Goal: Task Accomplishment & Management: Manage account settings

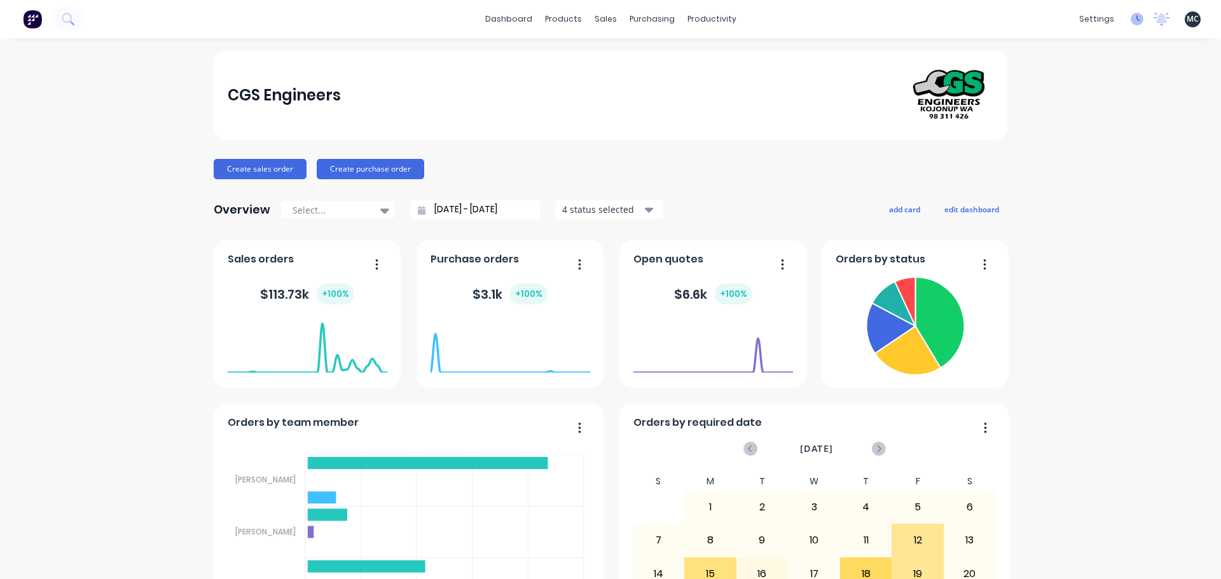
click at [1132, 22] on icon at bounding box center [1136, 19] width 13 height 13
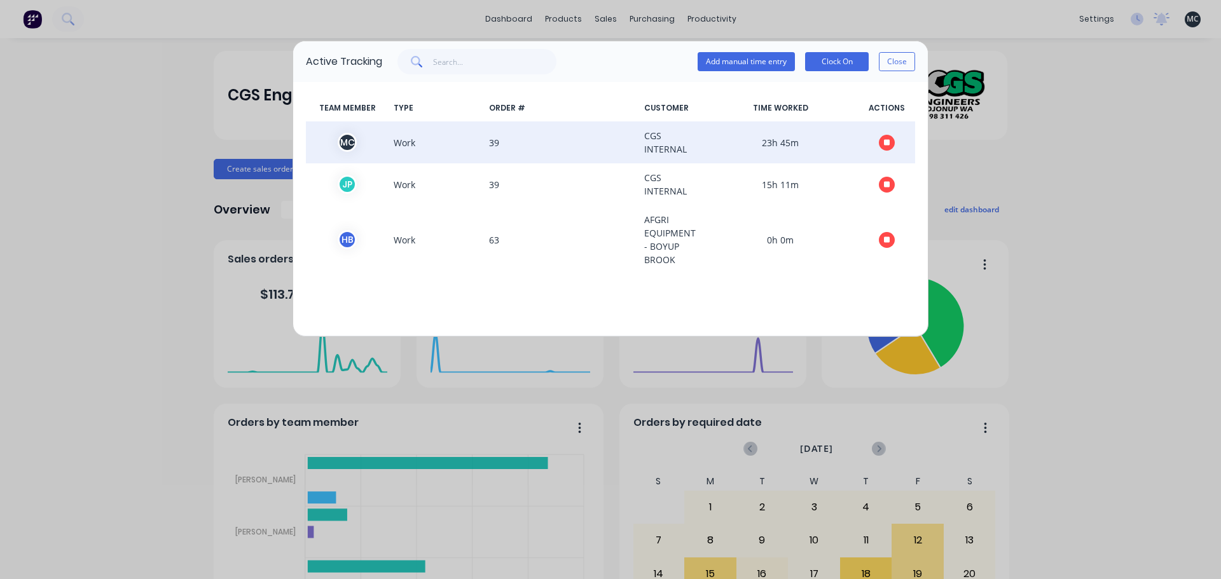
click at [888, 143] on icon "button" at bounding box center [887, 142] width 6 height 6
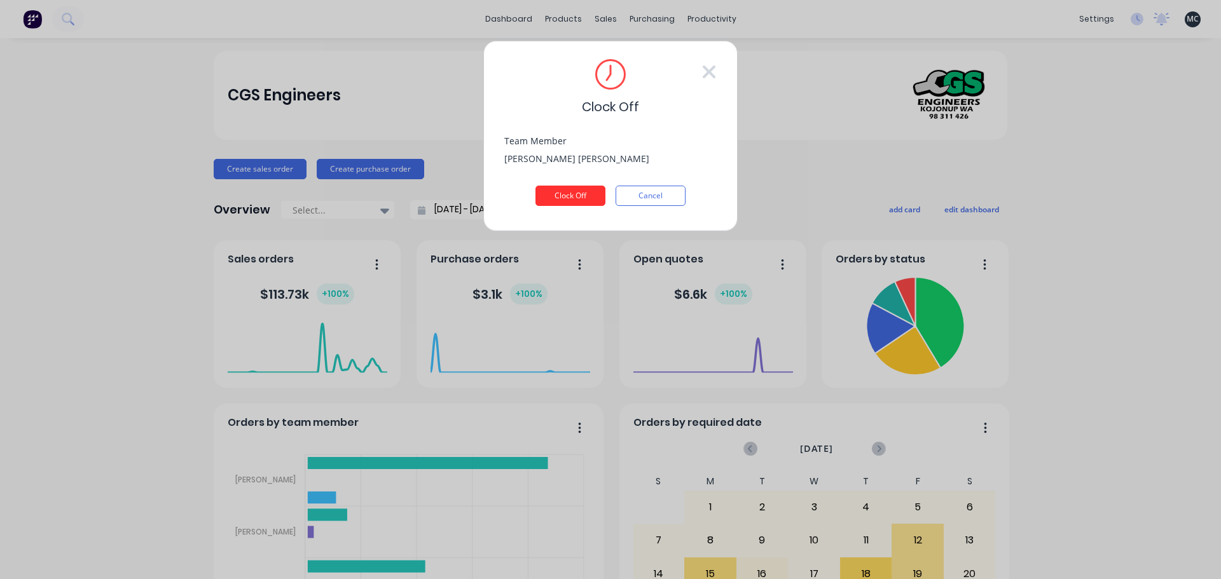
click at [570, 196] on button "Clock Off" at bounding box center [570, 196] width 70 height 20
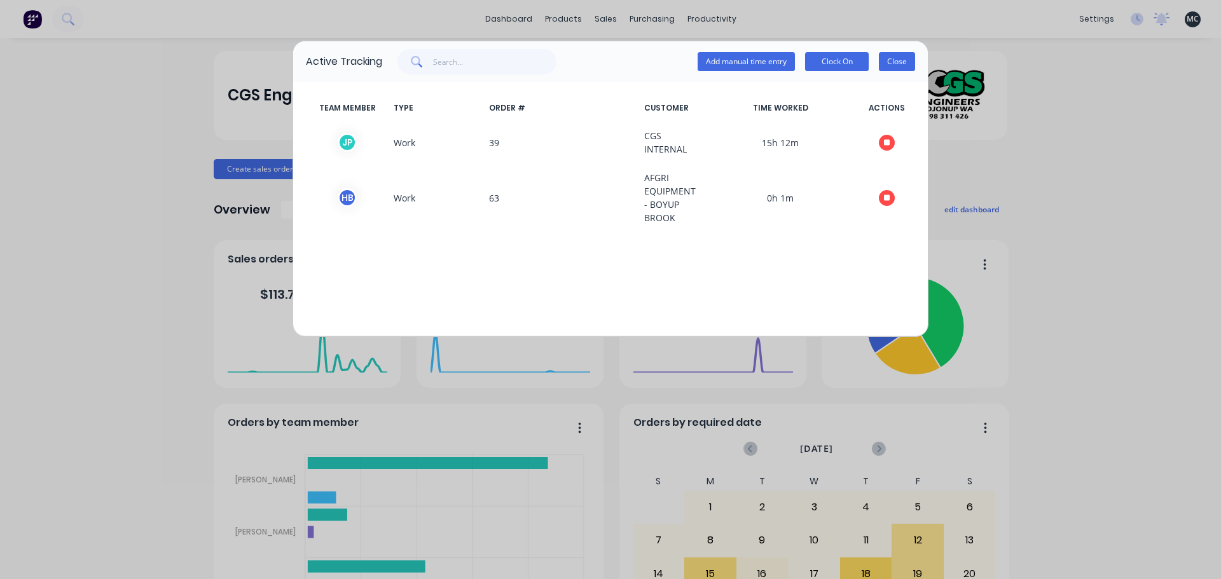
click at [907, 64] on button "Close" at bounding box center [897, 61] width 36 height 19
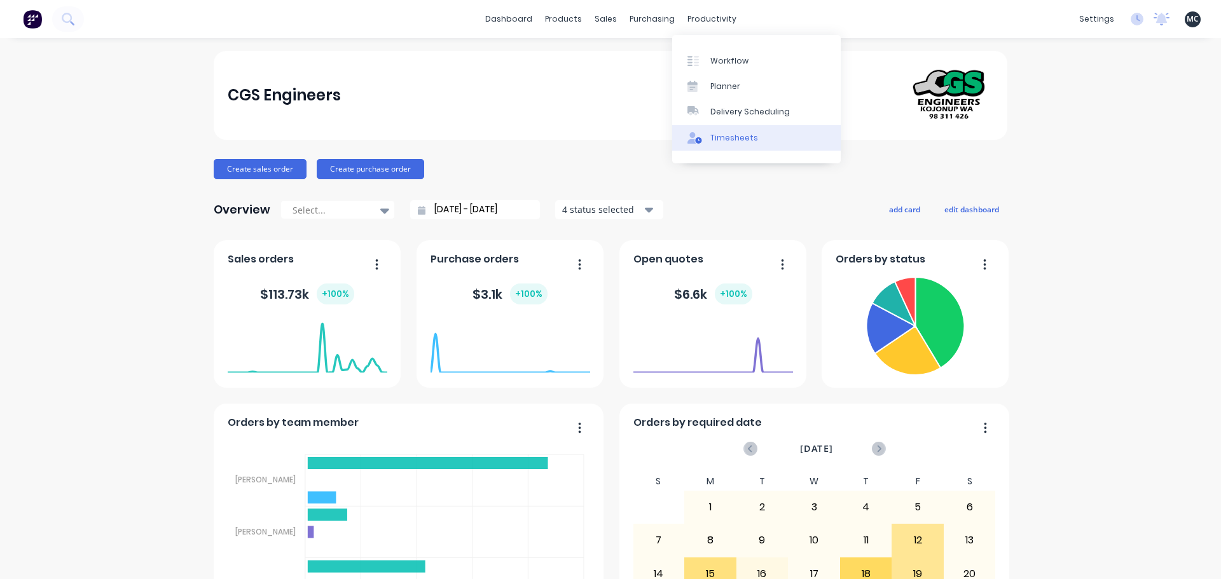
click at [724, 139] on div "Timesheets" at bounding box center [734, 137] width 48 height 11
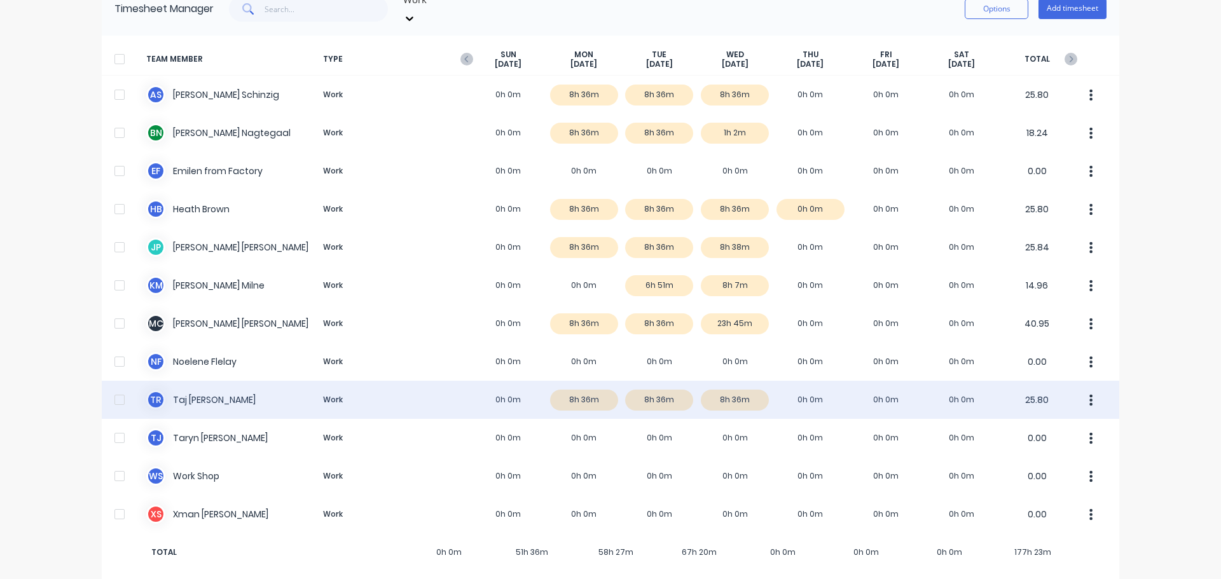
scroll to position [5, 0]
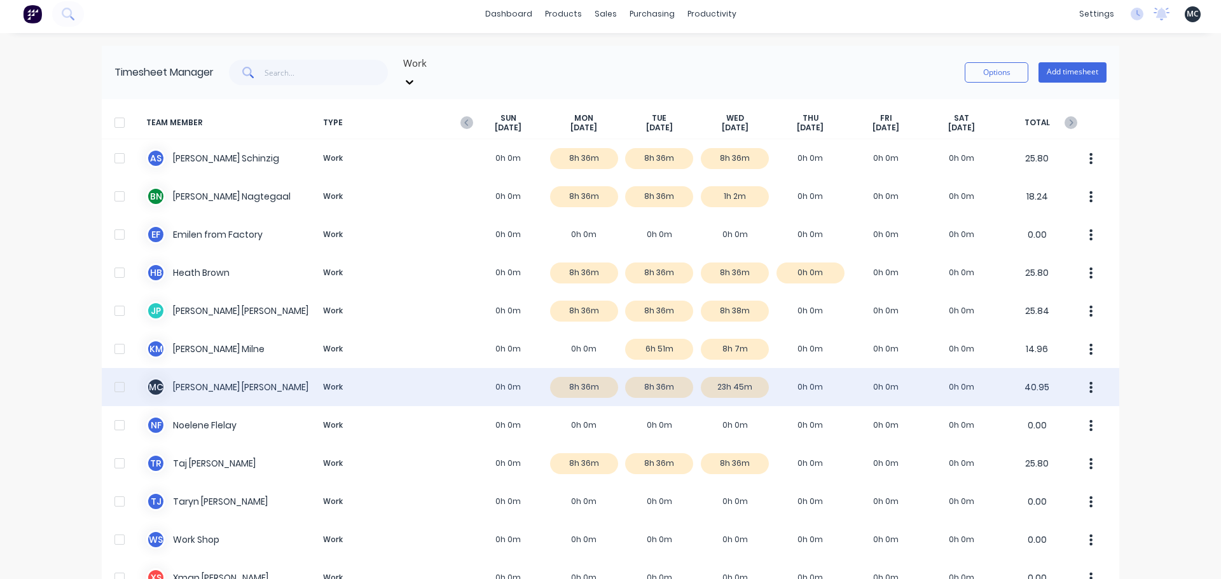
click at [408, 368] on div "M C [PERSON_NAME] Work 0h 0m 8h 36m 8h 36m 23h 45m 0h 0m 0h 0m 0h 0m 40.95" at bounding box center [610, 387] width 1017 height 38
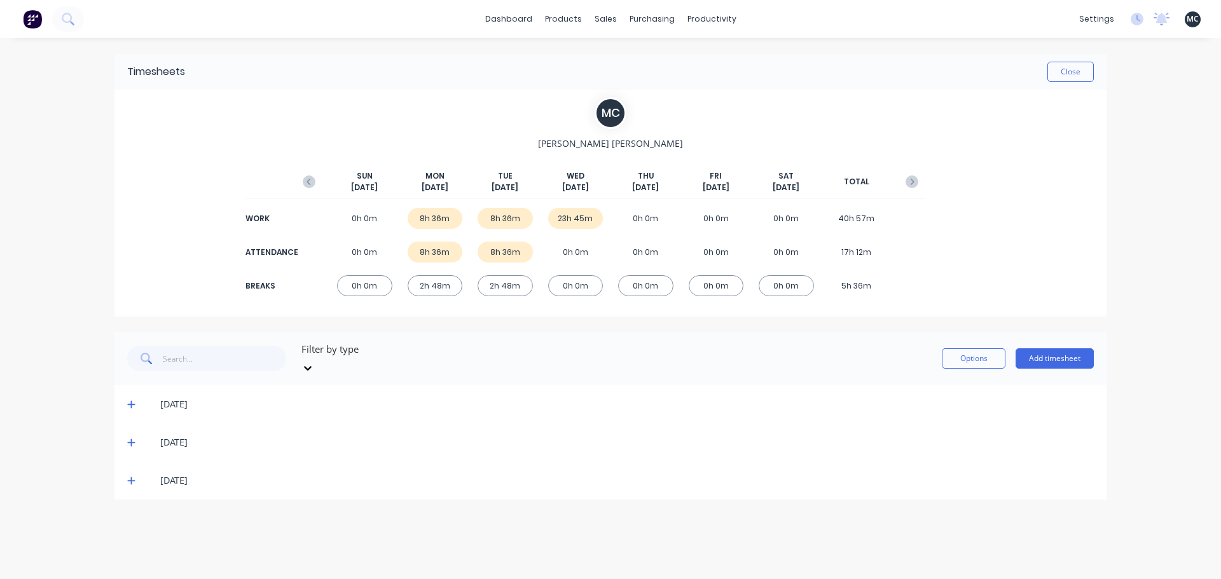
click at [134, 476] on icon at bounding box center [131, 480] width 8 height 9
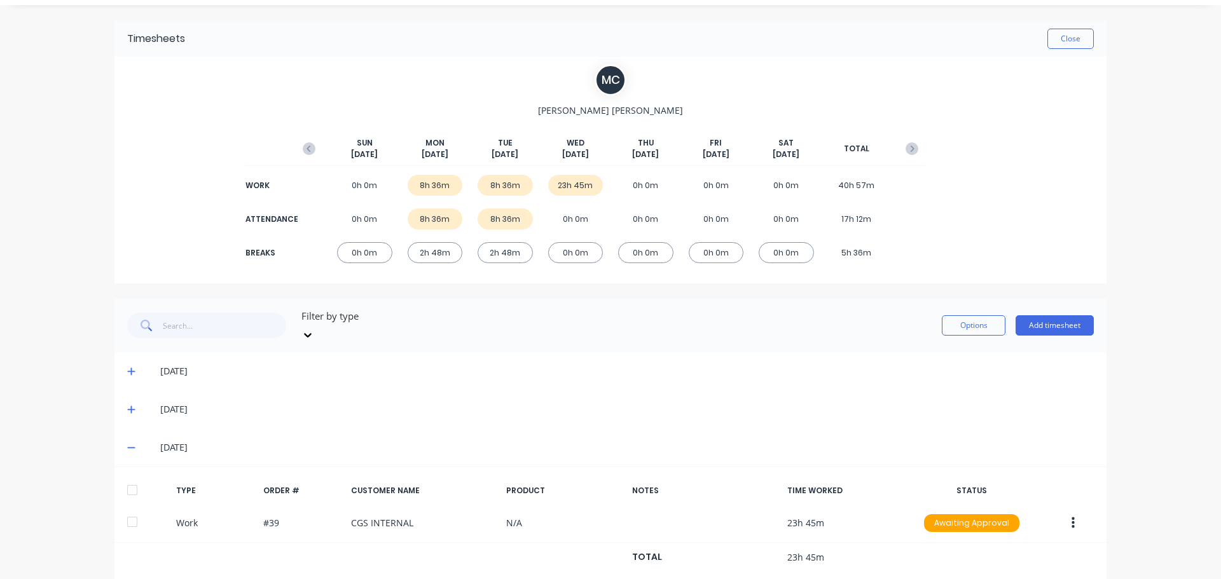
scroll to position [50, 0]
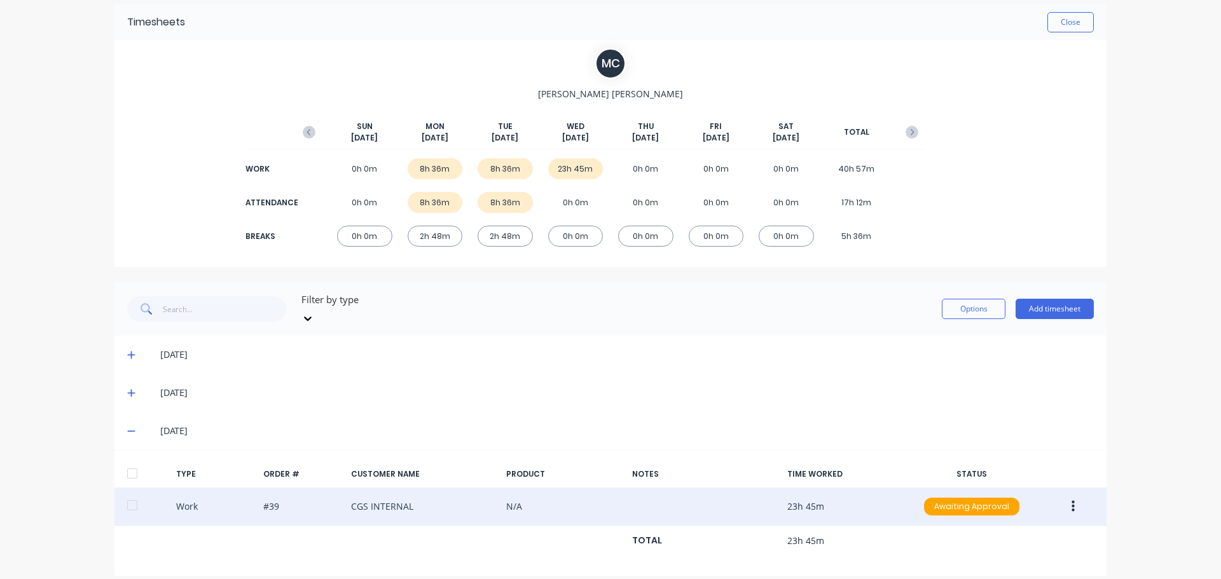
click at [1071, 501] on icon "button" at bounding box center [1072, 506] width 3 height 11
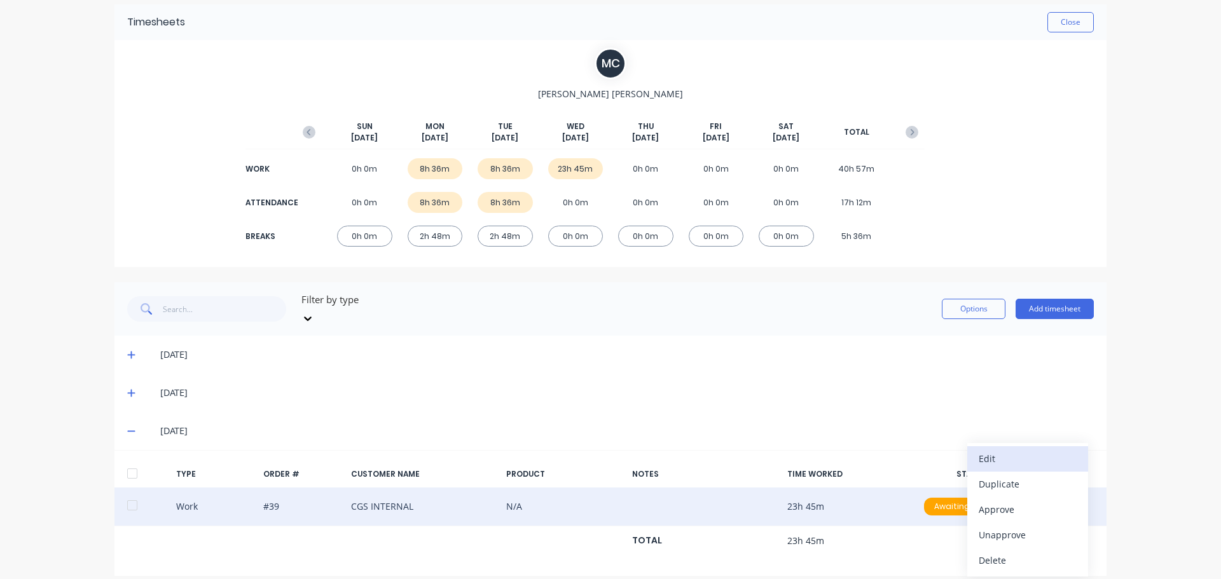
click at [1049, 456] on button "Edit" at bounding box center [1027, 458] width 121 height 25
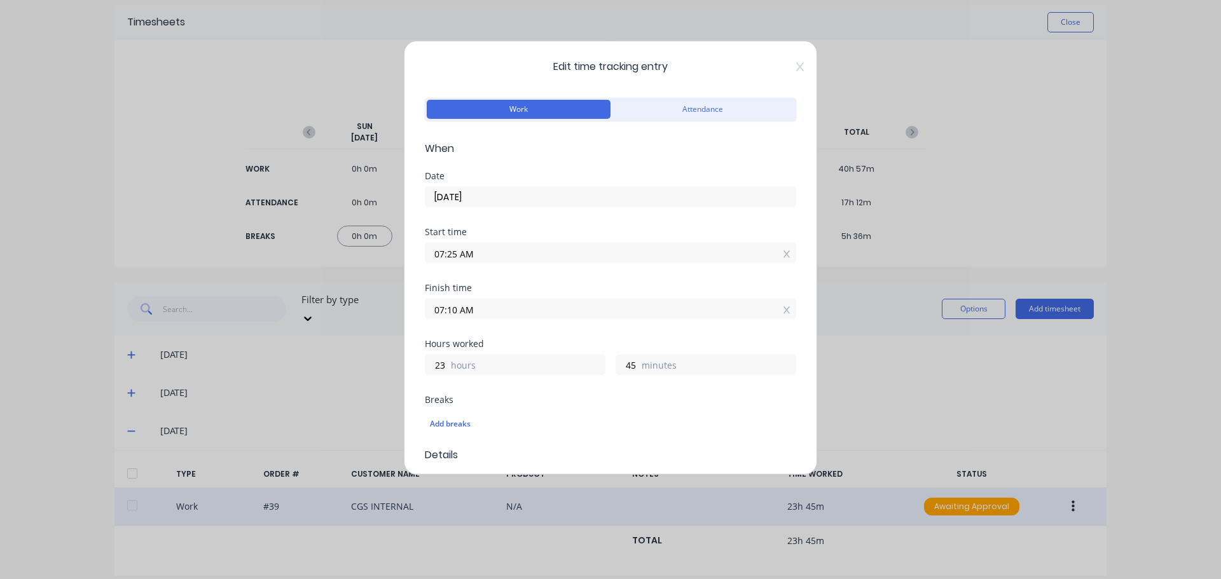
click at [454, 253] on input "07:25 AM" at bounding box center [610, 253] width 370 height 19
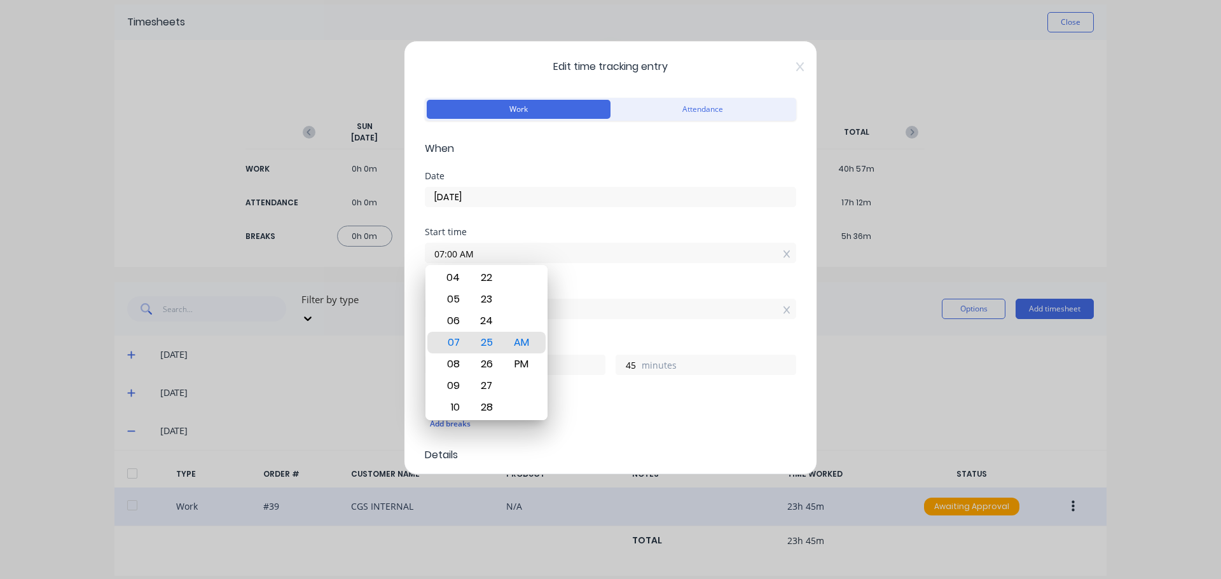
type input "07:00 AM"
click at [605, 286] on div "Finish time" at bounding box center [610, 288] width 371 height 9
type input "0"
type input "10"
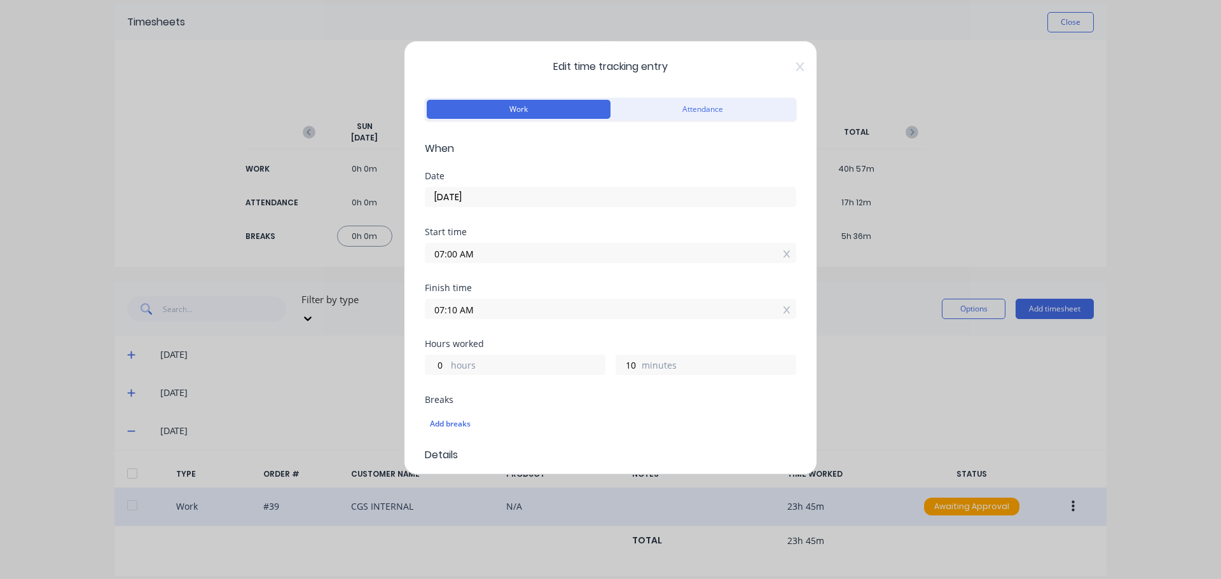
click at [537, 307] on input "07:10 AM" at bounding box center [610, 308] width 370 height 19
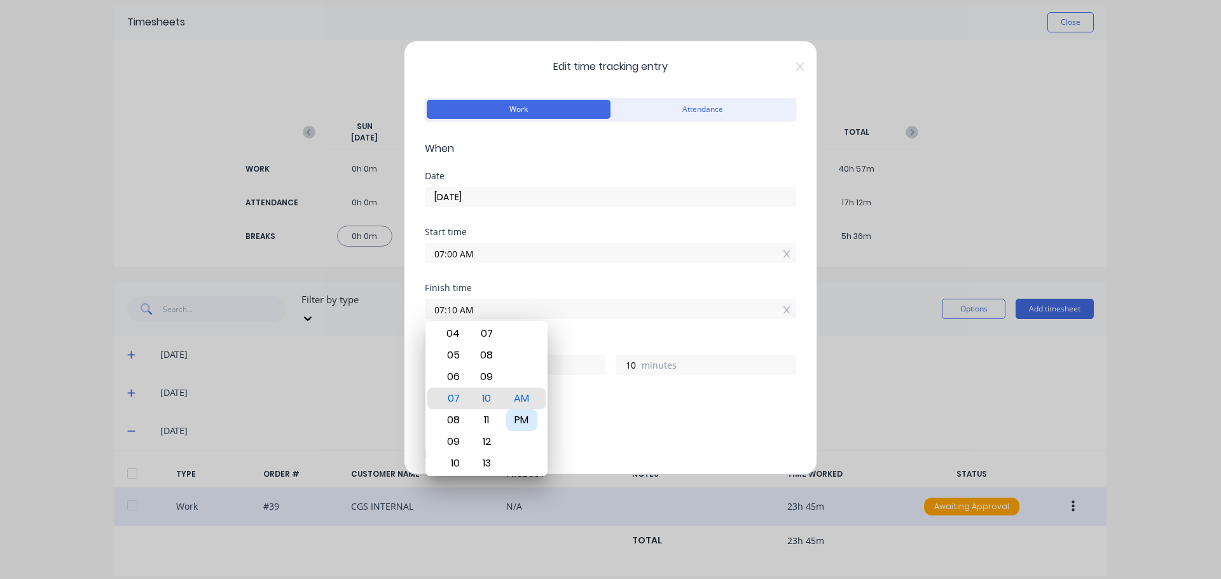
click at [523, 425] on div "PM" at bounding box center [521, 420] width 31 height 22
type input "07:10 PM"
type input "12"
click at [441, 309] on input "07:10 PM" at bounding box center [610, 308] width 370 height 19
click at [457, 312] on input "05:10 PM" at bounding box center [610, 308] width 370 height 19
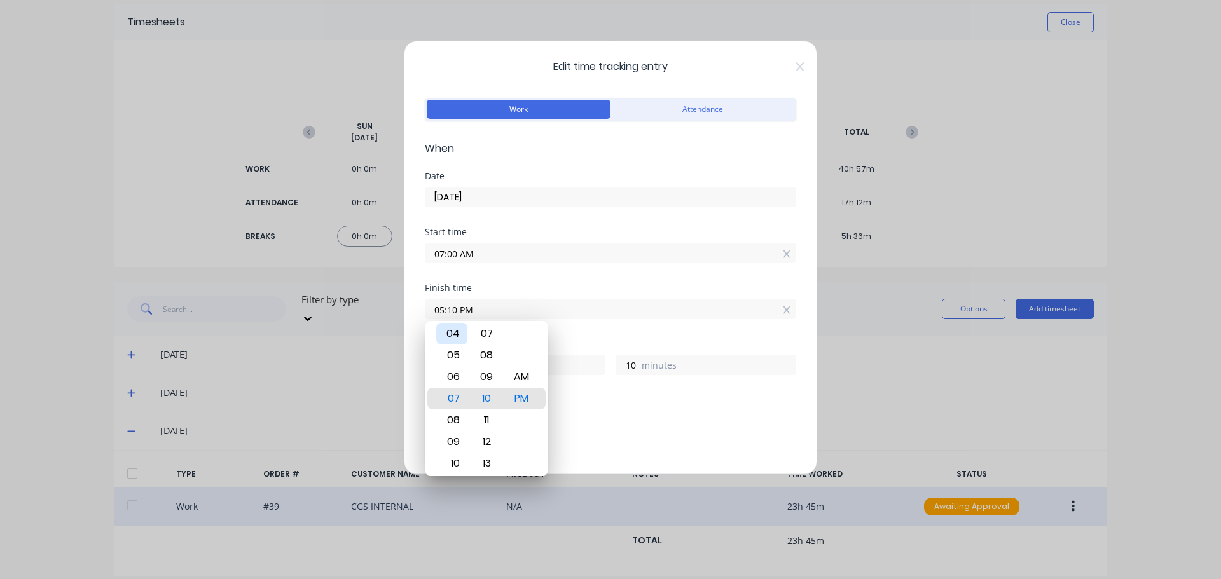
click at [458, 332] on div "04" at bounding box center [451, 334] width 31 height 22
type input "04:10 PM"
type input "9"
click at [456, 312] on input "04:10 PM" at bounding box center [610, 308] width 370 height 19
type input "04:00 PM"
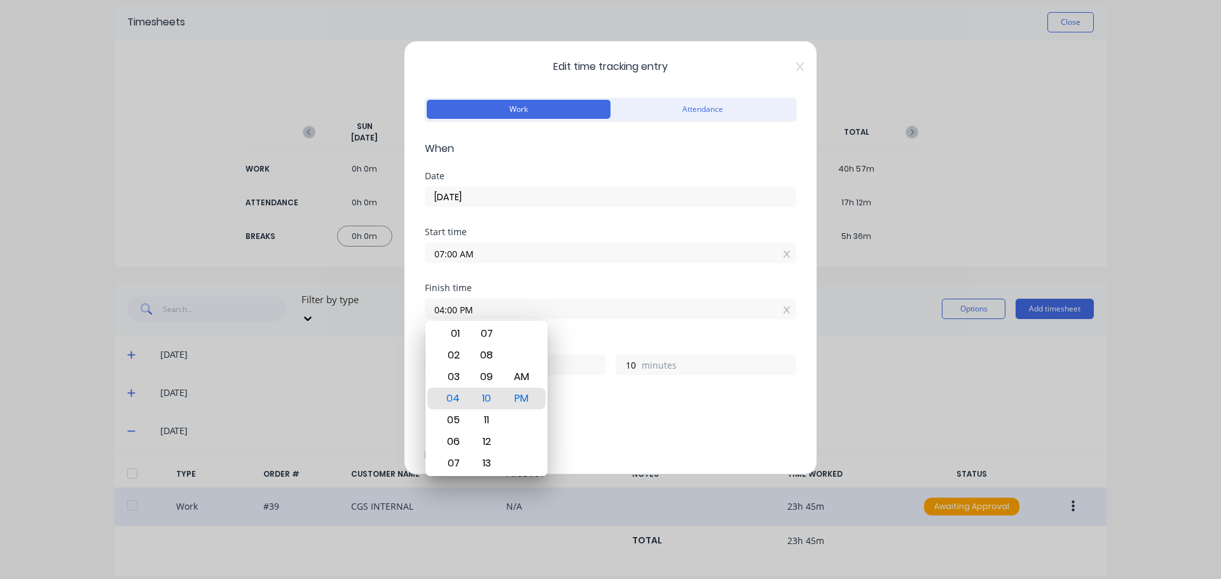
click at [587, 271] on div "Start time 07:00 AM" at bounding box center [610, 256] width 371 height 56
type input "0"
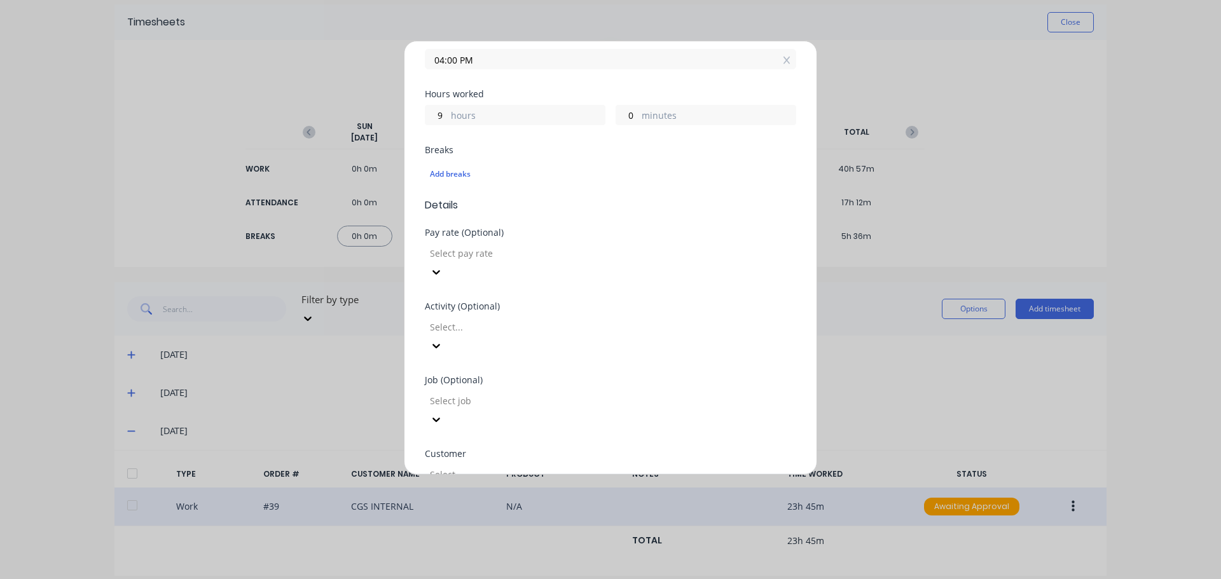
scroll to position [254, 0]
click at [453, 172] on div "Add breaks" at bounding box center [610, 169] width 361 height 17
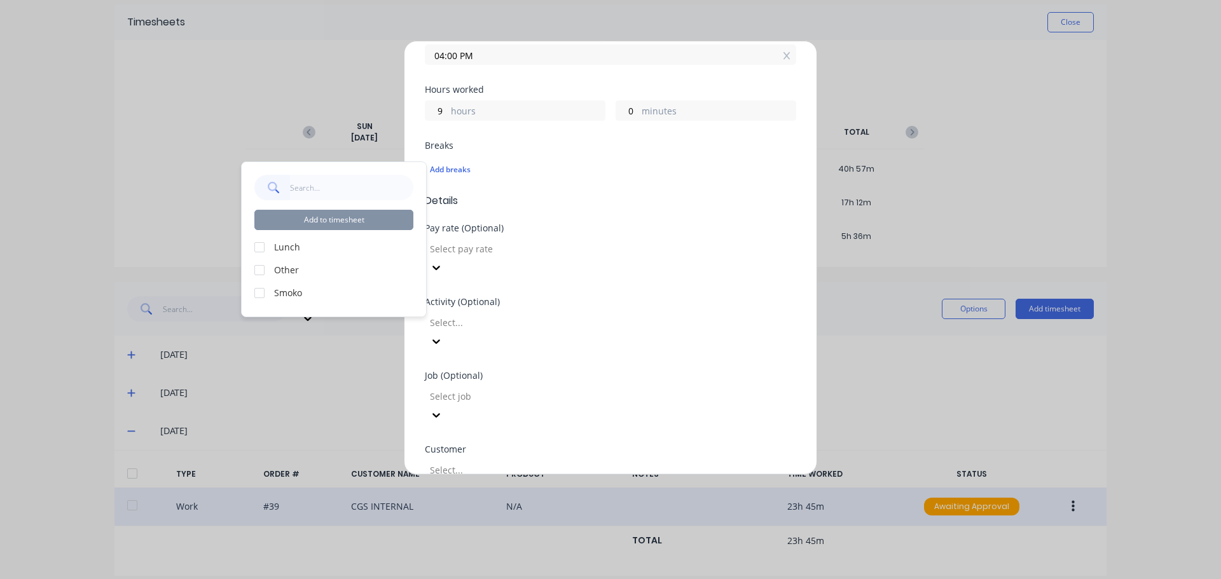
click at [262, 251] on div at bounding box center [259, 247] width 25 height 25
click at [256, 296] on div at bounding box center [259, 292] width 25 height 25
click at [298, 218] on button "Add to timesheet" at bounding box center [333, 220] width 159 height 20
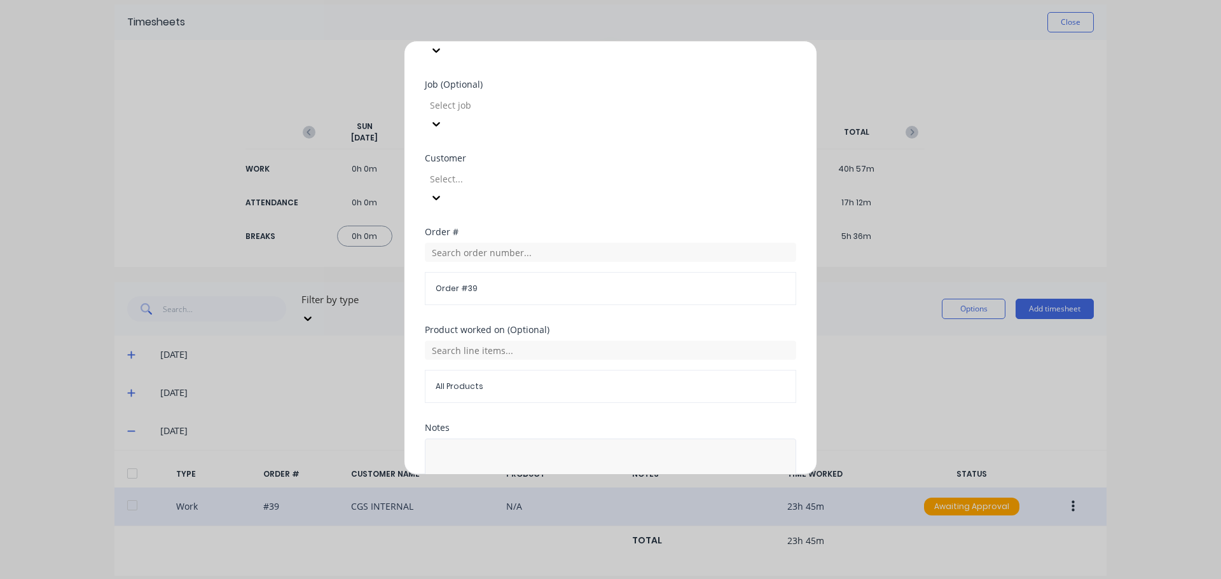
scroll to position [603, 0]
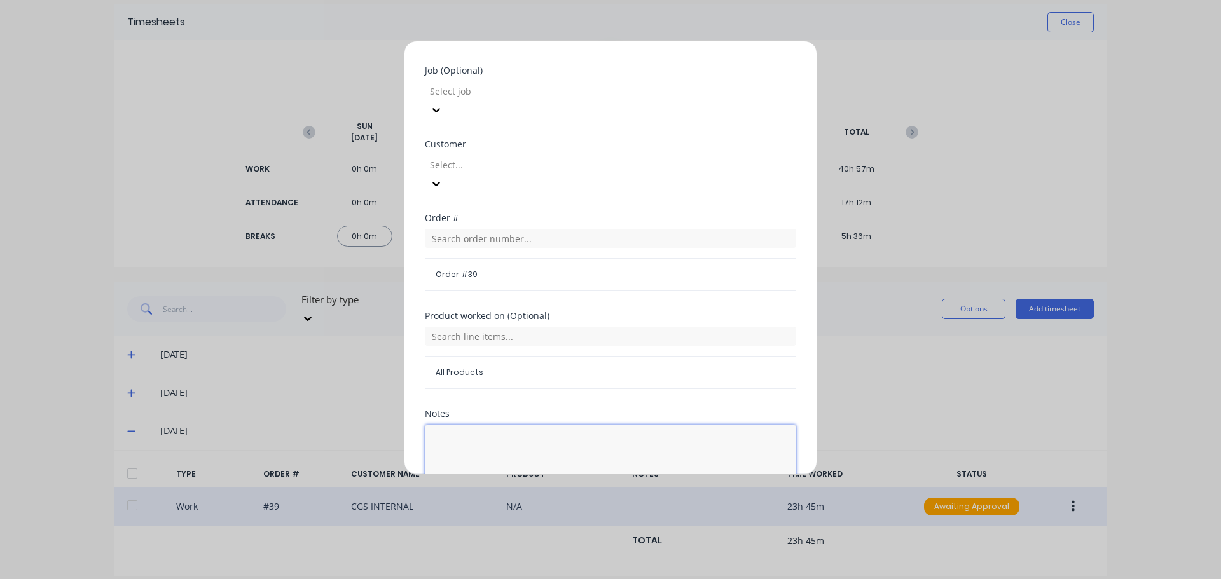
click at [481, 425] on textarea at bounding box center [610, 458] width 371 height 67
type textarea "Office, fix oxy set"
click at [571, 512] on button "Edit time tracking entry" at bounding box center [580, 522] width 109 height 20
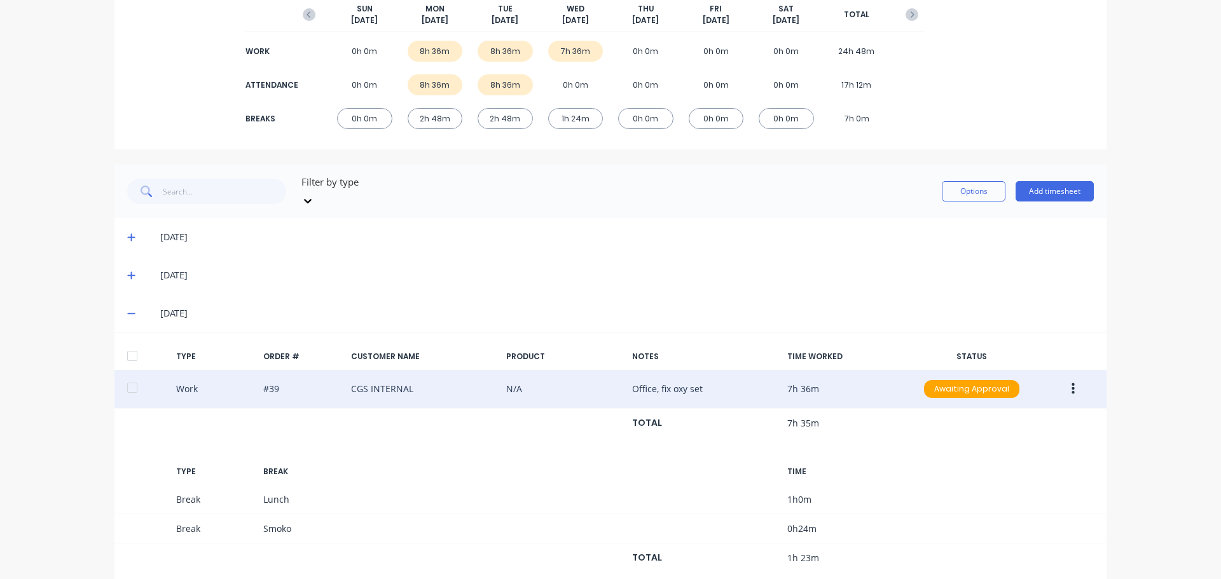
scroll to position [177, 0]
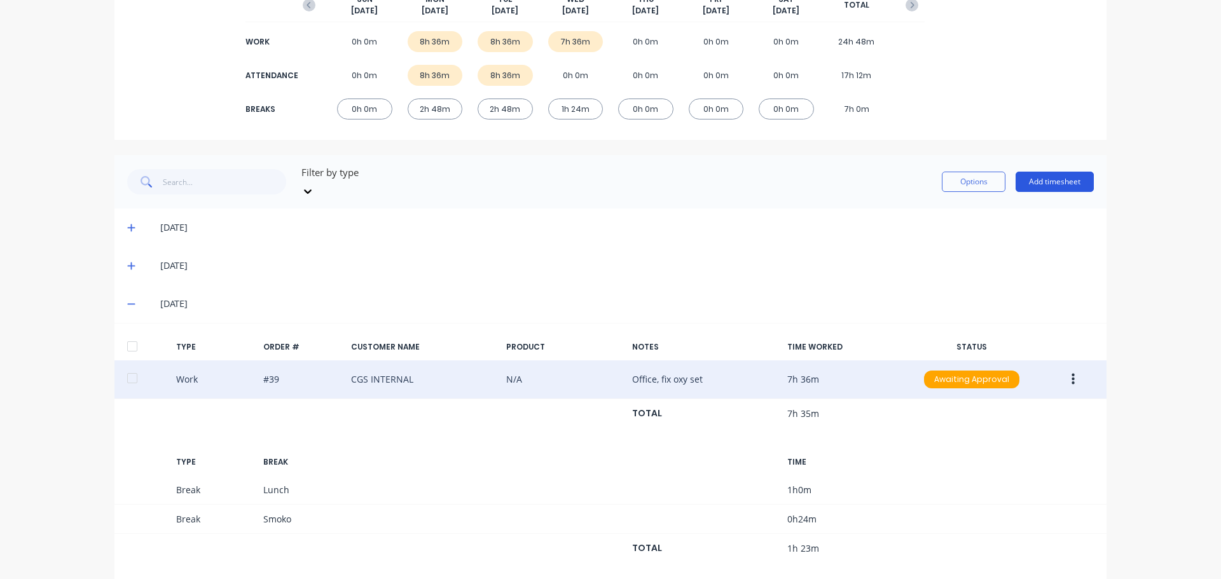
click at [1049, 177] on button "Add timesheet" at bounding box center [1054, 182] width 78 height 20
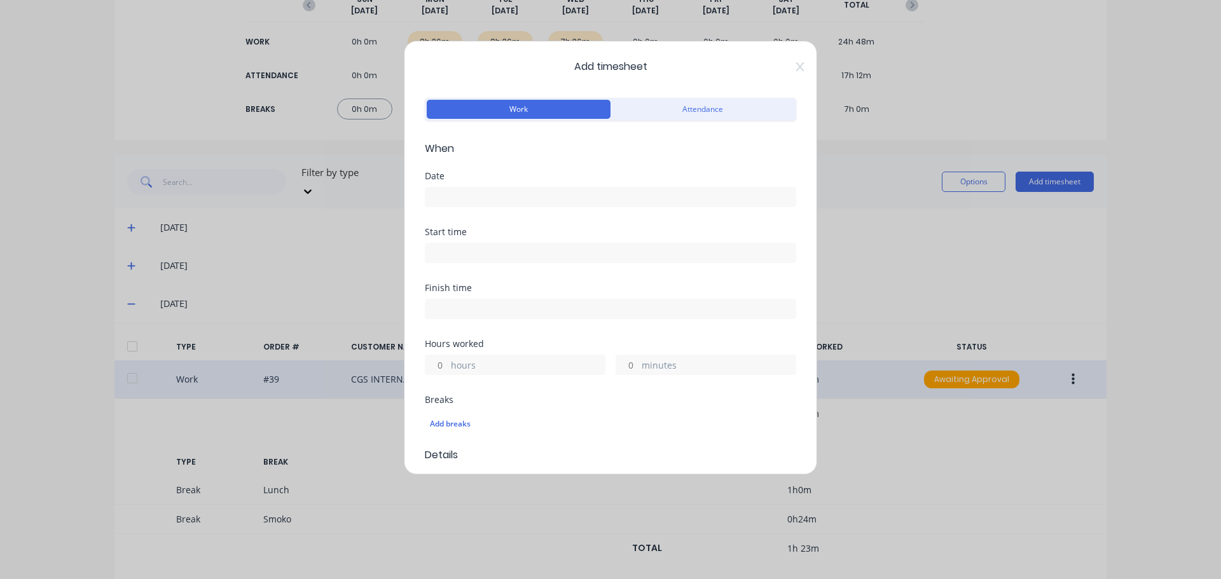
click at [539, 194] on input at bounding box center [610, 197] width 370 height 19
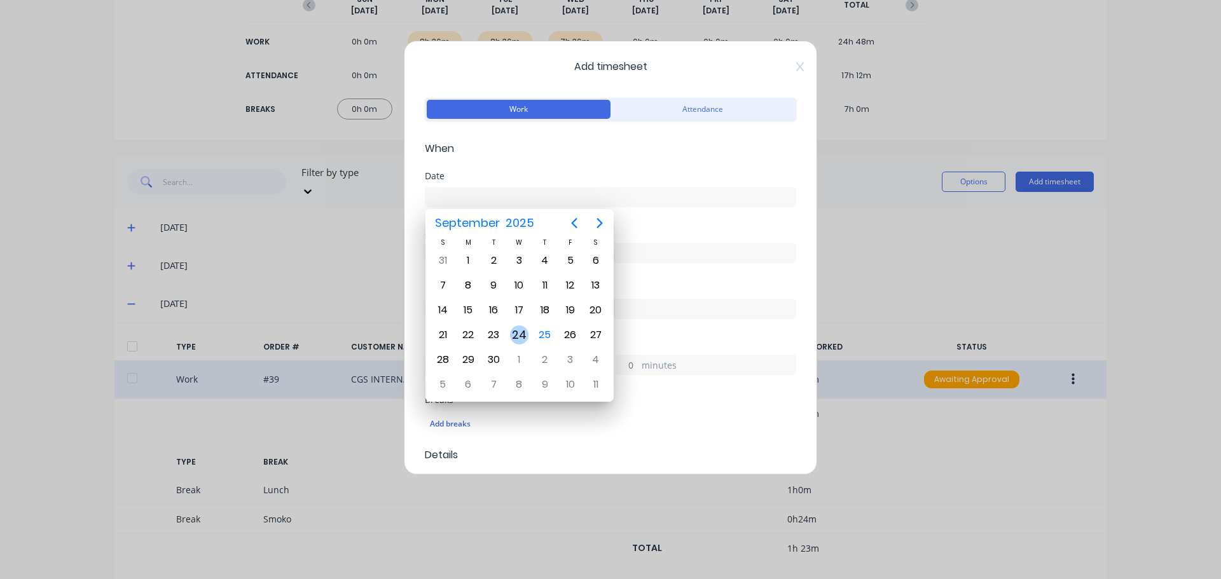
click at [523, 335] on div "24" at bounding box center [519, 335] width 19 height 19
type input "[DATE]"
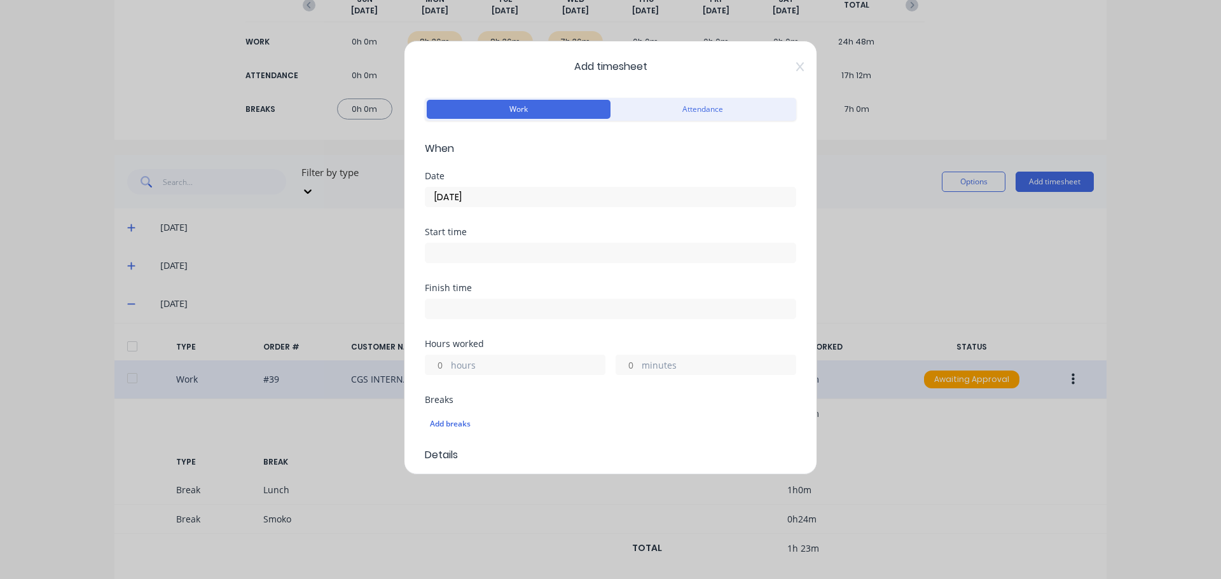
click at [505, 251] on input at bounding box center [610, 253] width 370 height 19
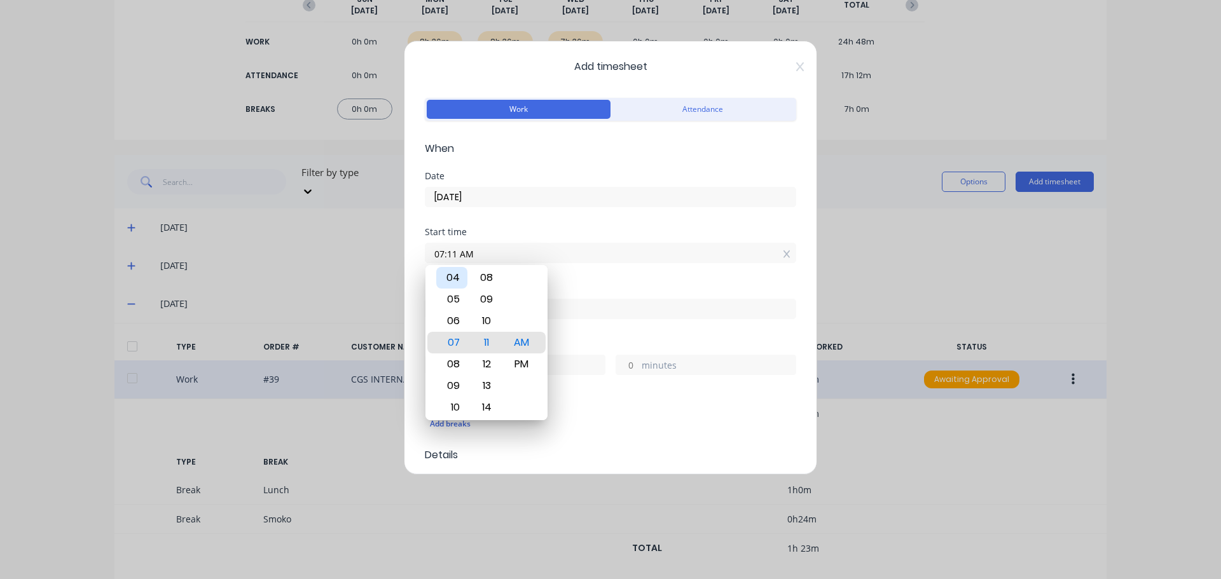
click at [456, 279] on div "04" at bounding box center [451, 278] width 31 height 22
click at [526, 355] on div "PM" at bounding box center [521, 365] width 31 height 22
click at [455, 253] on input "04:11 PM" at bounding box center [610, 253] width 370 height 19
type input "04:00 PM"
click at [617, 280] on div "Start time 04:00 PM" at bounding box center [610, 256] width 371 height 56
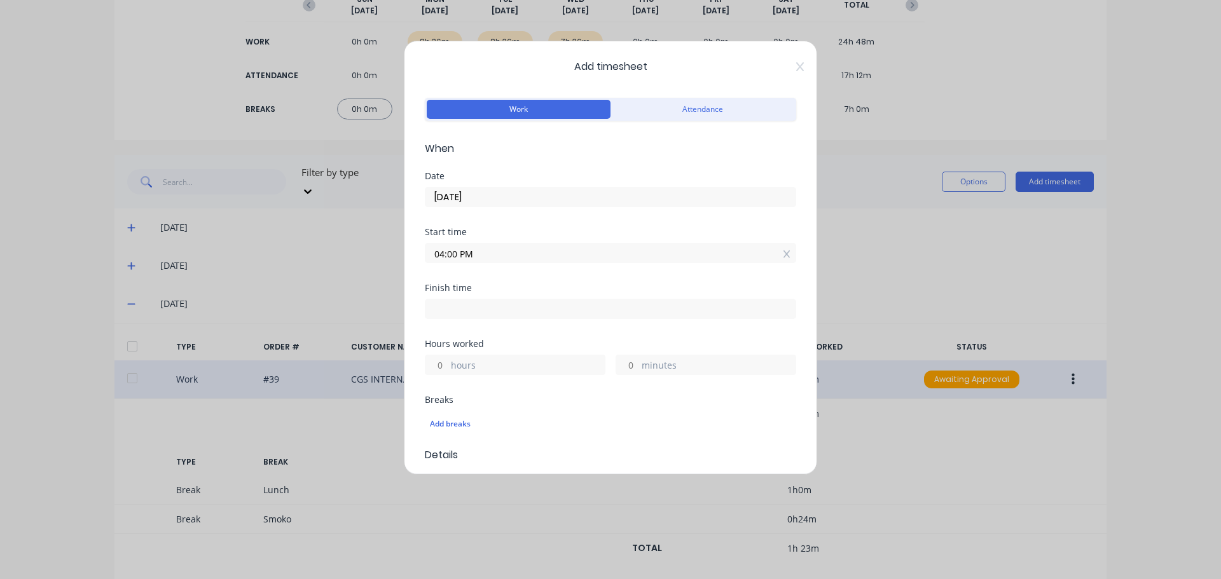
click at [466, 312] on input at bounding box center [610, 308] width 370 height 19
type input "07:12 AM"
type input "15"
type input "12"
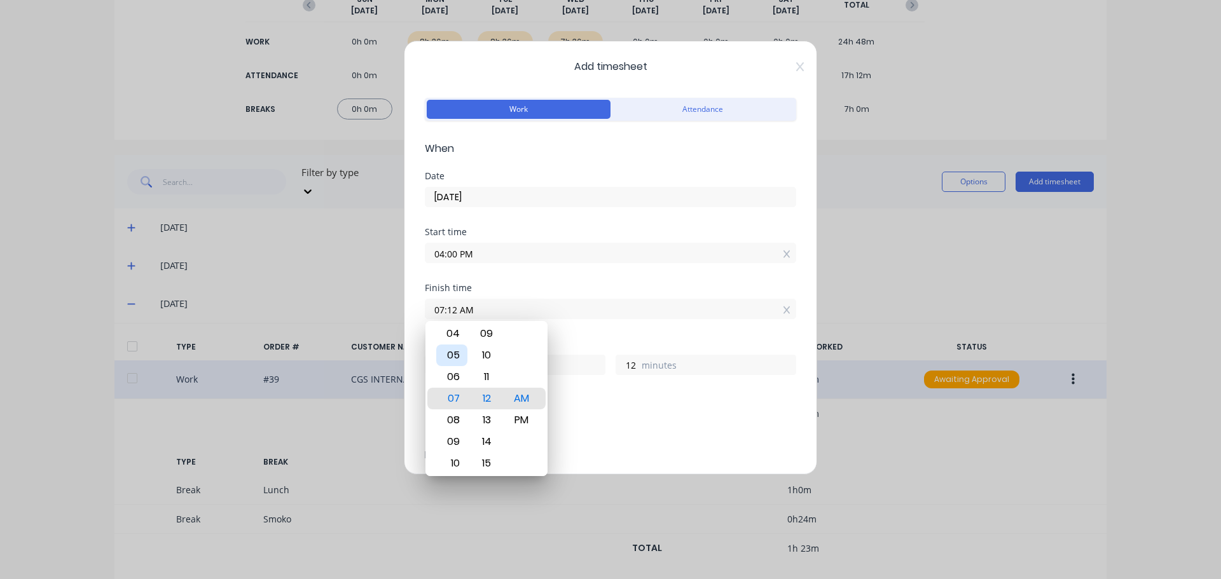
click at [455, 352] on div "05" at bounding box center [451, 356] width 31 height 22
type input "05:12 AM"
type input "13"
click at [455, 313] on input "05:12 AM" at bounding box center [610, 308] width 370 height 19
type input "05:00 AM"
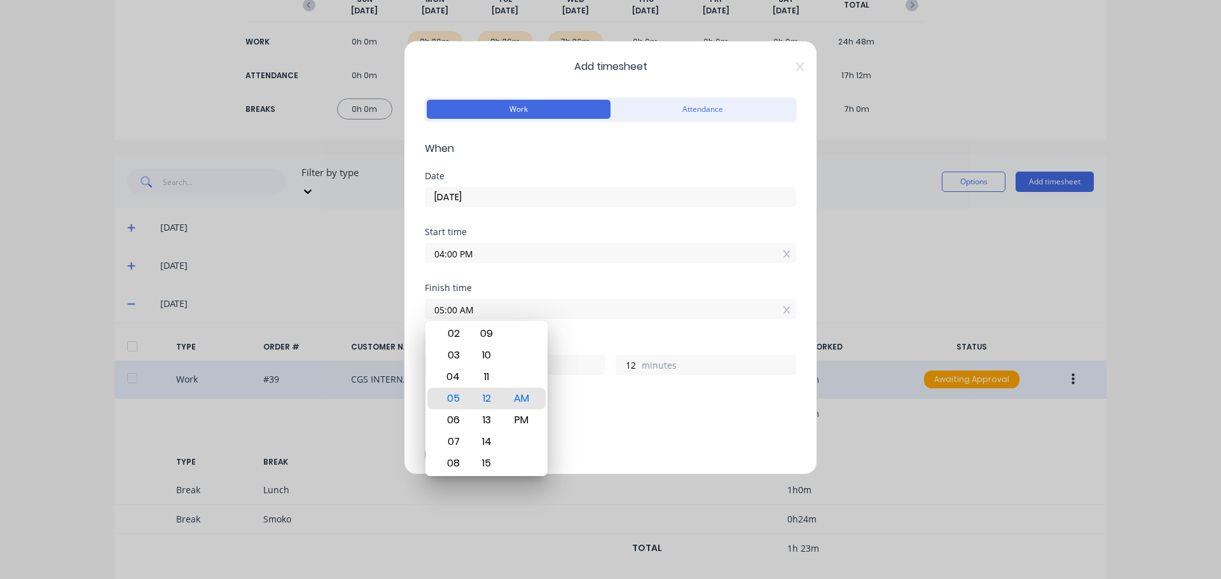
click at [584, 337] on div "Finish time 05:00 AM" at bounding box center [610, 312] width 371 height 56
type input "0"
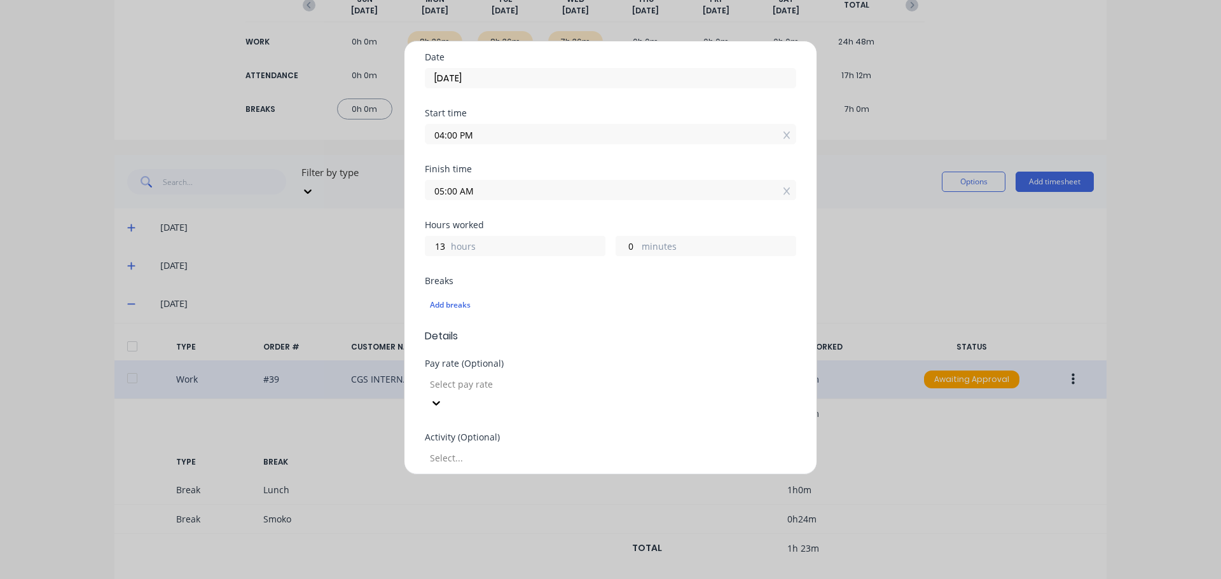
scroll to position [127, 0]
click at [464, 182] on input "05:00 AM" at bounding box center [610, 181] width 370 height 19
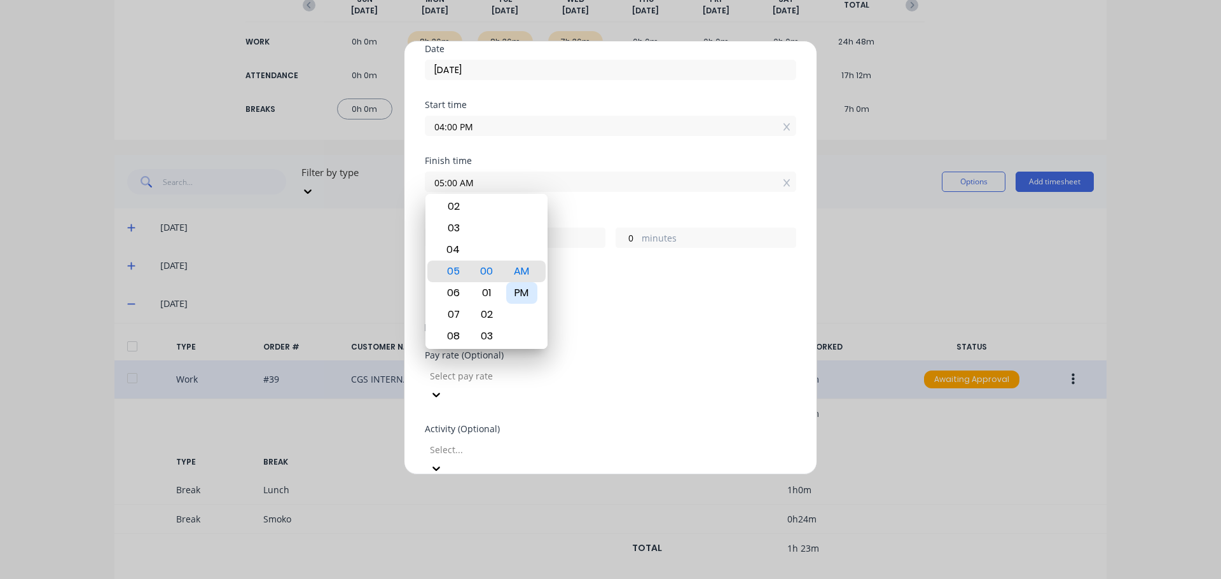
click at [530, 301] on div "PM" at bounding box center [521, 293] width 31 height 22
type input "05:00 PM"
type input "1"
click at [604, 280] on div "Breaks Add breaks" at bounding box center [610, 289] width 371 height 42
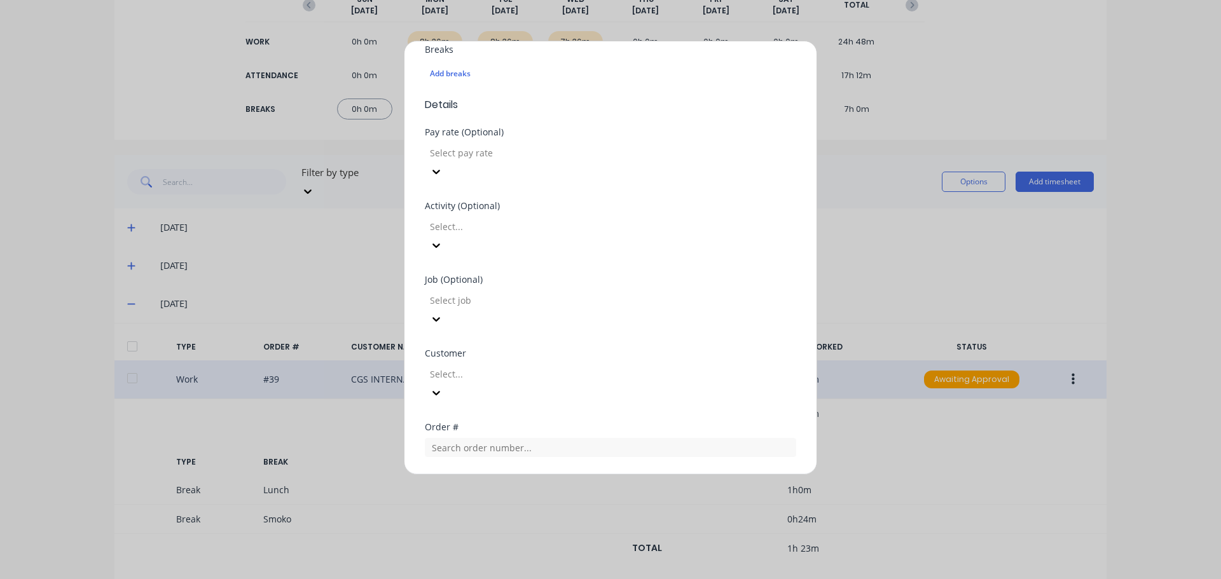
scroll to position [445, 0]
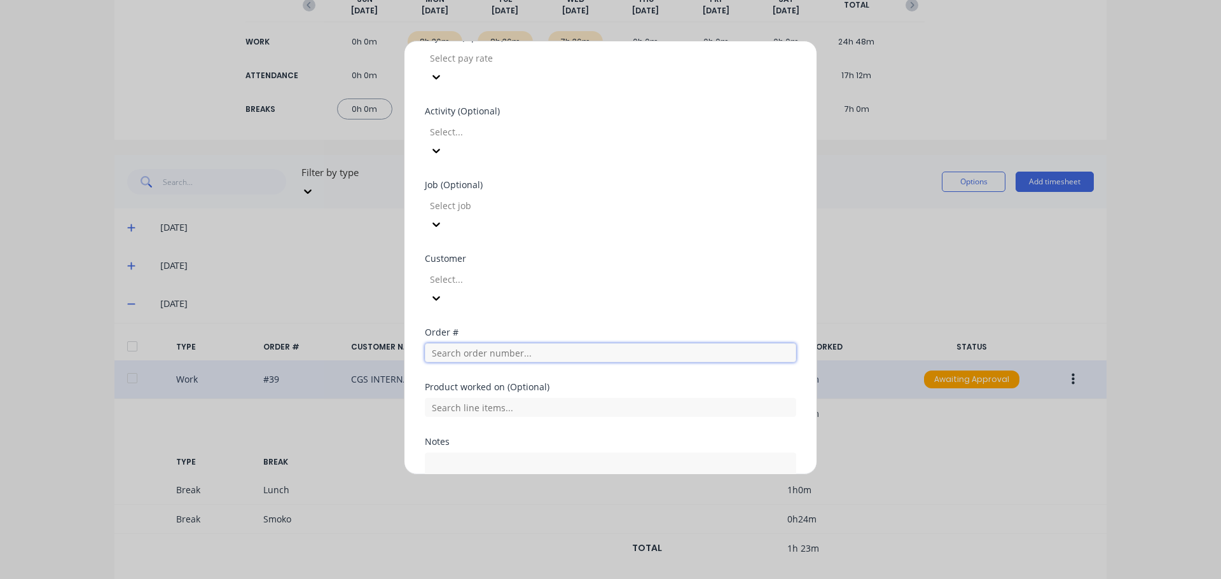
click at [520, 343] on input "text" at bounding box center [610, 352] width 371 height 19
click at [530, 343] on input "text" at bounding box center [610, 352] width 371 height 19
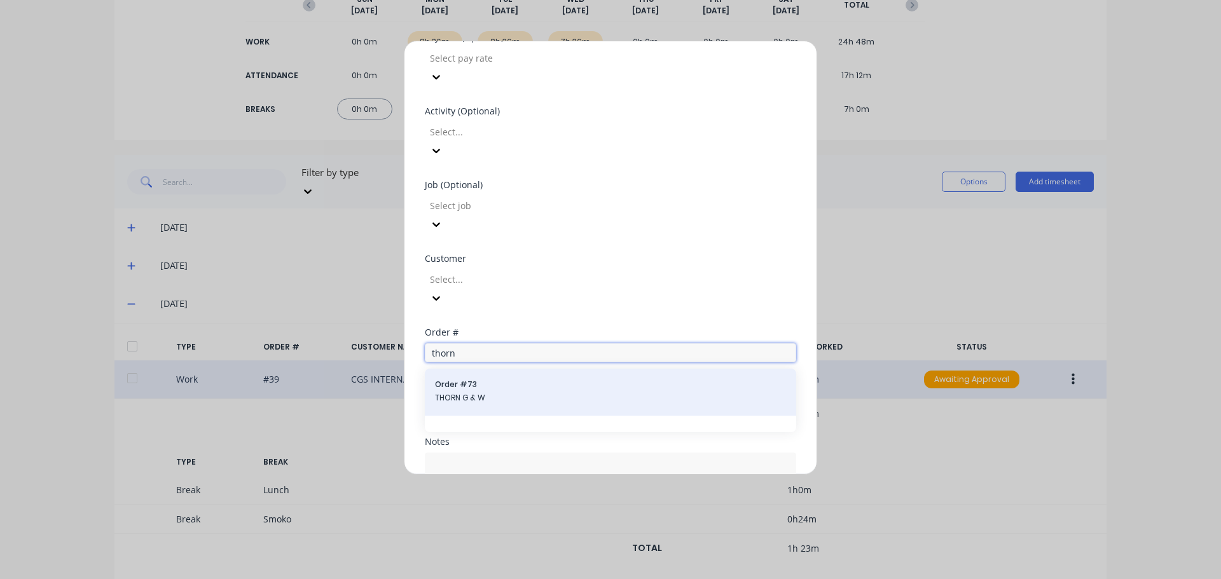
type input "thorn"
click at [497, 392] on span "THORN G & W" at bounding box center [610, 397] width 351 height 11
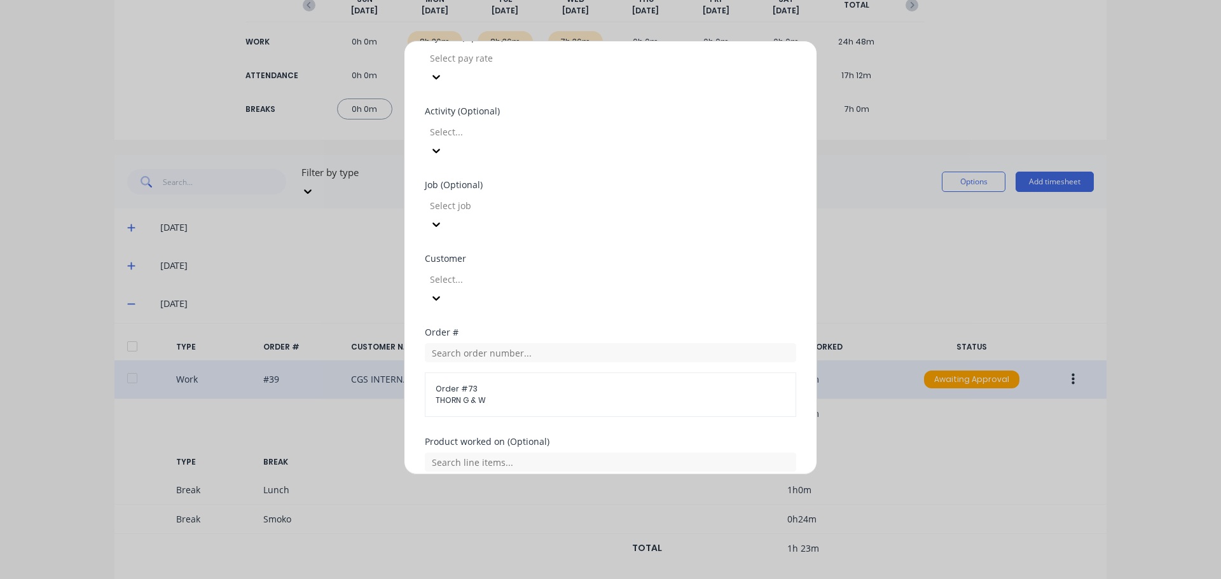
click at [485, 507] on textarea at bounding box center [610, 540] width 371 height 67
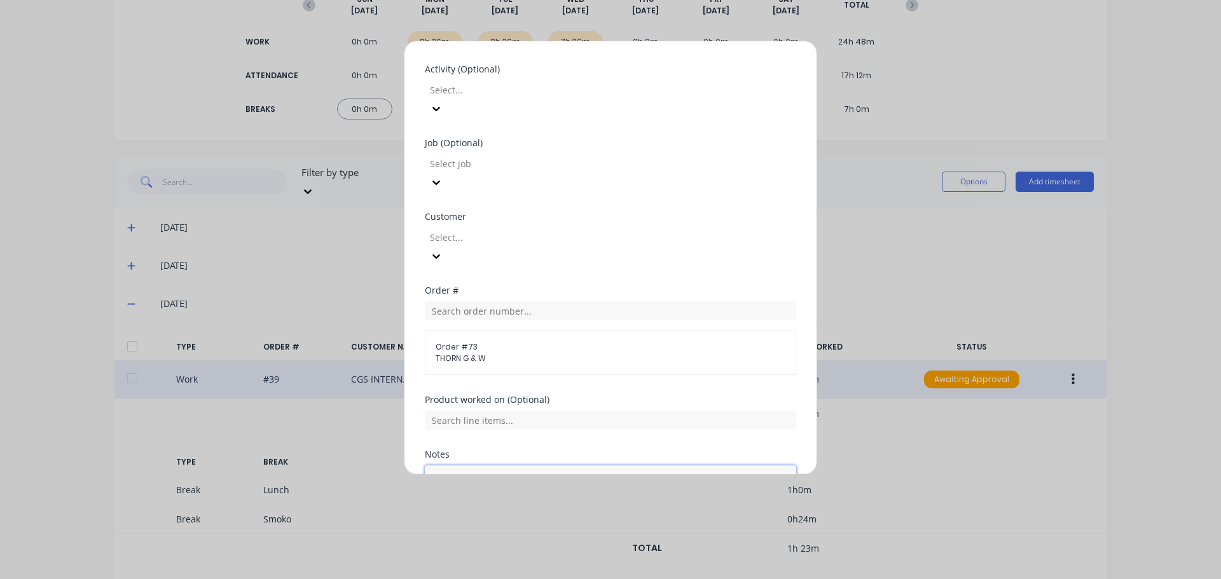
scroll to position [528, 0]
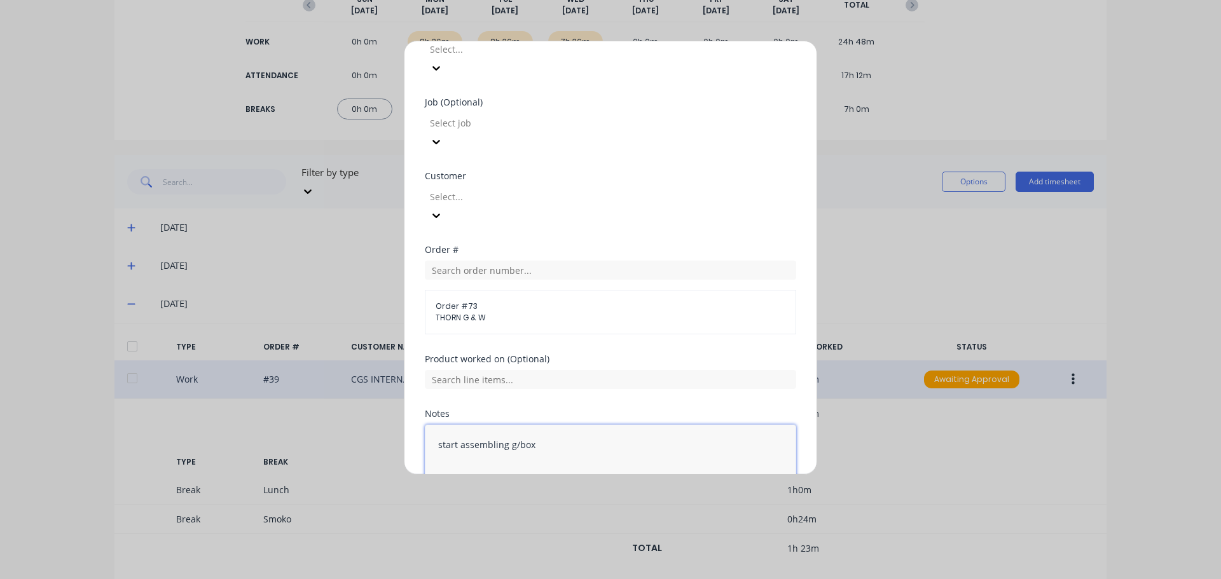
type textarea "start assembling g/box"
click at [556, 512] on button "Add manual time entry" at bounding box center [579, 522] width 107 height 20
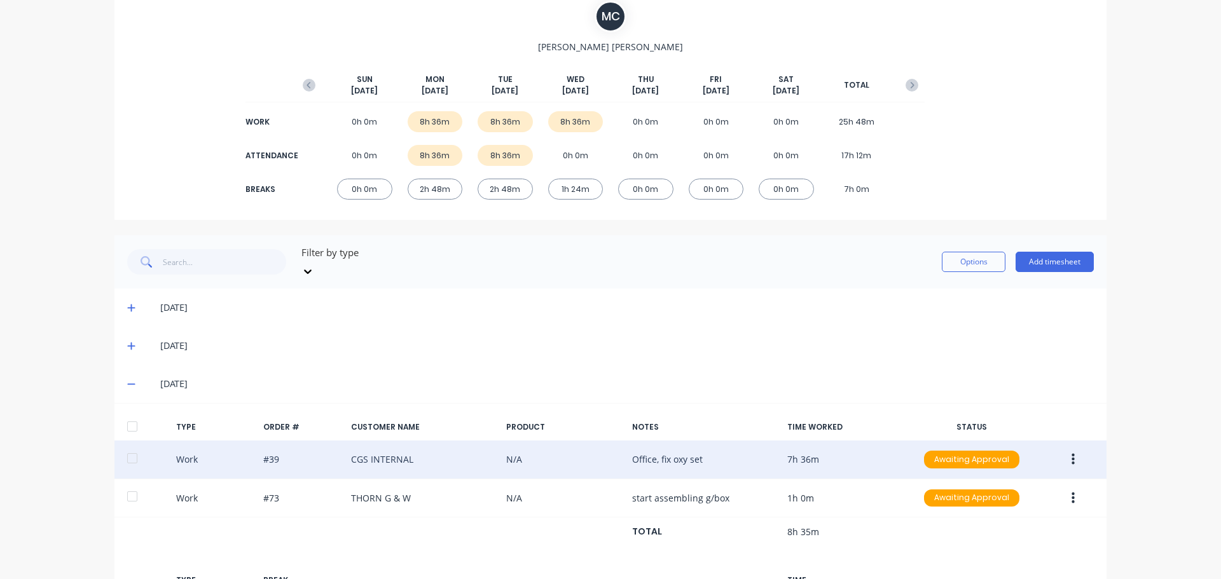
scroll to position [0, 0]
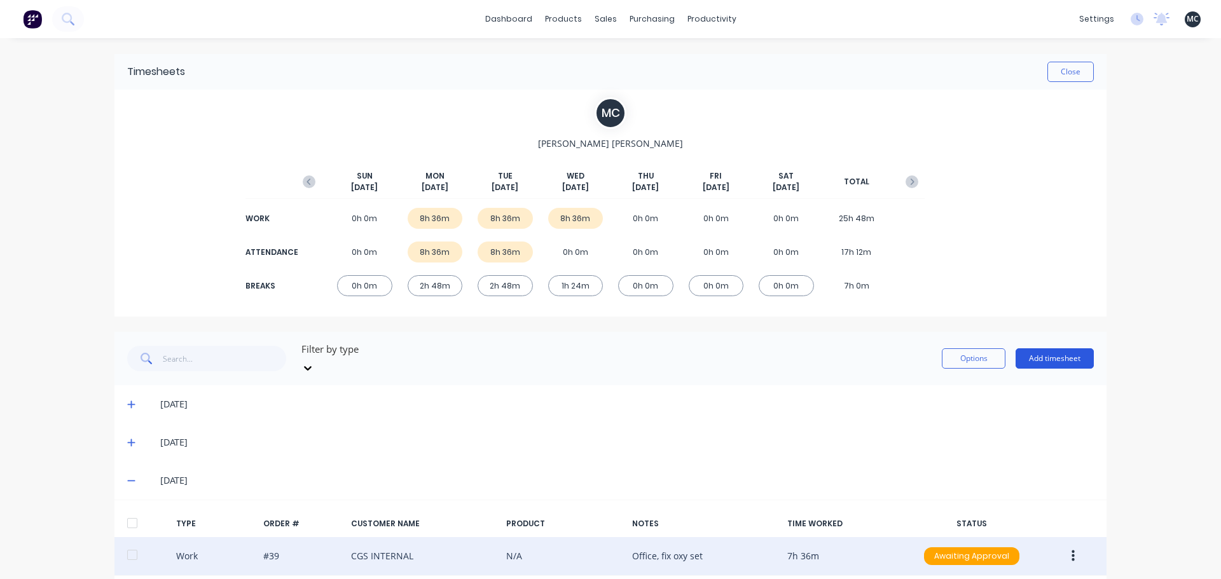
click at [1061, 352] on button "Add timesheet" at bounding box center [1054, 358] width 78 height 20
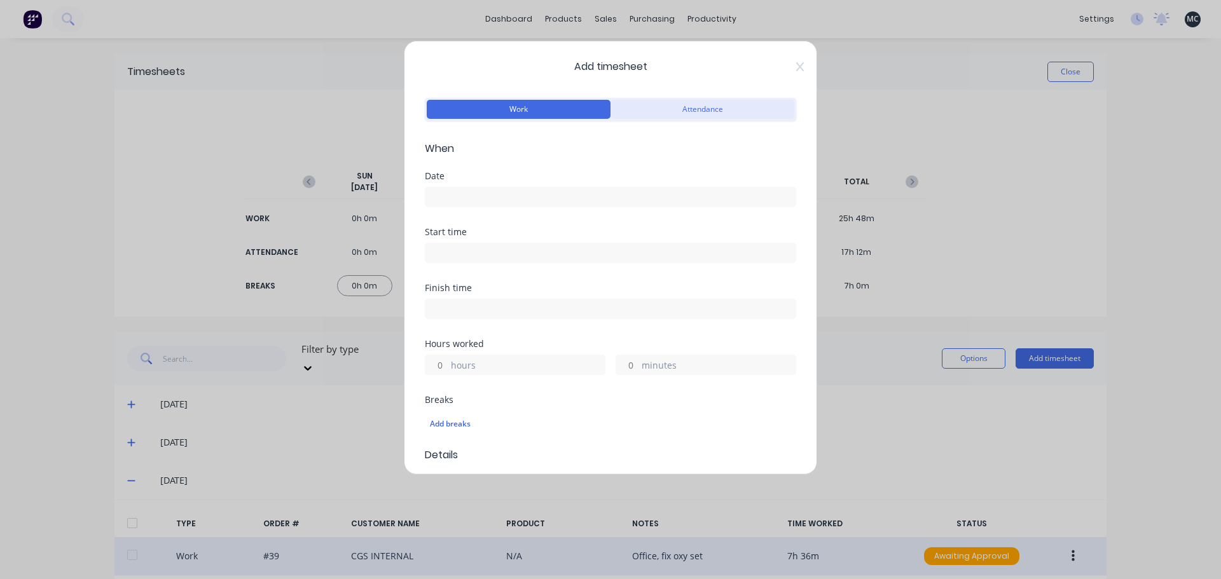
click at [696, 105] on button "Attendance" at bounding box center [702, 109] width 184 height 19
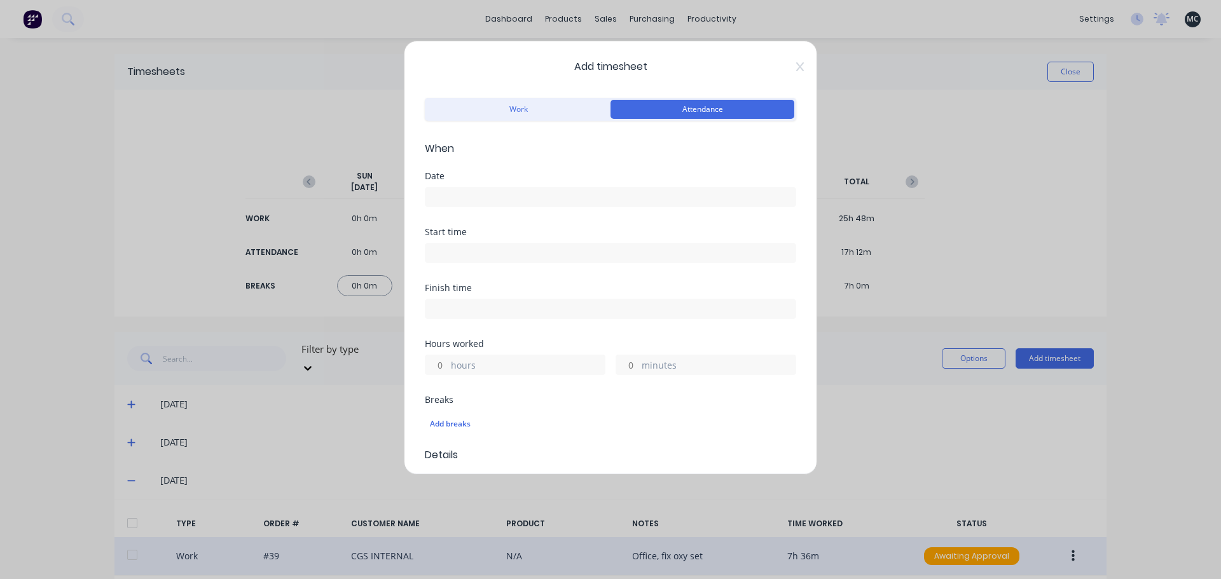
click at [472, 196] on input at bounding box center [610, 197] width 370 height 19
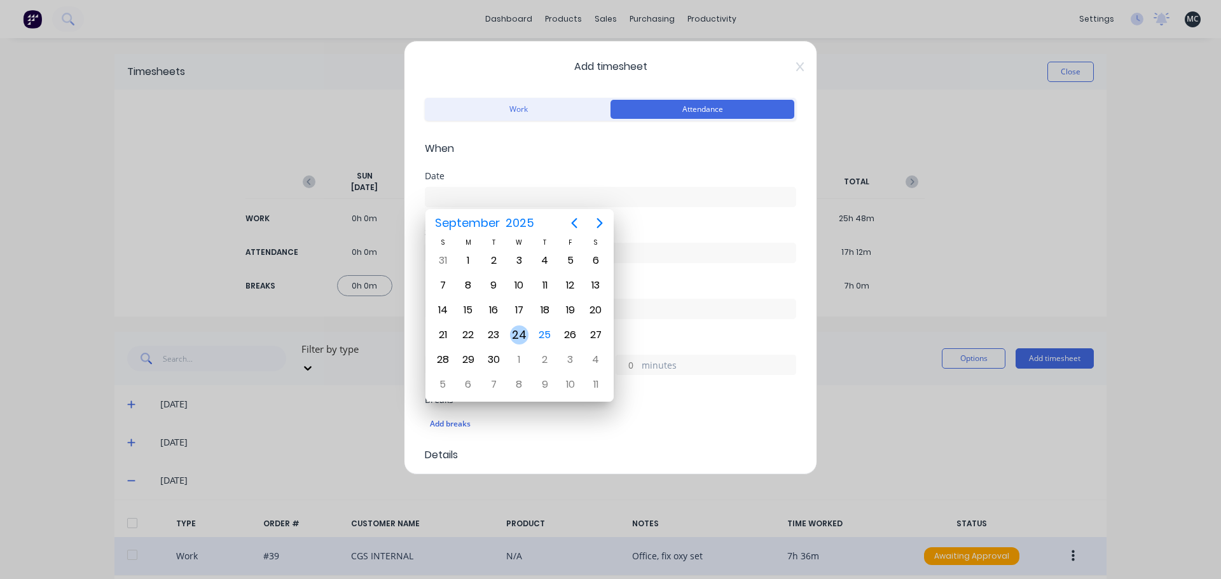
click at [529, 333] on div "24" at bounding box center [518, 335] width 25 height 24
type input "[DATE]"
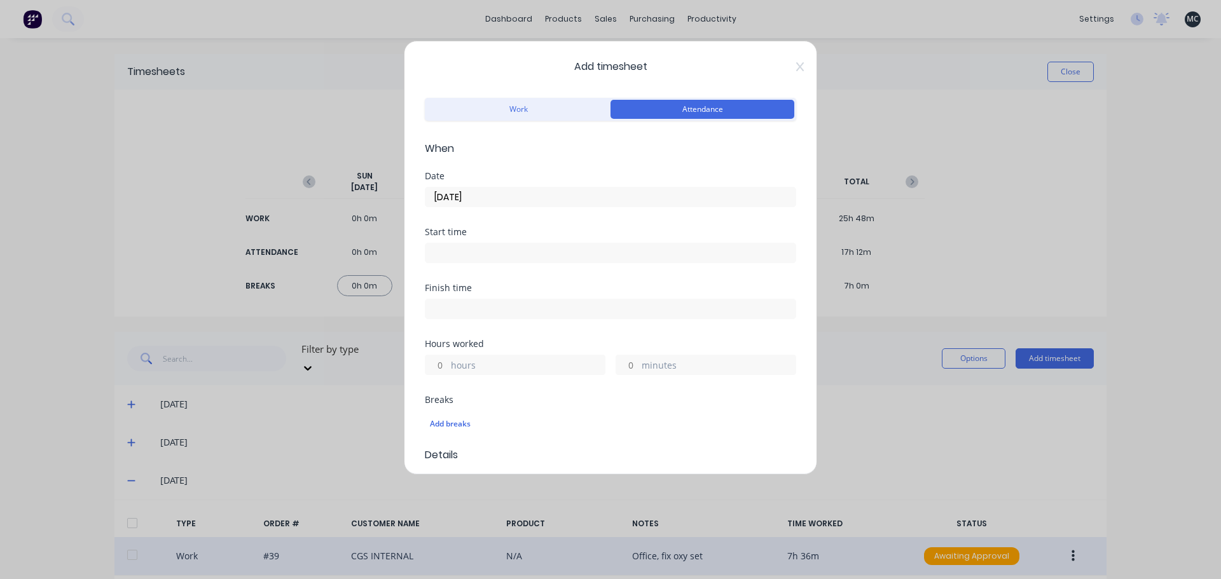
click at [505, 251] on input at bounding box center [610, 253] width 370 height 19
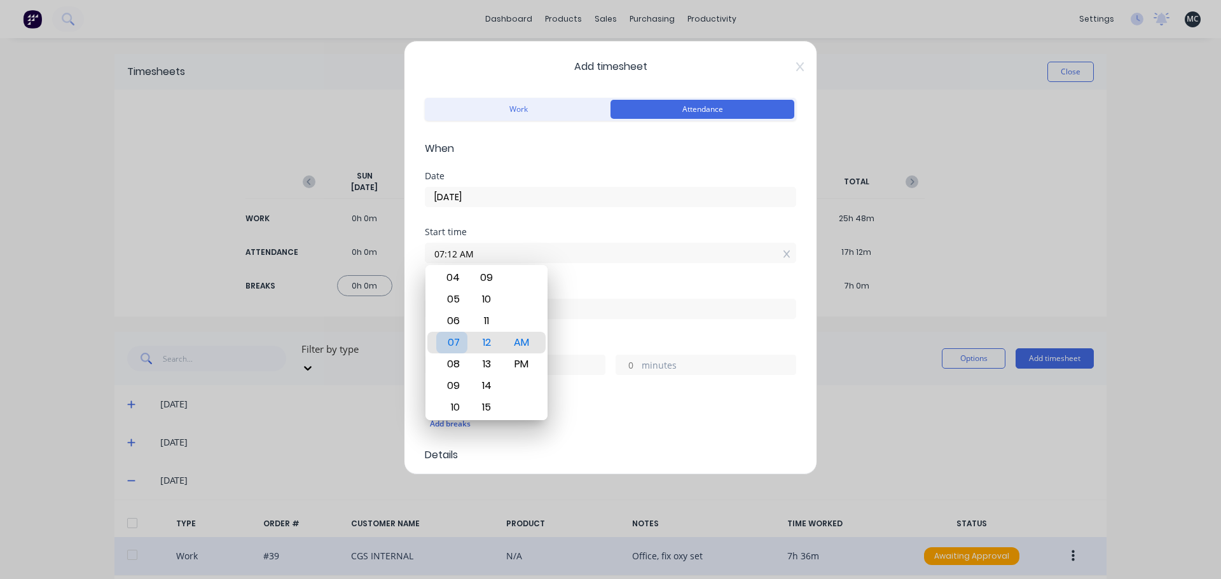
click at [456, 345] on div "07" at bounding box center [451, 343] width 31 height 22
click at [456, 254] on input "07:12 AM" at bounding box center [610, 253] width 370 height 19
type input "07:00 AM"
click at [549, 272] on div "Start time 07:00 AM" at bounding box center [610, 256] width 371 height 56
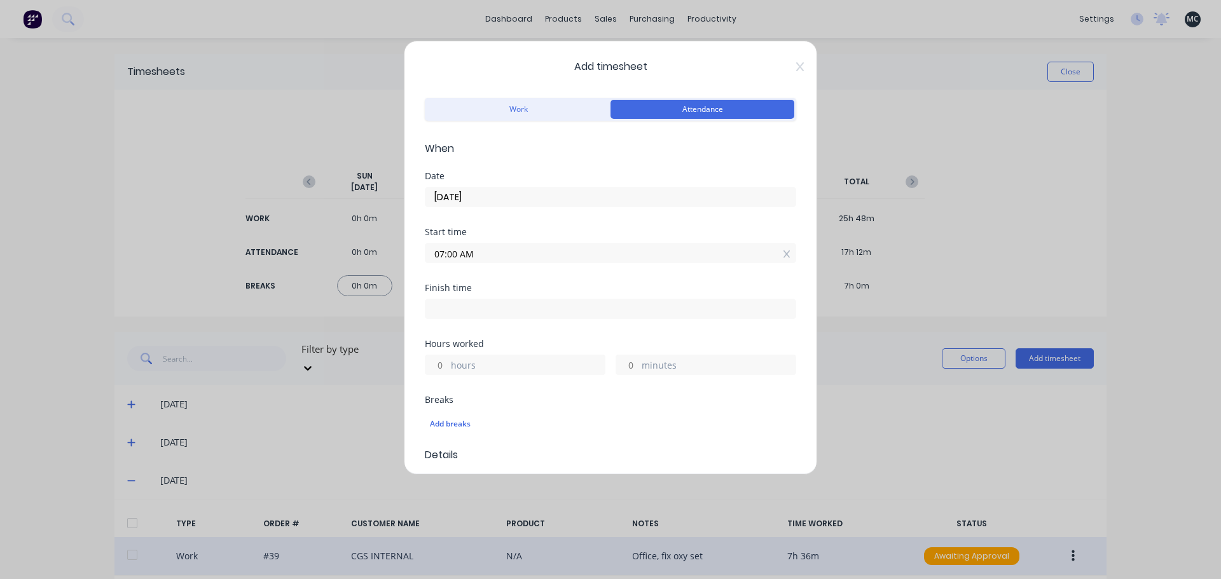
click at [427, 322] on div "Finish time" at bounding box center [610, 312] width 371 height 56
click at [453, 315] on input at bounding box center [610, 308] width 370 height 19
type input "07:12 AM"
type input "0"
type input "12"
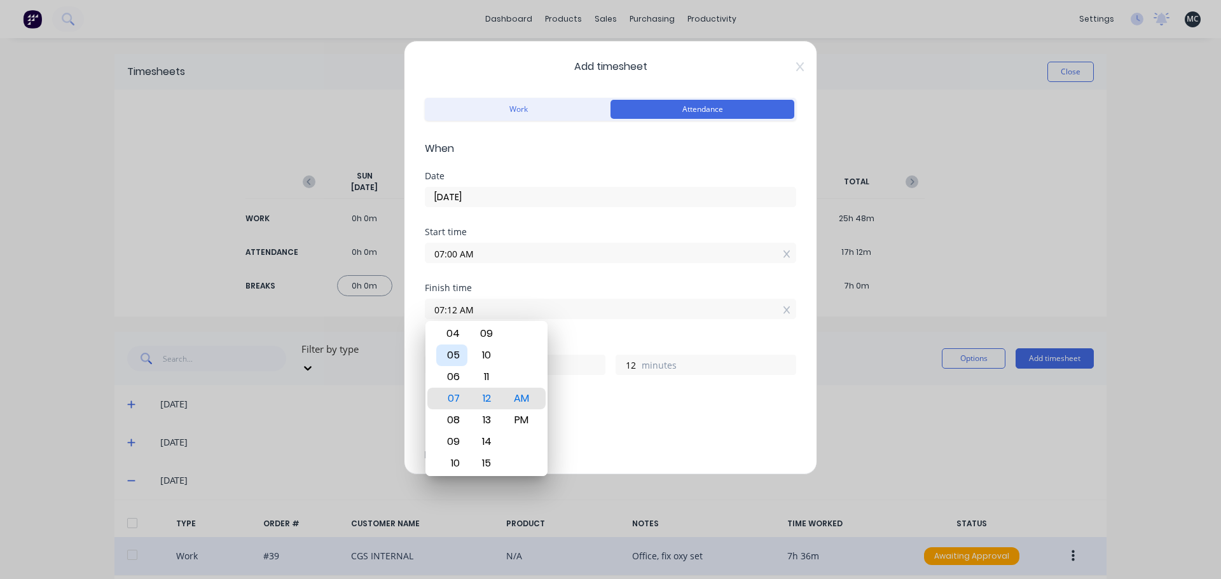
click at [453, 362] on div "05" at bounding box center [451, 356] width 31 height 22
type input "05:12 AM"
type input "22"
click at [458, 310] on input "05:12 AM" at bounding box center [610, 308] width 370 height 19
type input "05:00 AM"
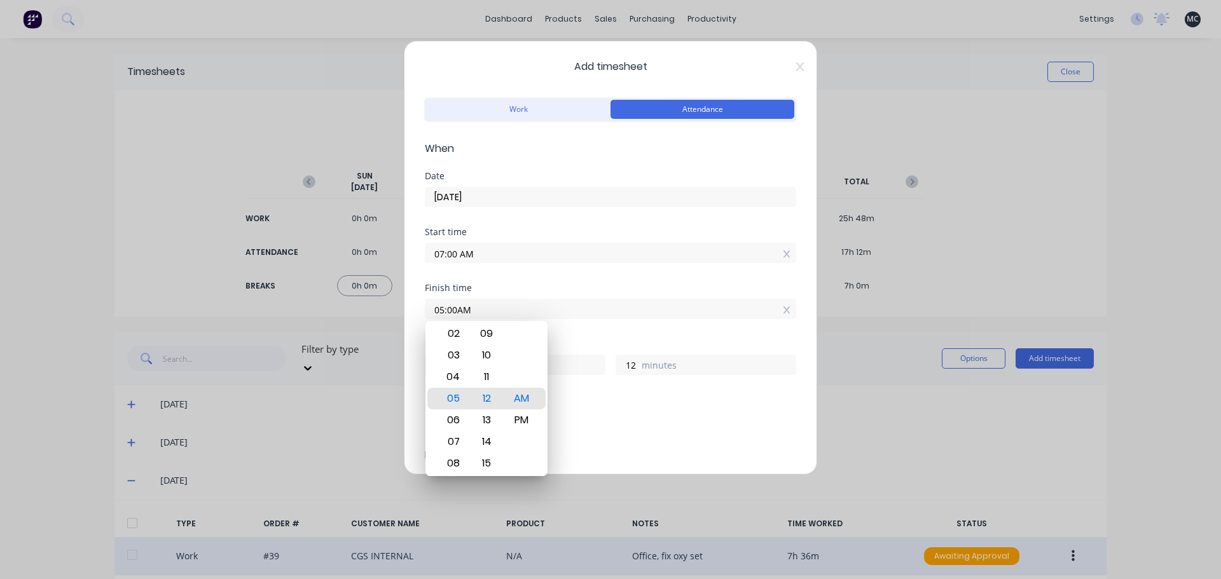
type input "0"
click at [525, 422] on div "PM" at bounding box center [521, 420] width 31 height 22
type input "05:00 PM"
type input "10"
click at [622, 416] on div "Add breaks" at bounding box center [610, 424] width 361 height 17
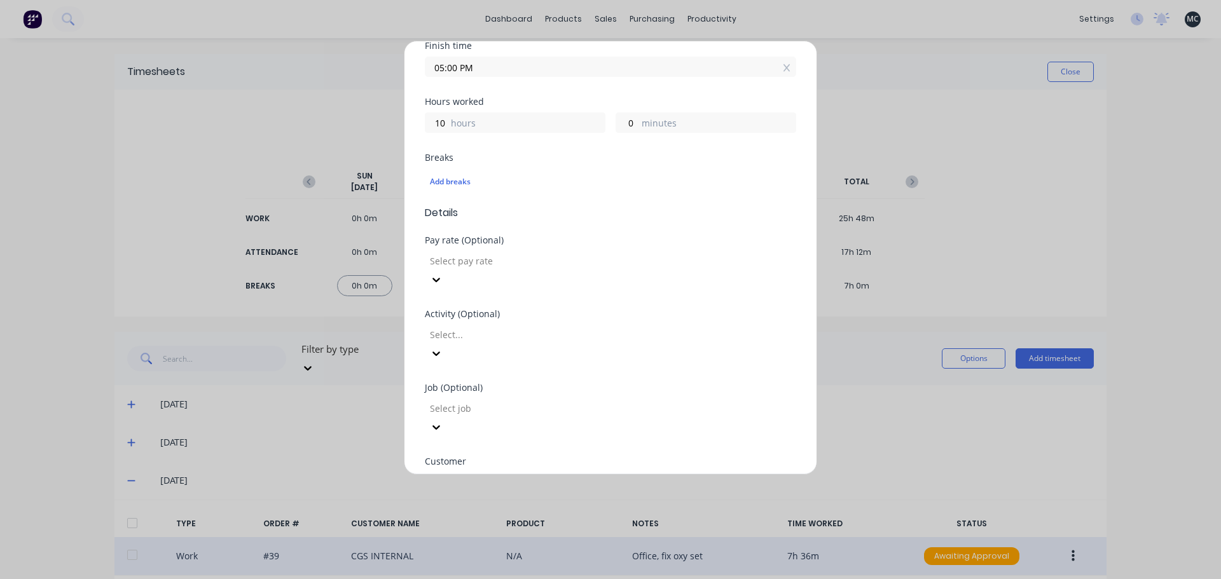
scroll to position [318, 0]
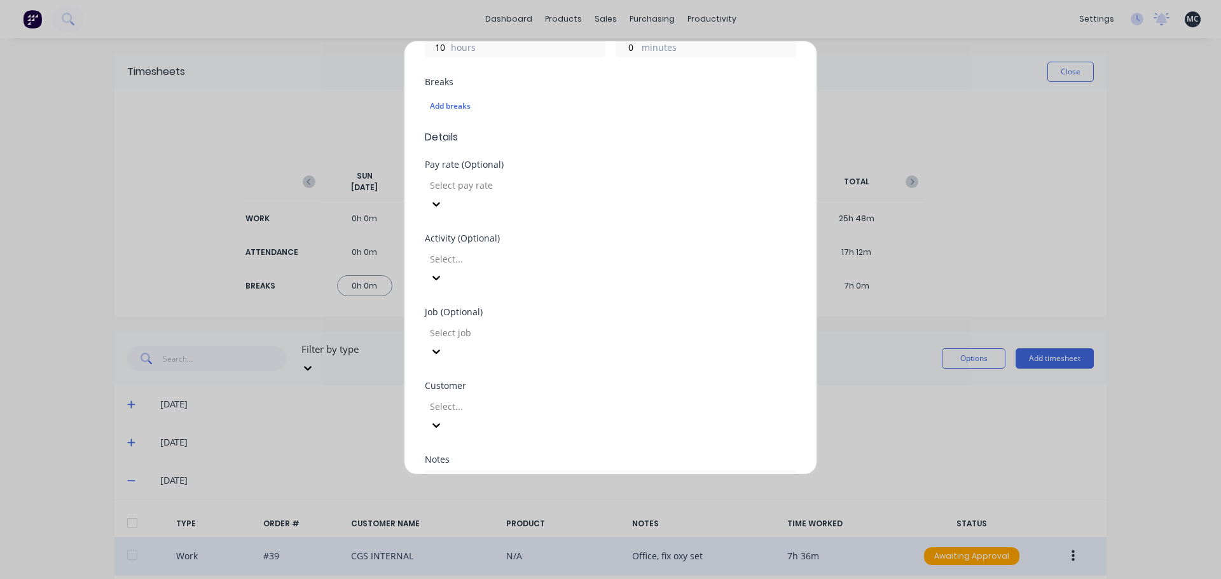
click at [442, 93] on div "Add breaks" at bounding box center [610, 106] width 371 height 27
click at [441, 102] on div "Add breaks" at bounding box center [610, 106] width 361 height 17
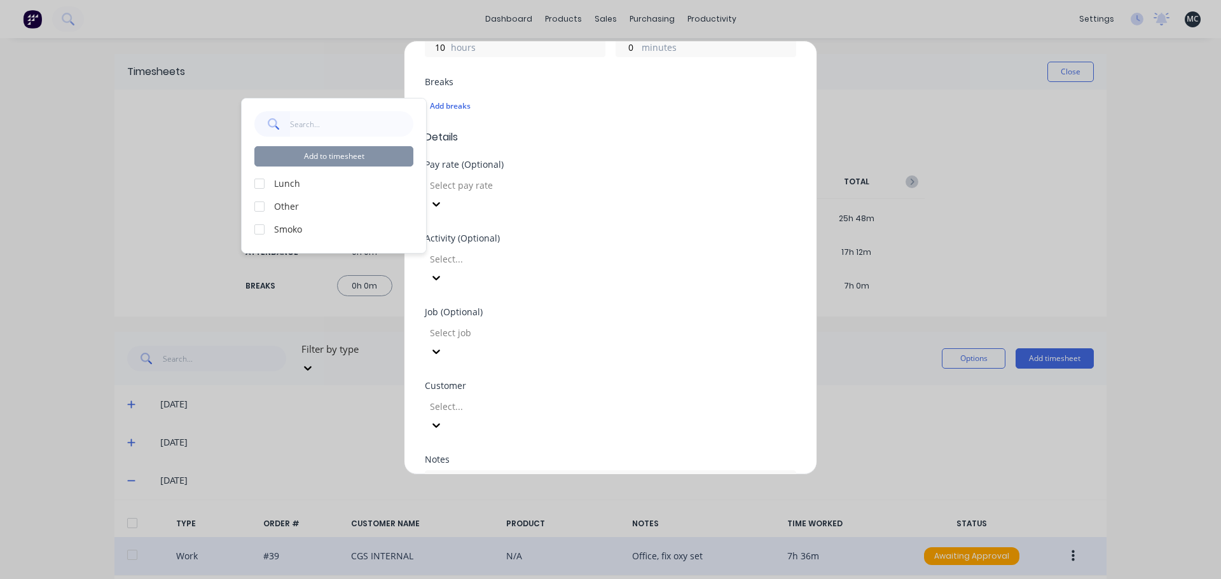
click at [258, 182] on div at bounding box center [259, 183] width 25 height 25
click at [257, 228] on div at bounding box center [259, 229] width 25 height 25
click at [318, 153] on button "Add to timesheet" at bounding box center [333, 156] width 159 height 20
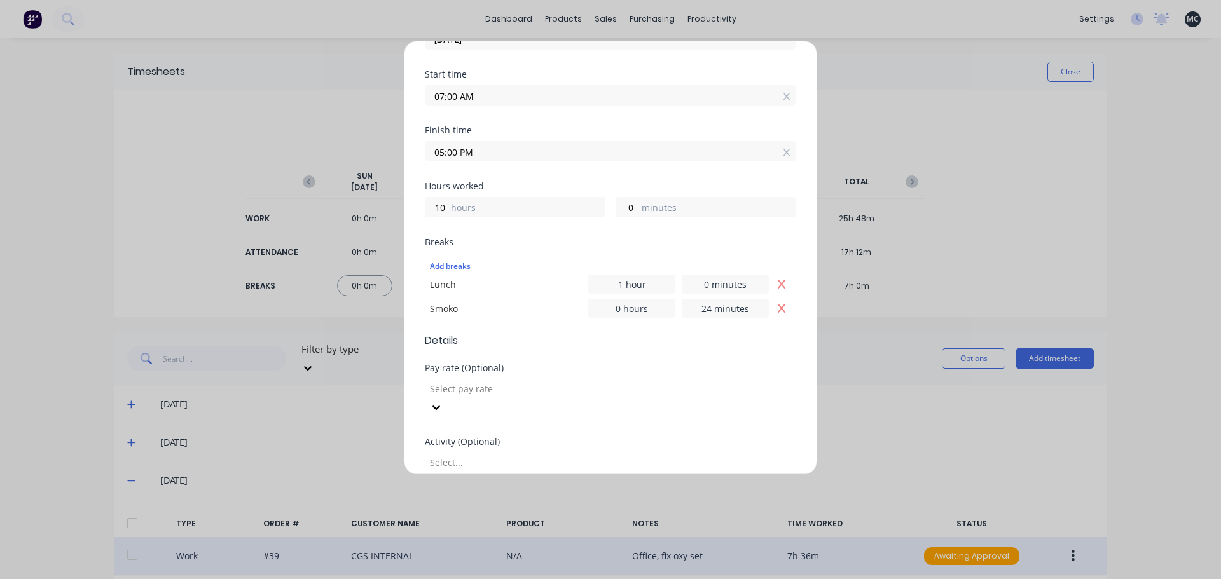
scroll to position [381, 0]
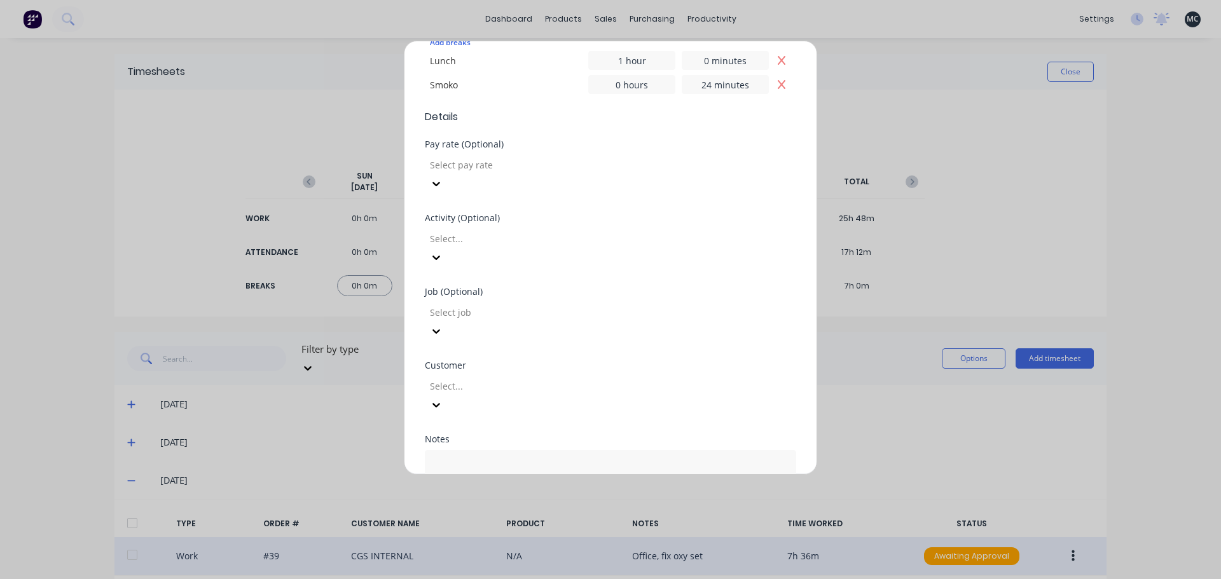
click at [572, 538] on button "Add manual time entry" at bounding box center [579, 548] width 107 height 20
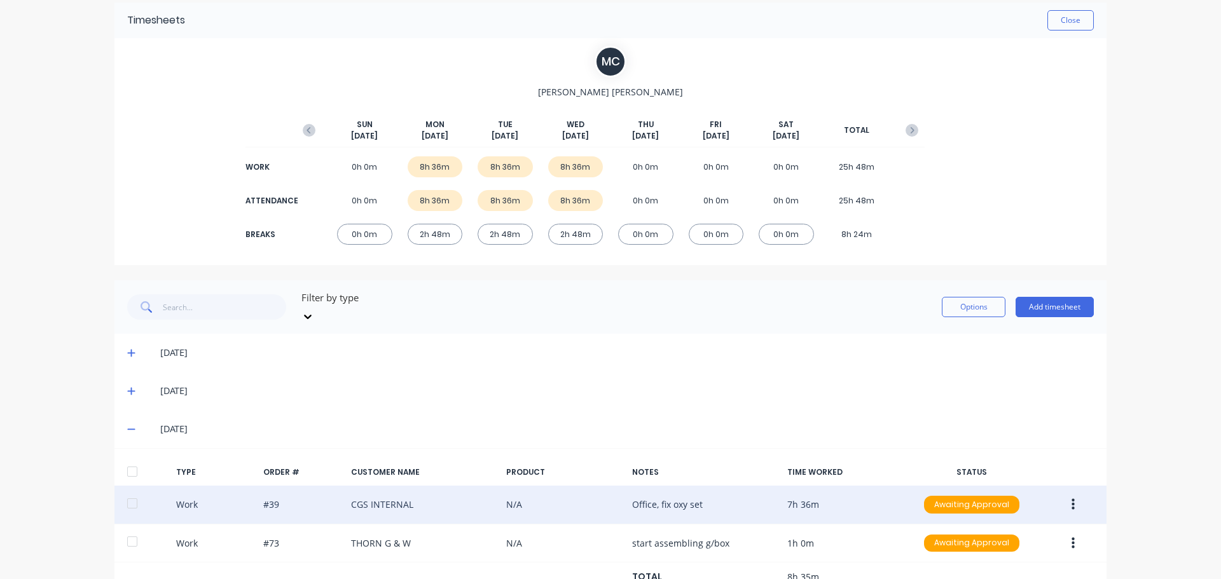
scroll to position [0, 0]
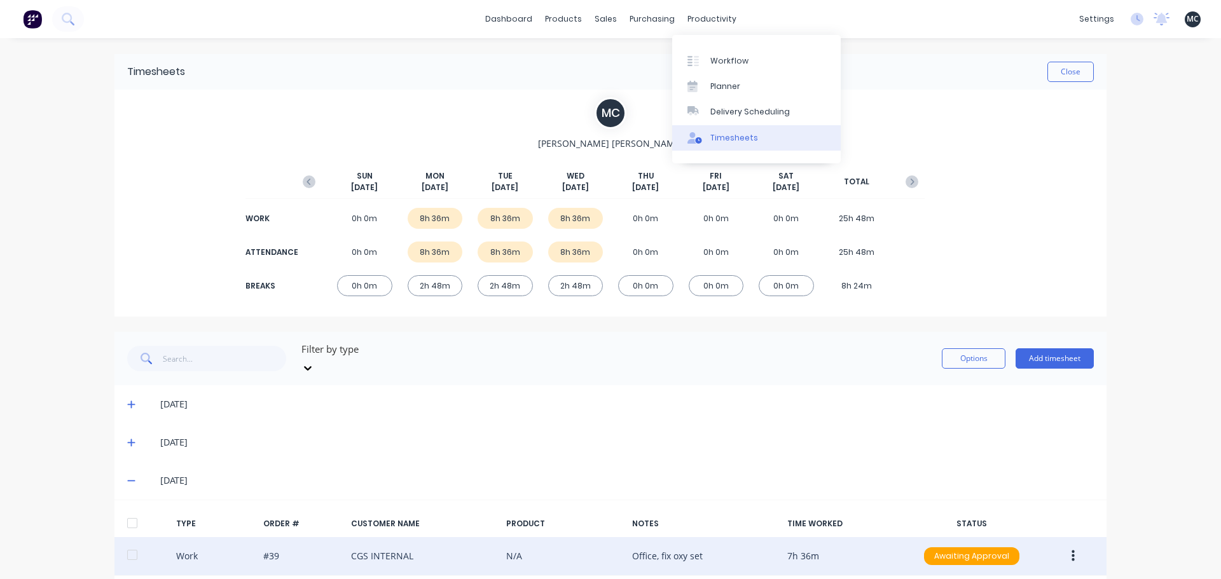
click at [712, 146] on link "Timesheets" at bounding box center [756, 137] width 168 height 25
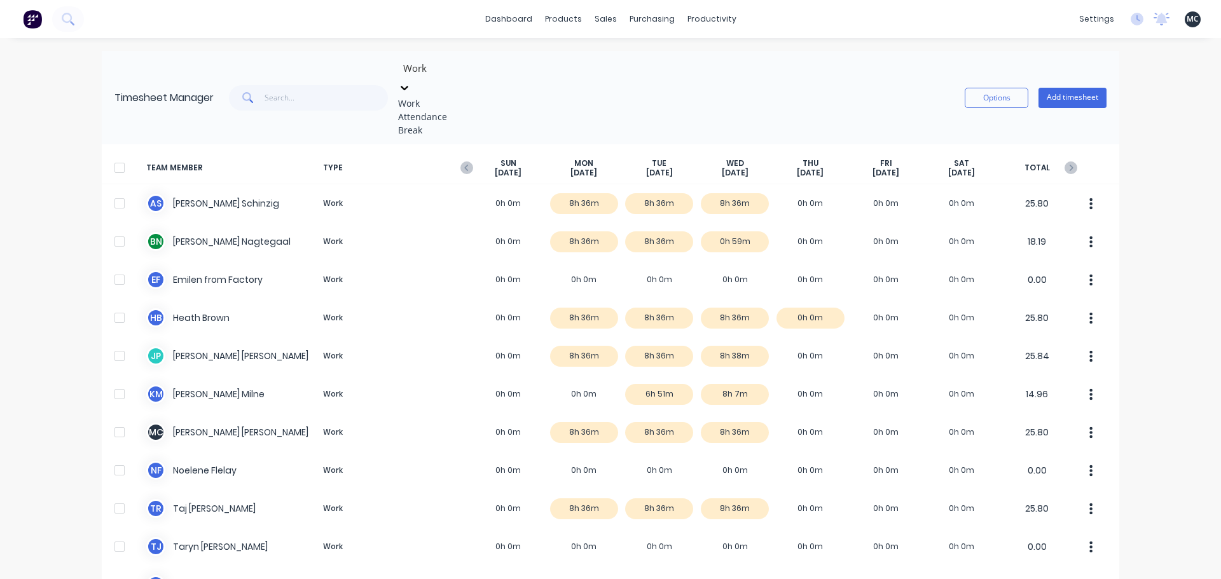
click at [411, 81] on icon at bounding box center [404, 87] width 13 height 13
click at [441, 123] on div "Attendance" at bounding box center [493, 116] width 191 height 13
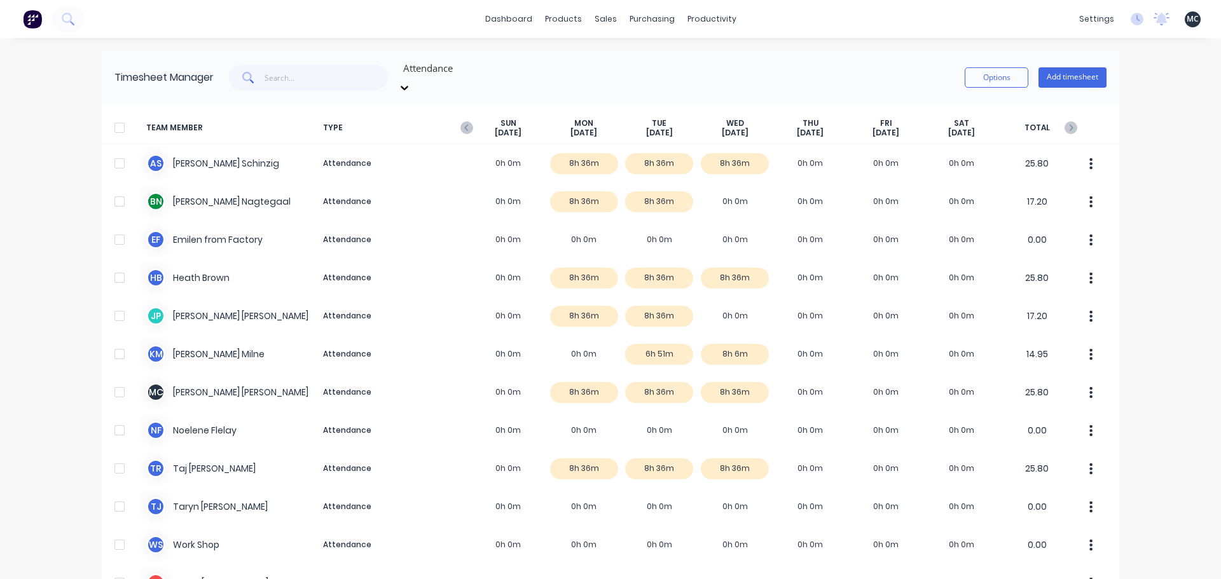
click at [472, 69] on div "Attendance" at bounding box center [493, 67] width 191 height 19
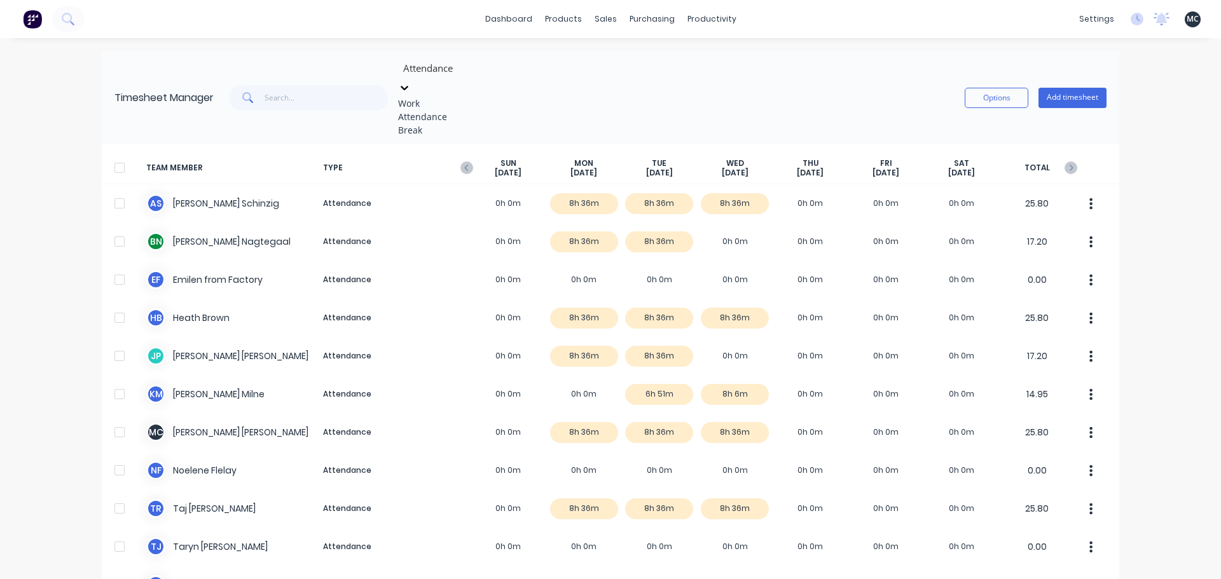
click at [437, 97] on div "Work" at bounding box center [493, 103] width 191 height 13
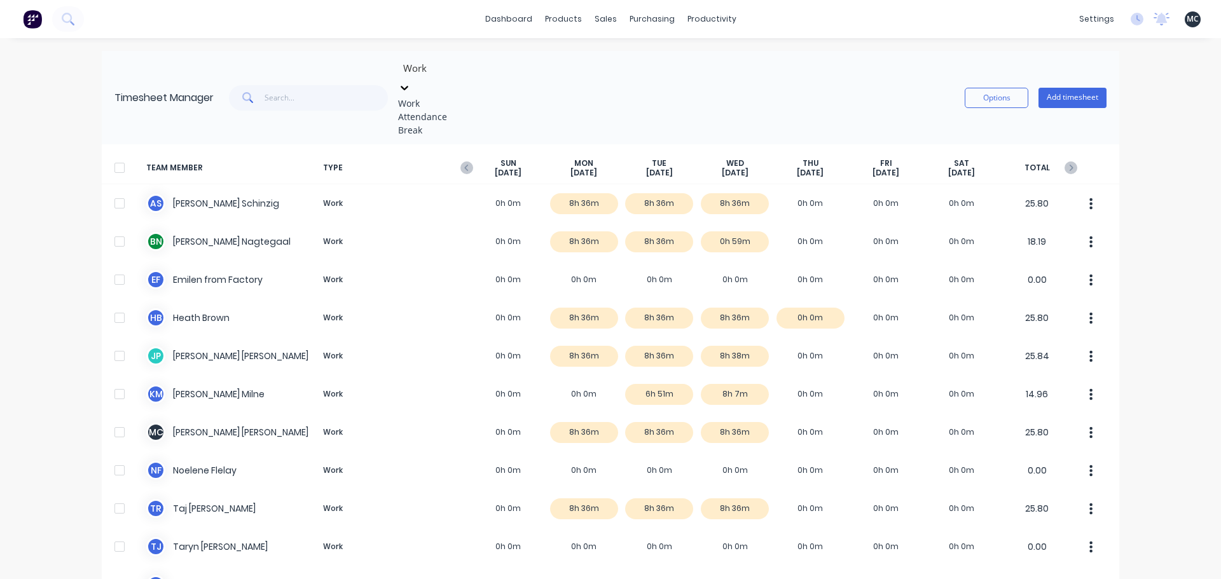
click at [462, 76] on div at bounding box center [493, 68] width 183 height 16
click at [436, 123] on div "Attendance" at bounding box center [493, 116] width 191 height 13
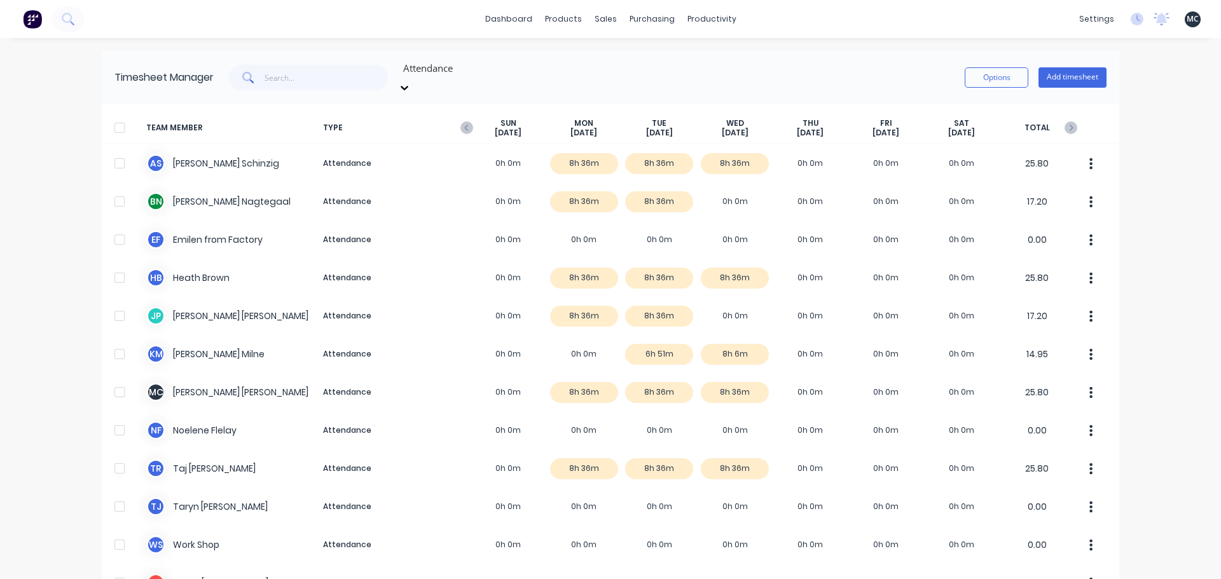
click at [458, 63] on div "Attendance" at bounding box center [493, 67] width 191 height 19
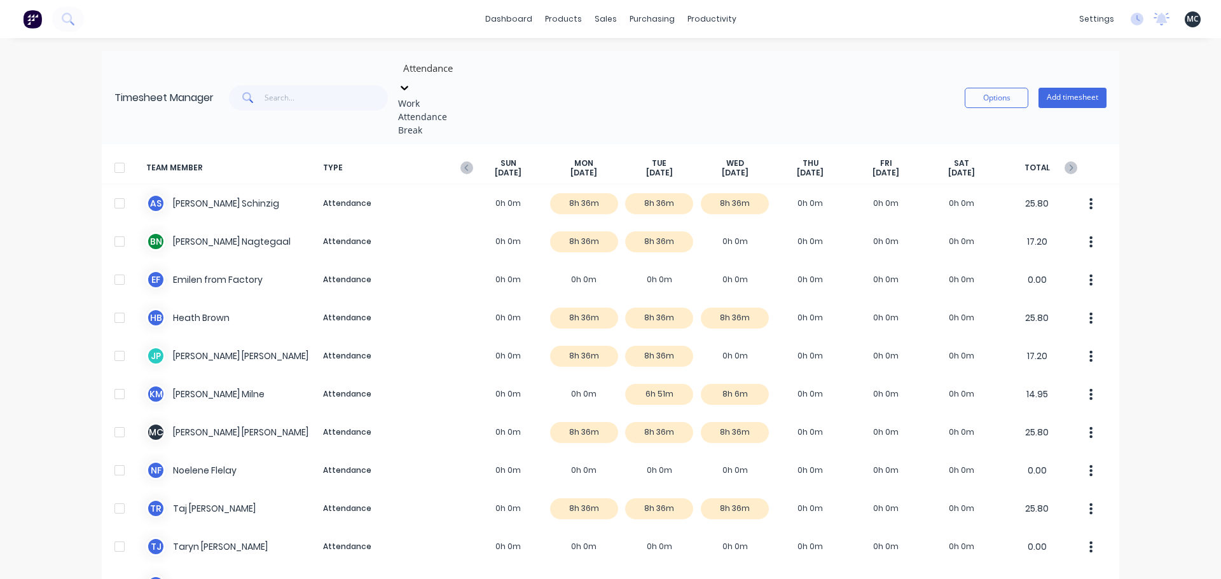
click at [442, 101] on div "Work" at bounding box center [493, 103] width 191 height 13
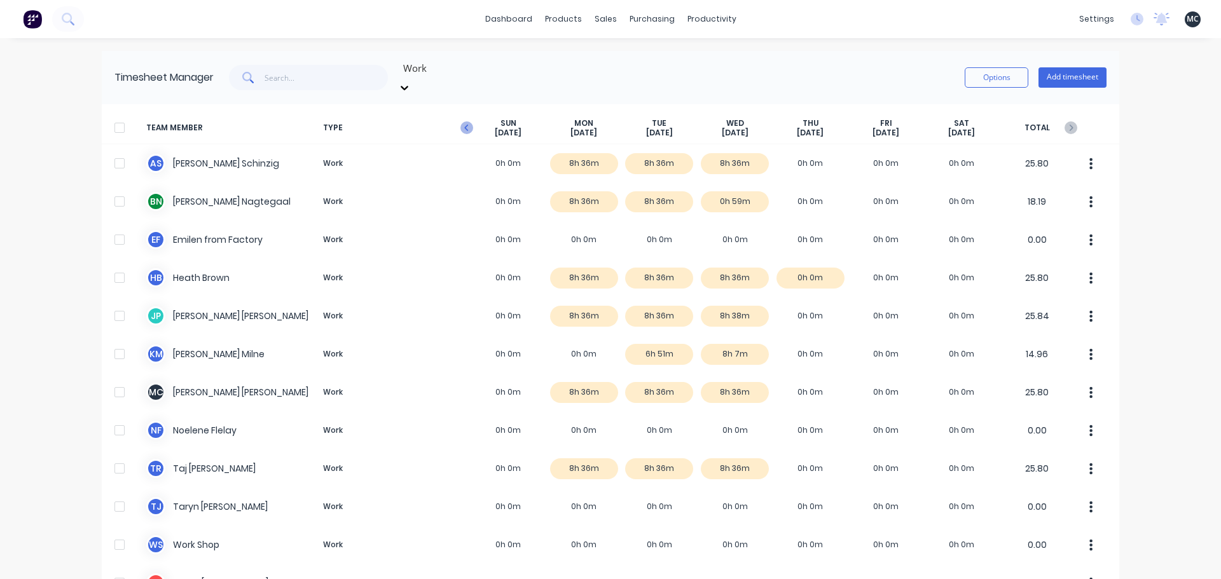
click at [465, 121] on icon "button" at bounding box center [466, 127] width 13 height 13
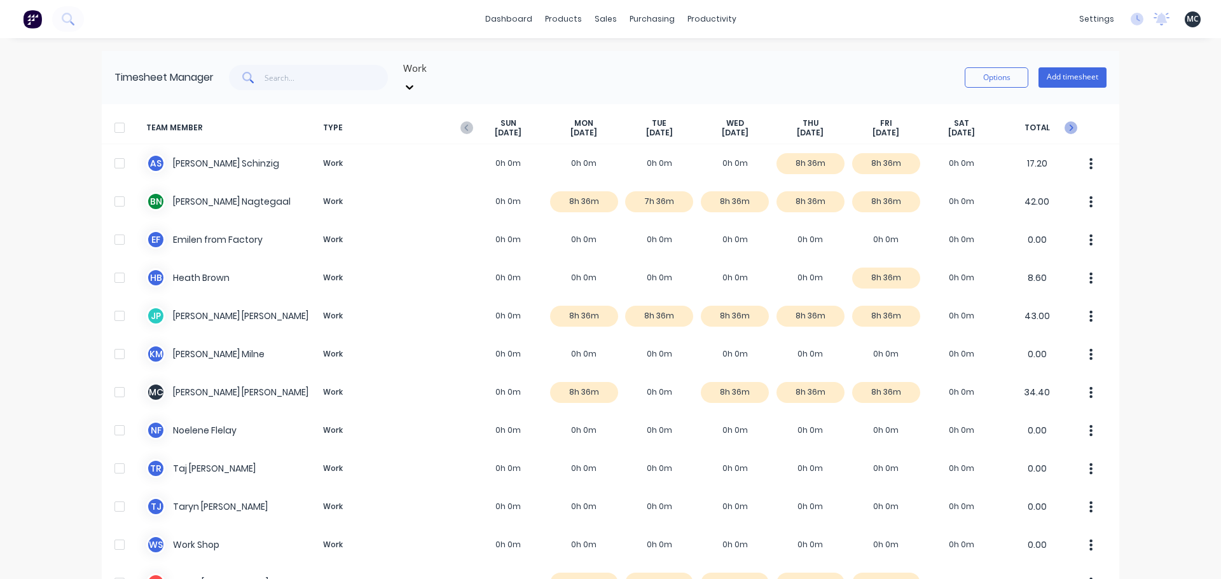
click at [1064, 121] on icon "button" at bounding box center [1070, 127] width 13 height 13
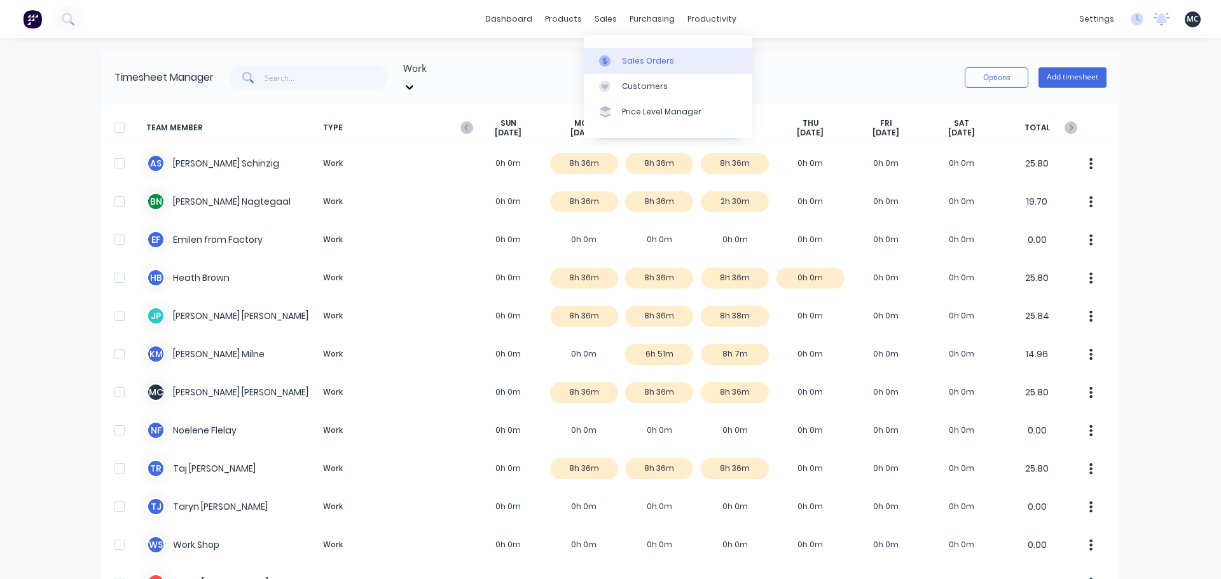
click at [624, 60] on div "Sales Orders" at bounding box center [648, 60] width 52 height 11
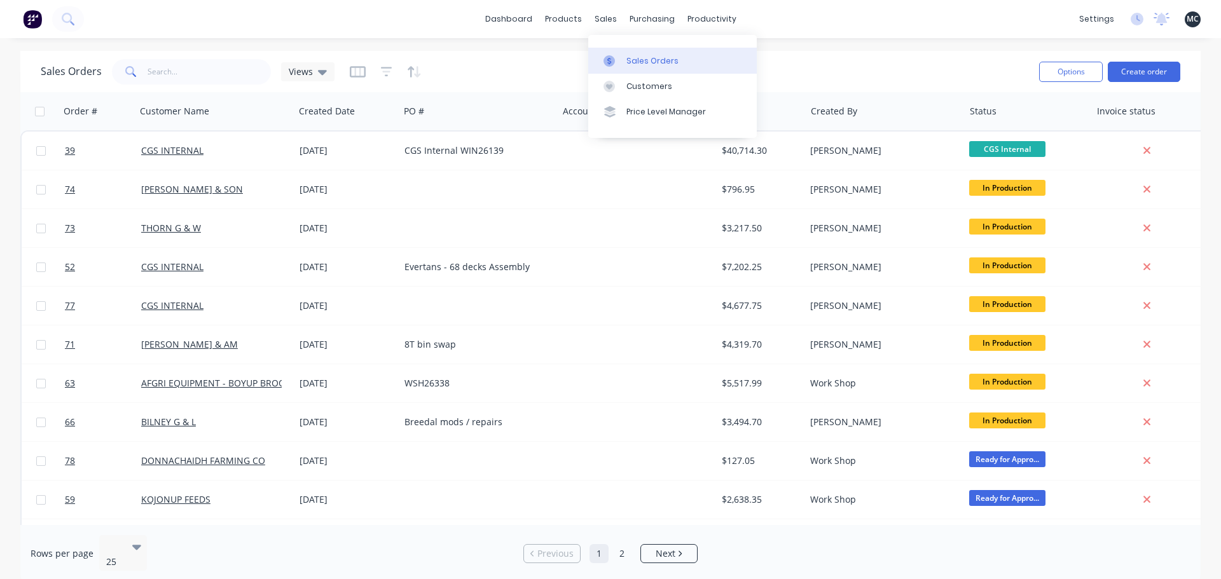
click at [632, 64] on div "Sales Orders" at bounding box center [652, 60] width 52 height 11
click at [197, 81] on input "text" at bounding box center [210, 71] width 124 height 25
type input "rho"
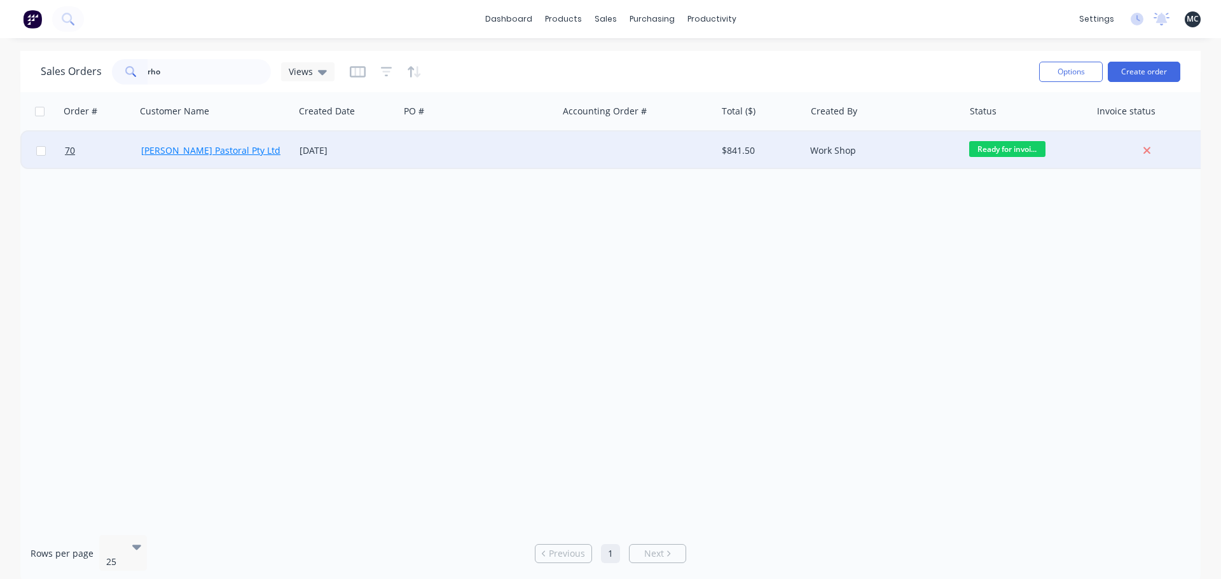
click at [228, 149] on link "[PERSON_NAME] Pastoral Pty Ltd" at bounding box center [210, 150] width 139 height 12
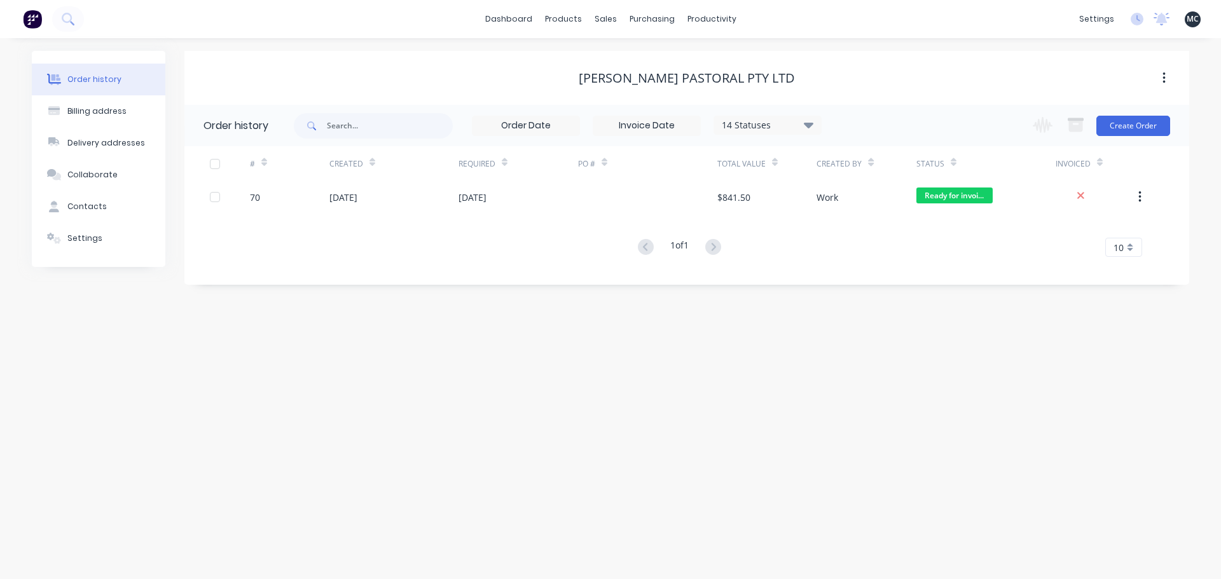
click at [650, 196] on div at bounding box center [647, 197] width 139 height 32
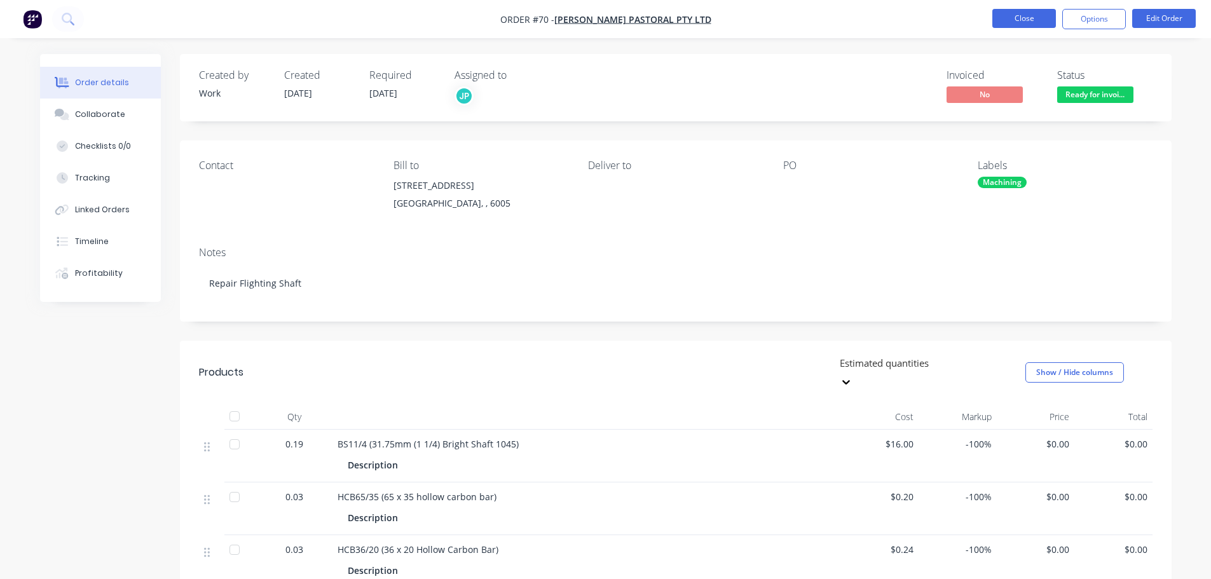
click at [1013, 19] on button "Close" at bounding box center [1024, 18] width 64 height 19
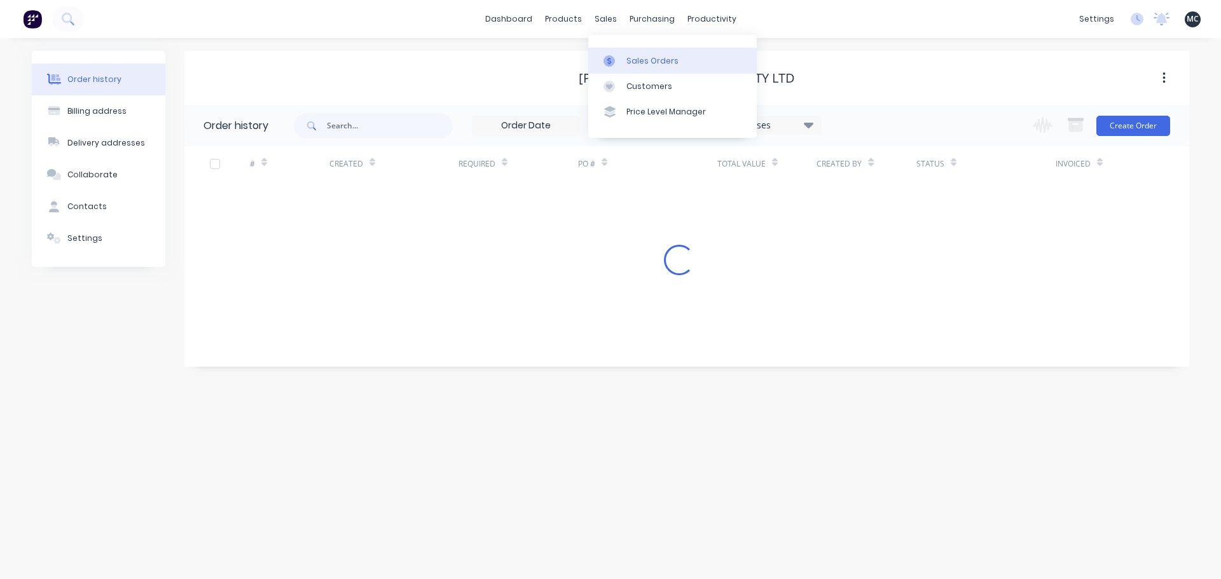
click at [609, 58] on icon at bounding box center [609, 60] width 4 height 7
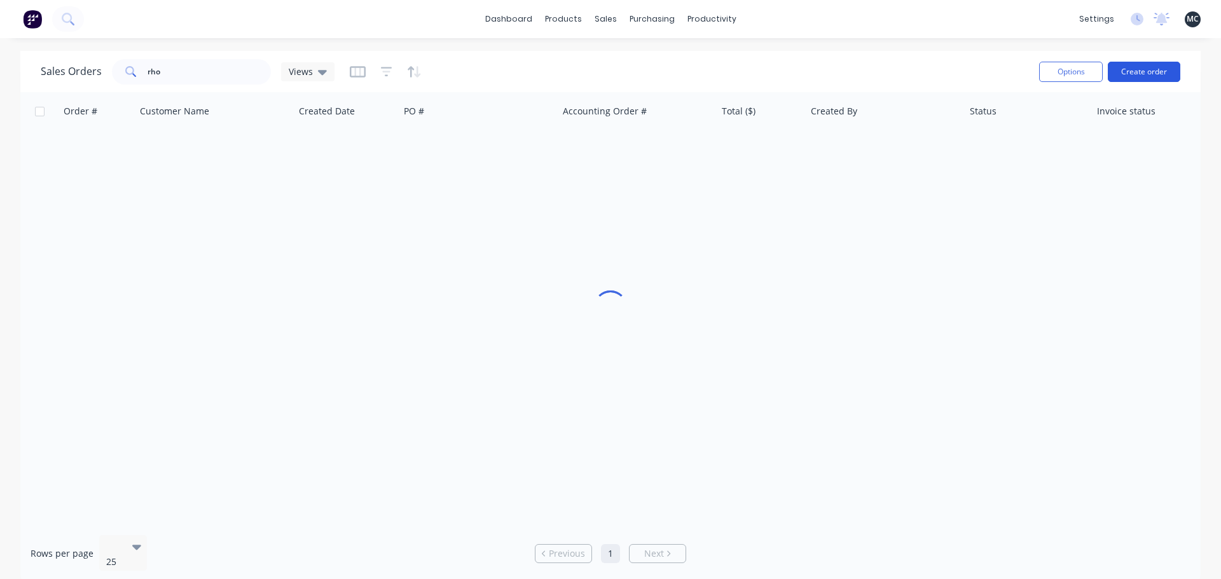
click at [1149, 71] on button "Create order" at bounding box center [1144, 72] width 72 height 20
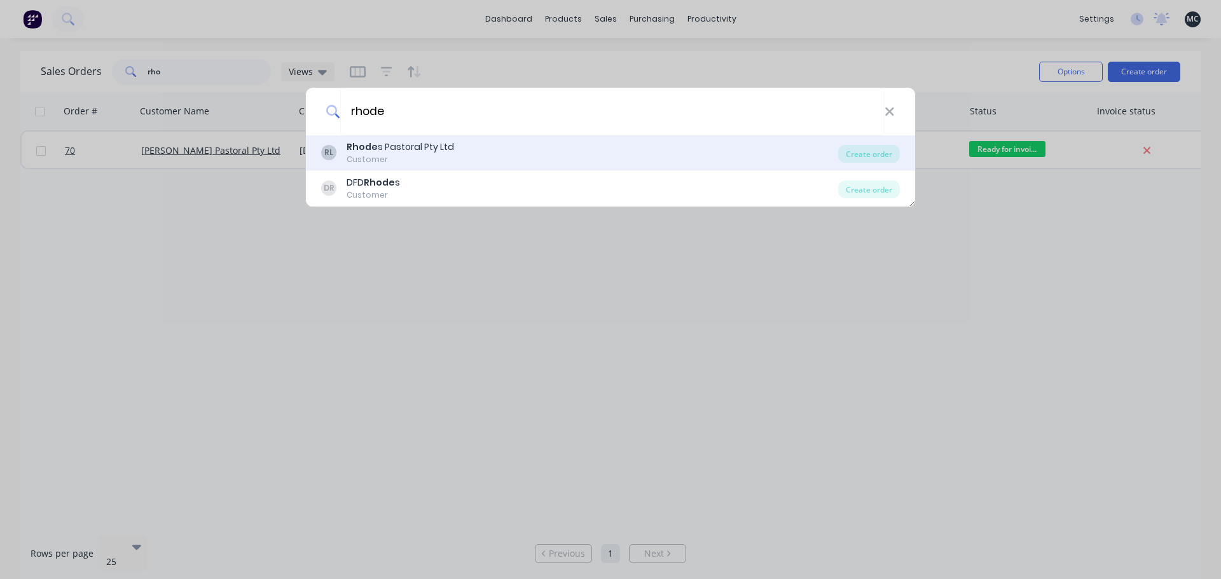
type input "rhode"
click at [418, 144] on div "Rhode s Pastoral Pty Ltd" at bounding box center [400, 147] width 107 height 13
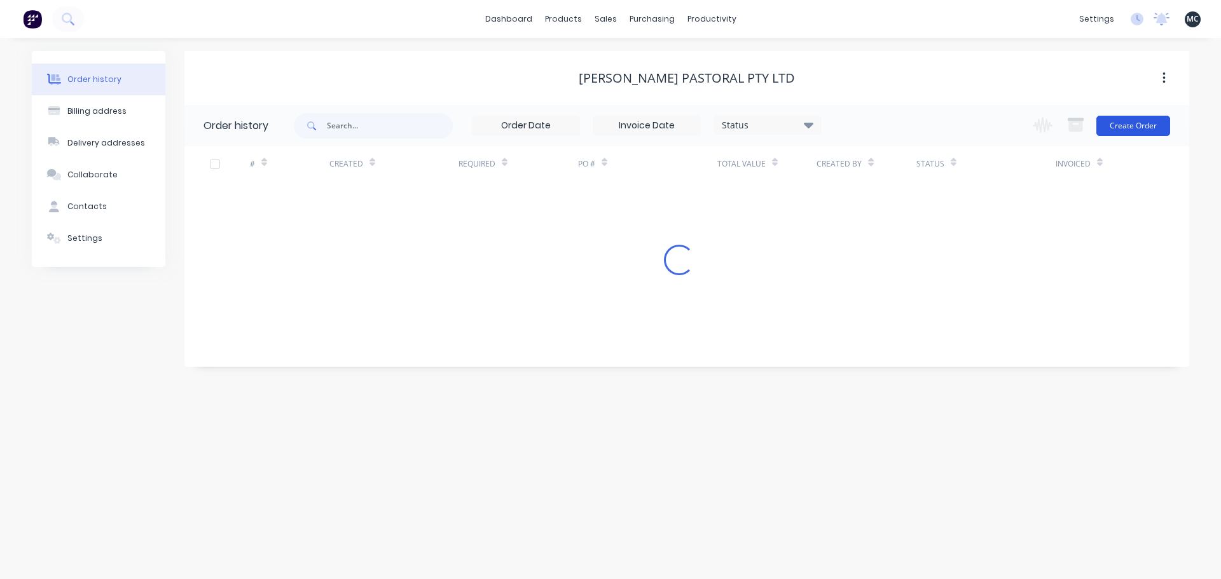
click at [1132, 113] on div "Change order status Submitted Waiting on parts / on hold In Production Blasting…" at bounding box center [1097, 125] width 145 height 41
click at [1136, 128] on button "Create Order" at bounding box center [1133, 126] width 74 height 20
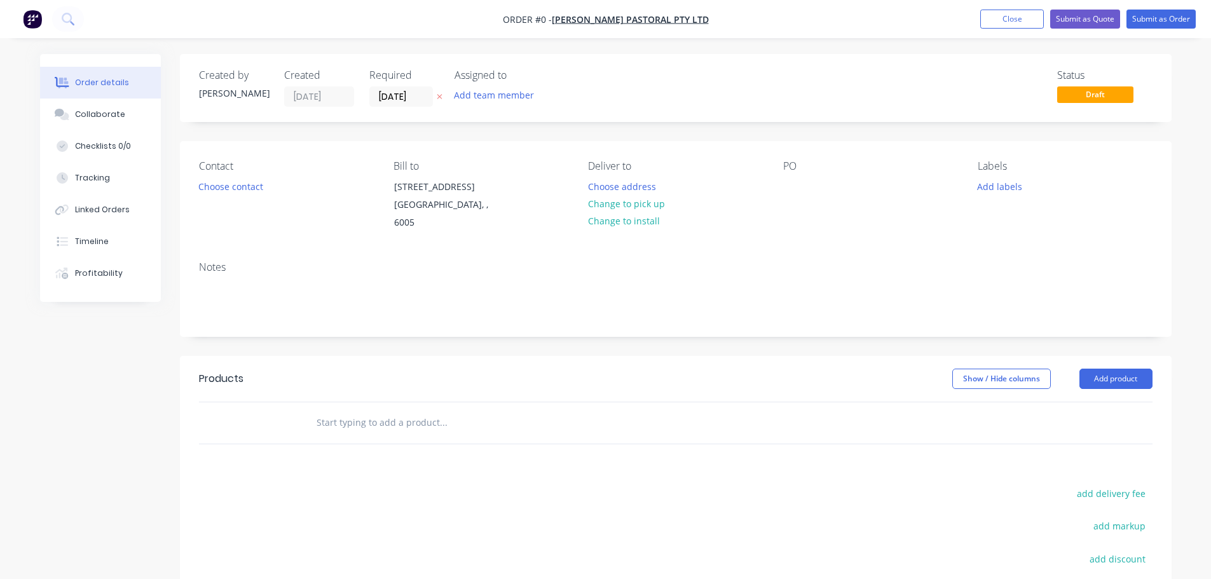
click at [495, 98] on button "Add team member" at bounding box center [493, 94] width 93 height 17
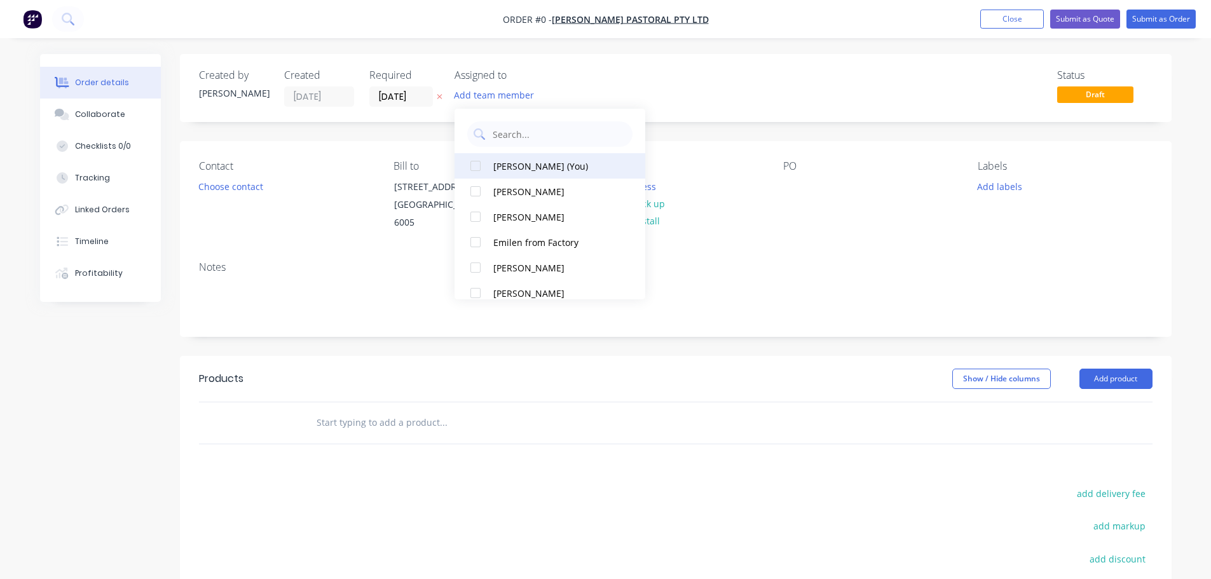
click at [472, 167] on div at bounding box center [475, 165] width 25 height 25
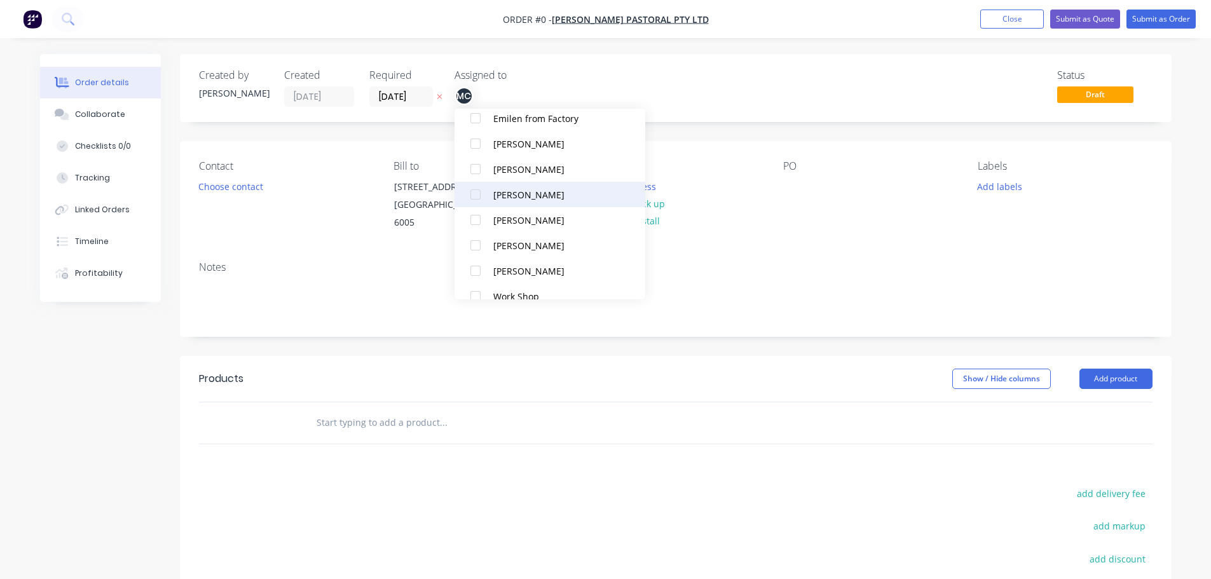
scroll to position [102, 0]
drag, startPoint x: 477, startPoint y: 168, endPoint x: 590, endPoint y: 98, distance: 133.4
click at [477, 168] on div at bounding box center [475, 165] width 25 height 25
click at [596, 89] on div "Order details Collaborate Checklists 0/0 Tracking Linked Orders Timeline Profit…" at bounding box center [605, 411] width 1157 height 715
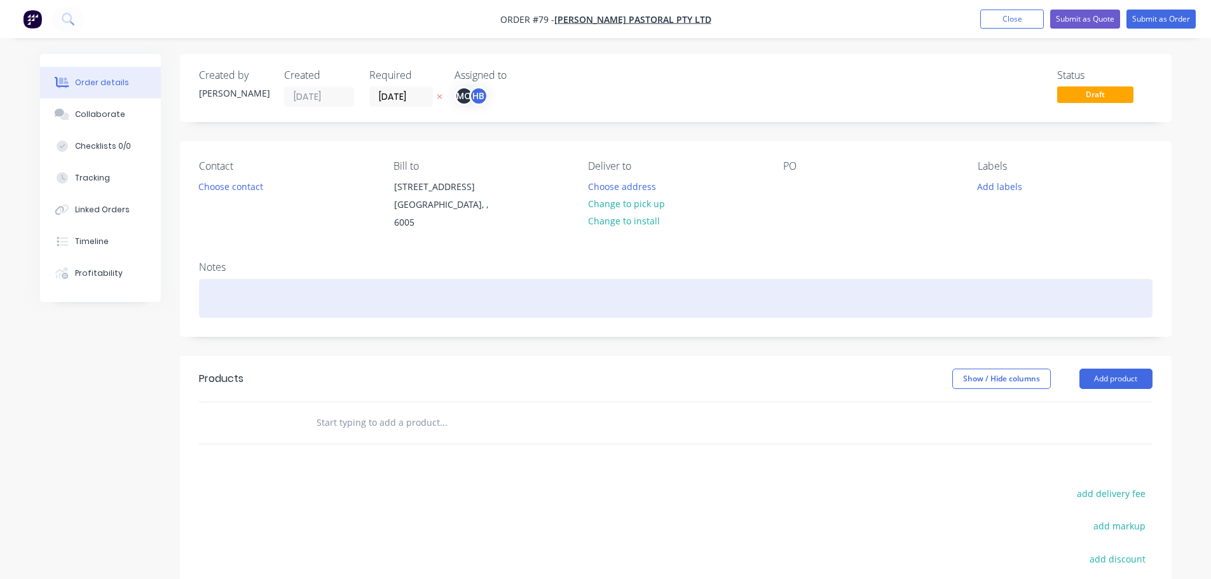
click at [396, 294] on div at bounding box center [676, 298] width 954 height 39
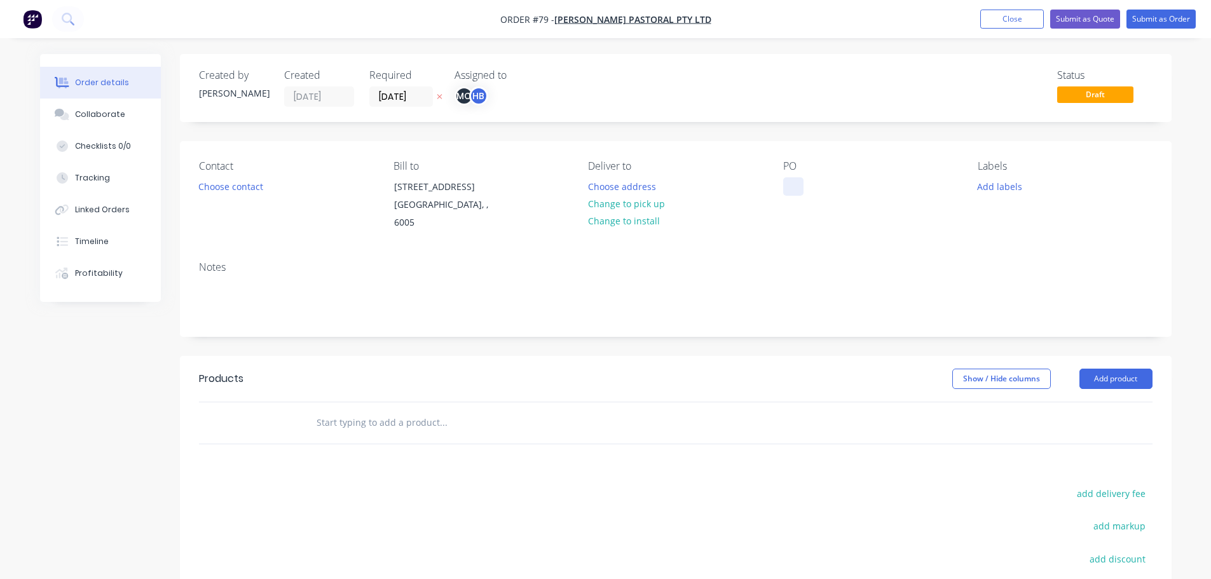
click at [796, 193] on div at bounding box center [793, 186] width 20 height 18
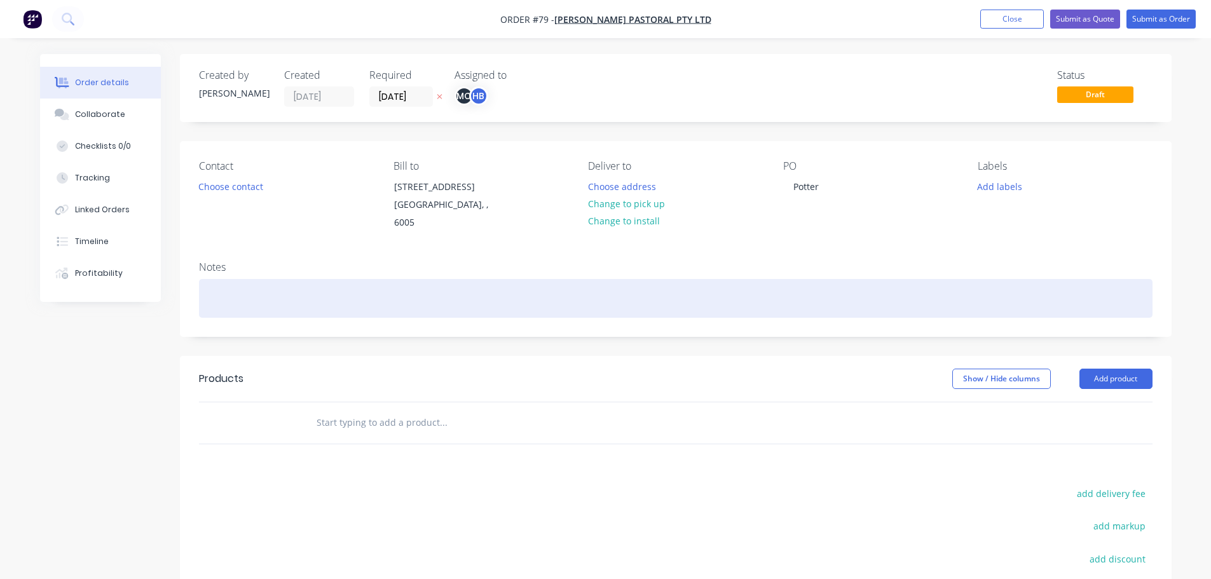
click at [341, 298] on div at bounding box center [676, 298] width 954 height 39
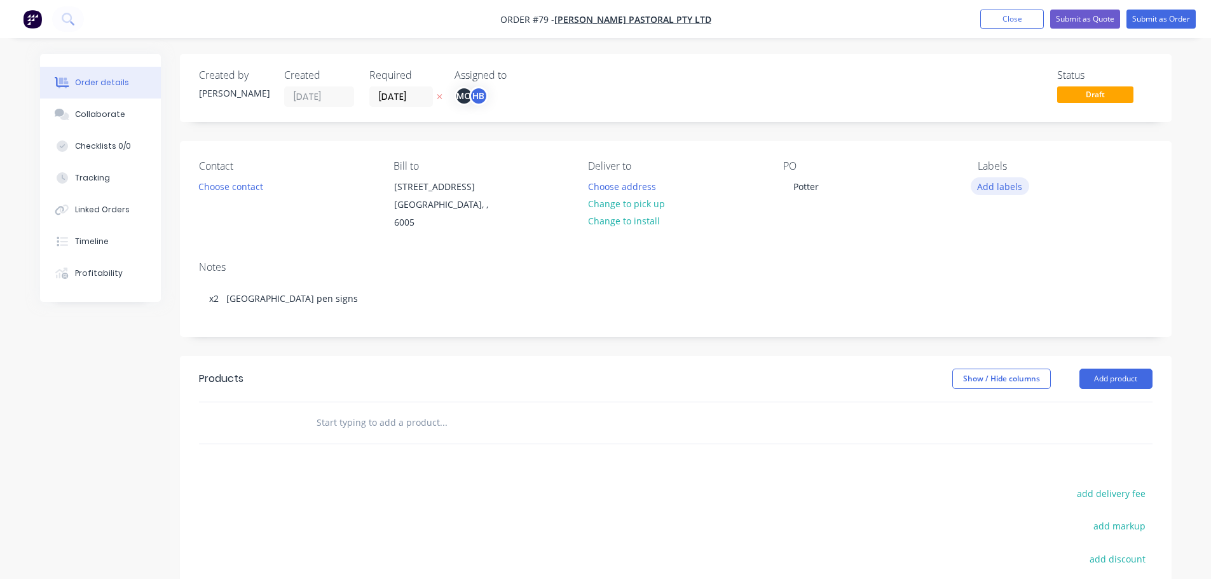
click at [999, 187] on button "Add labels" at bounding box center [1000, 185] width 58 height 17
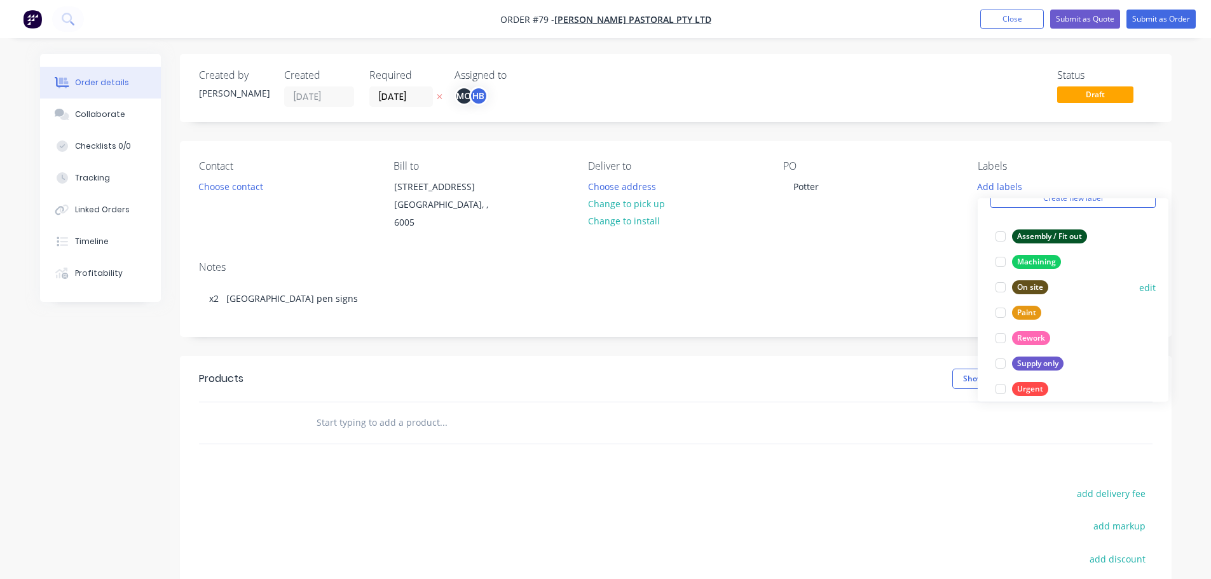
scroll to position [102, 0]
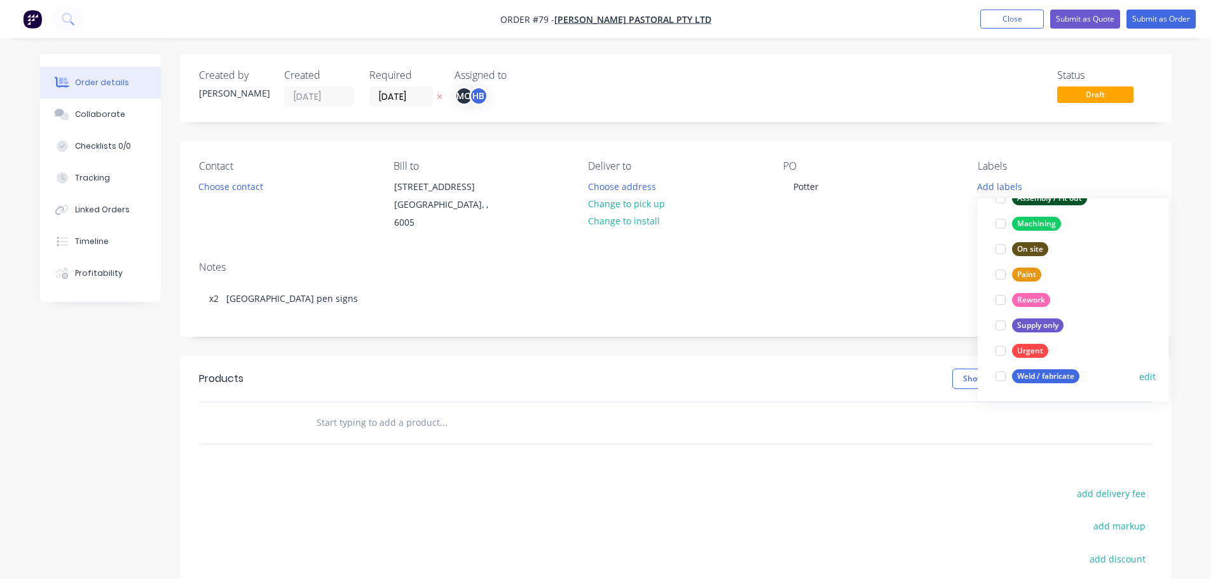
click at [1001, 378] on div at bounding box center [1000, 376] width 25 height 25
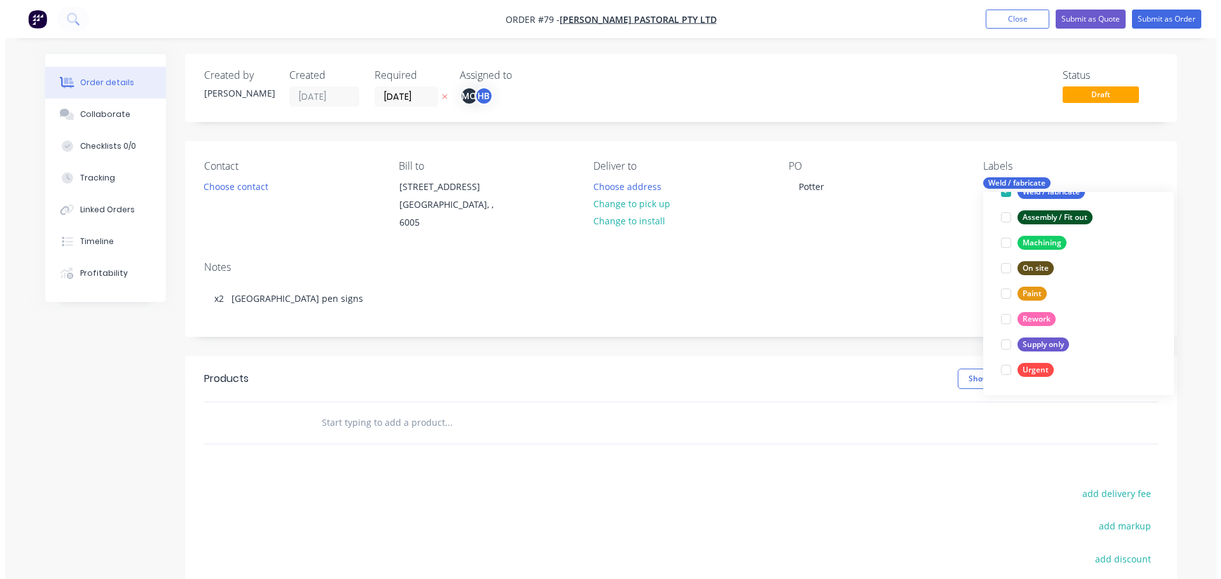
scroll to position [0, 0]
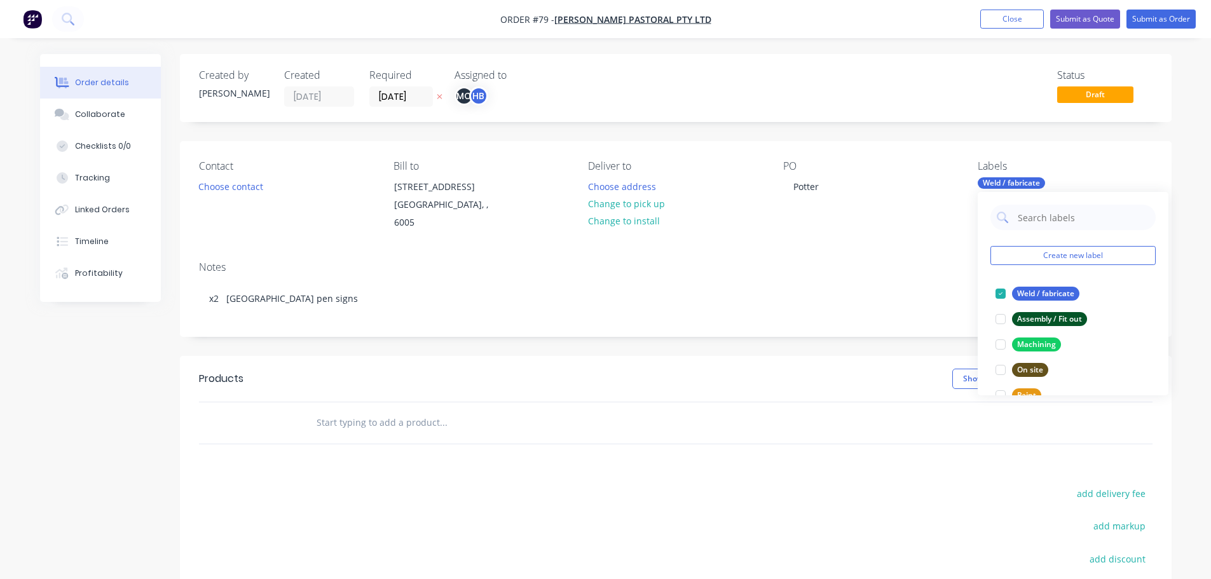
click at [947, 261] on div "Notes" at bounding box center [676, 267] width 954 height 12
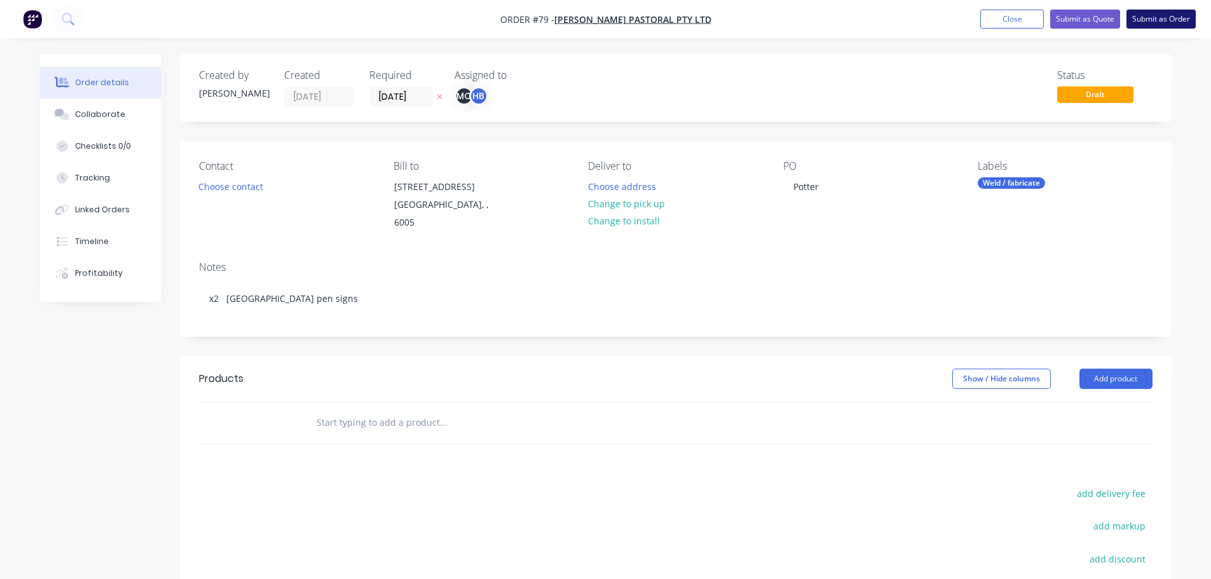
click at [1169, 17] on button "Submit as Order" at bounding box center [1161, 19] width 69 height 19
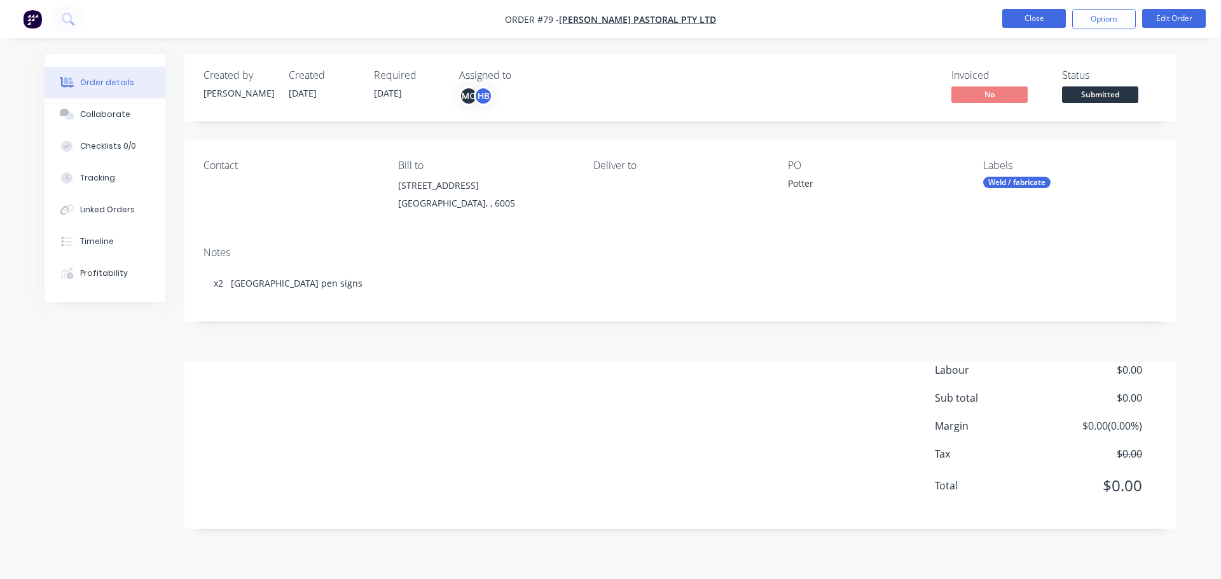
click at [1023, 25] on button "Close" at bounding box center [1034, 18] width 64 height 19
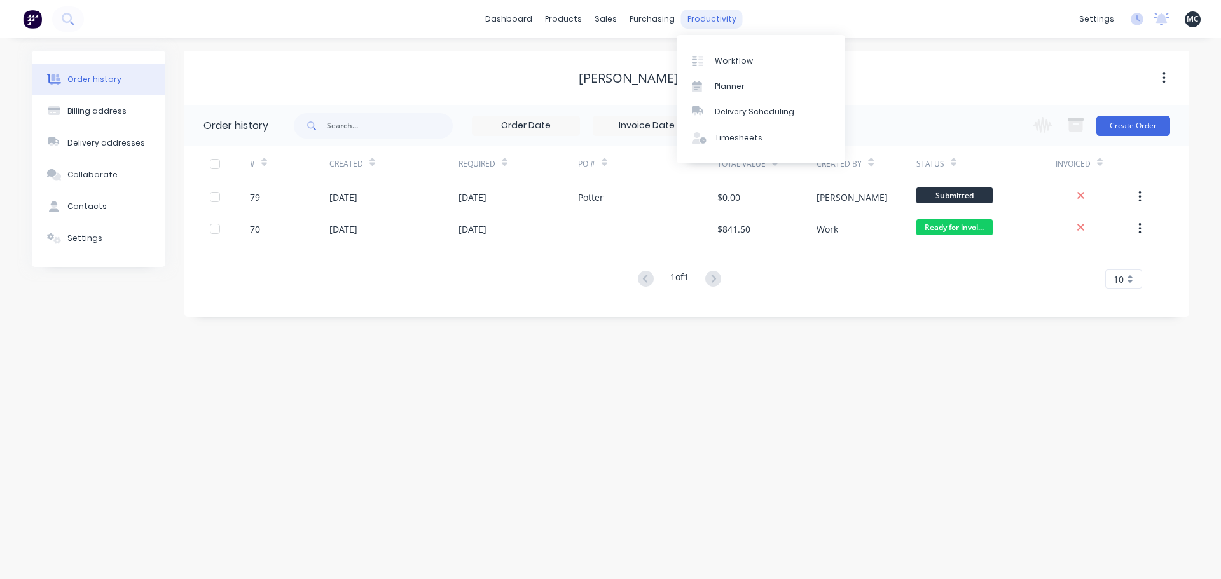
click at [718, 22] on div "productivity" at bounding box center [712, 19] width 62 height 19
click at [733, 142] on div "Timesheets" at bounding box center [739, 137] width 48 height 11
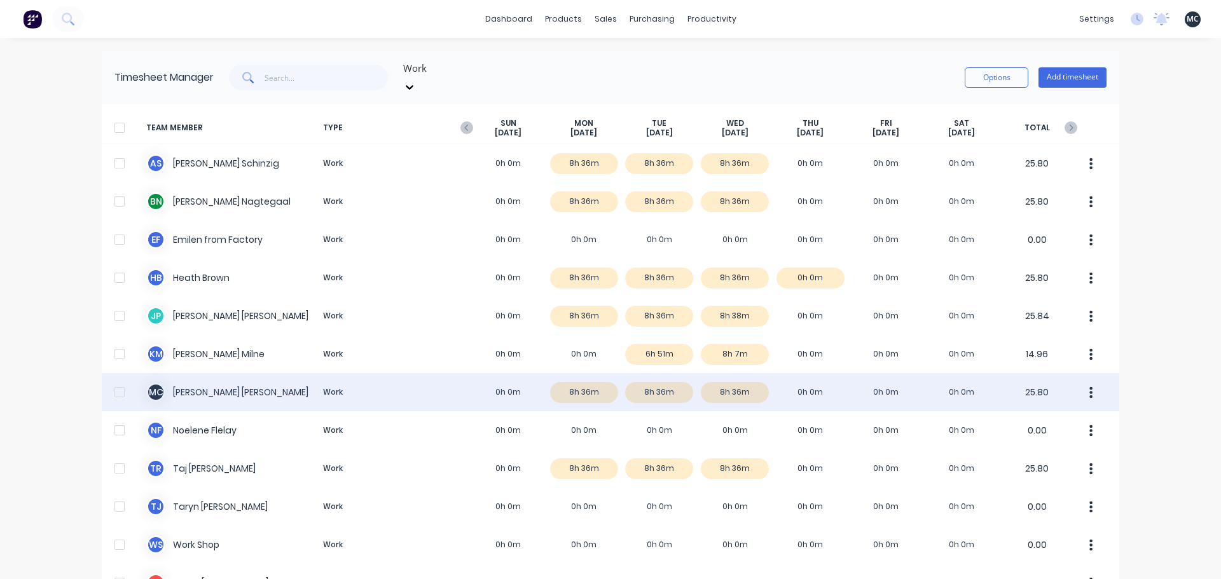
click at [261, 377] on div "M C [PERSON_NAME] Work 0h 0m 8h 36m 8h 36m 8h 36m 0h 0m 0h 0m 0h 0m 25.80" at bounding box center [610, 392] width 1017 height 38
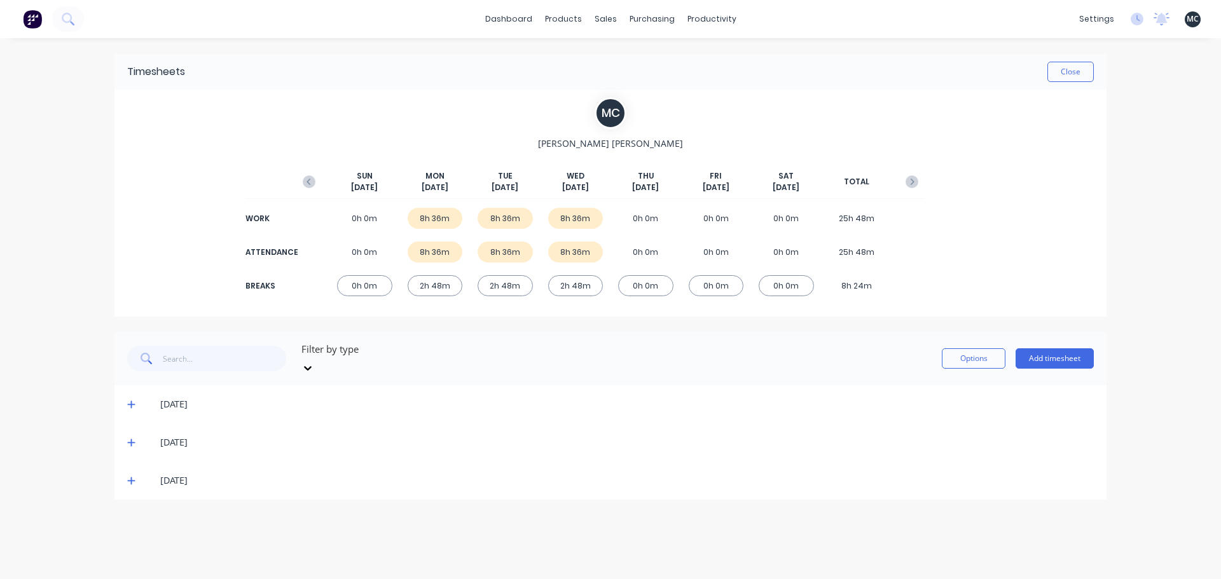
click at [130, 477] on icon at bounding box center [131, 481] width 8 height 8
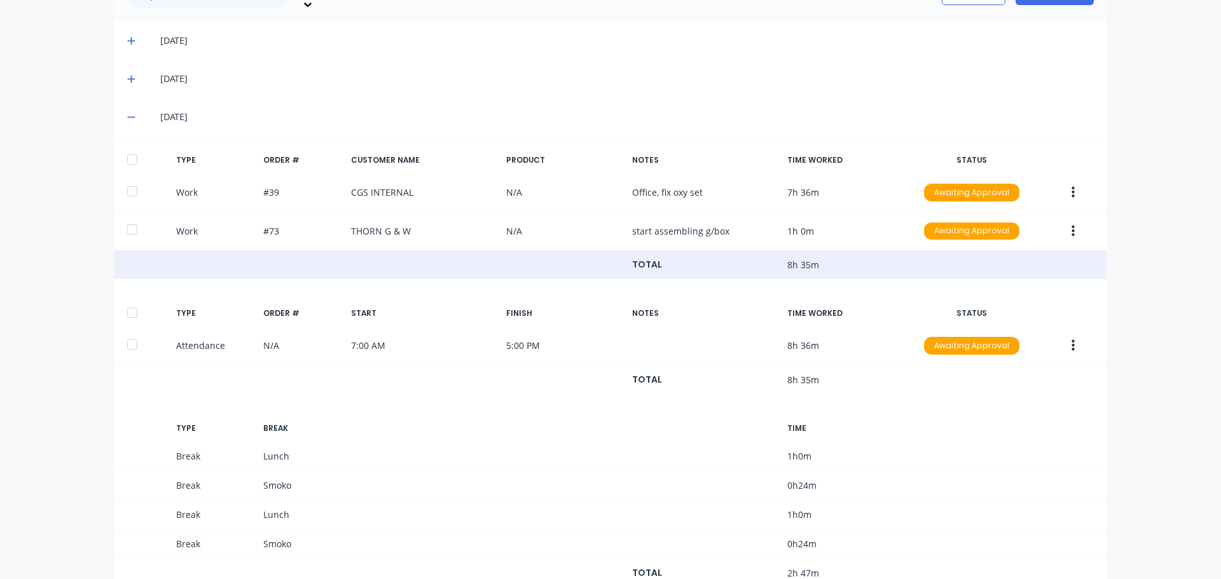
scroll to position [333, 0]
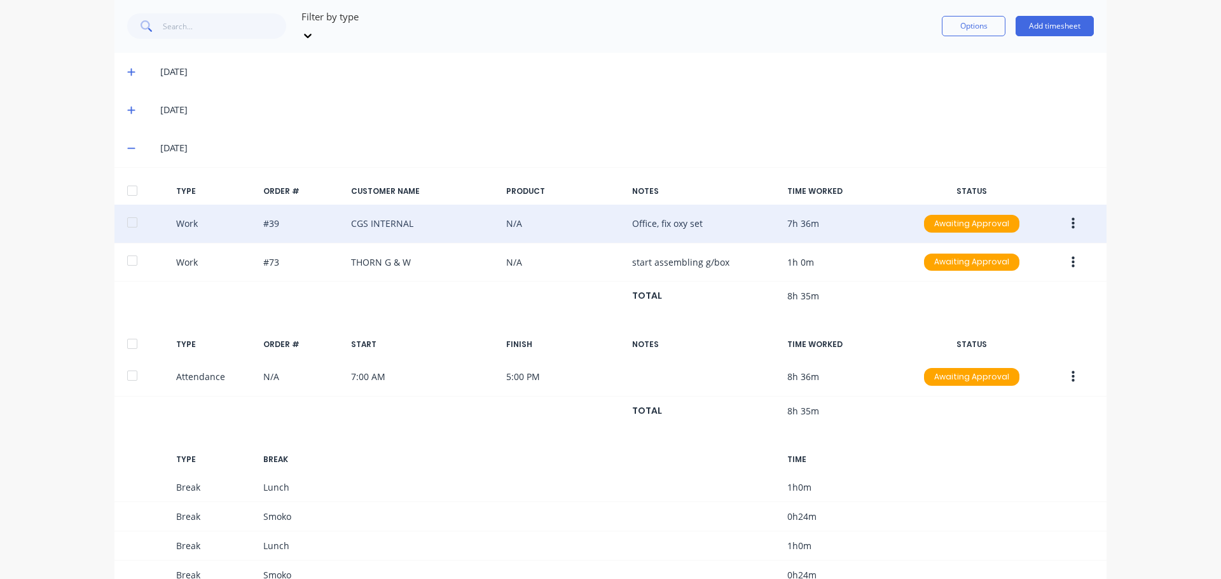
click at [1071, 218] on icon "button" at bounding box center [1072, 223] width 3 height 11
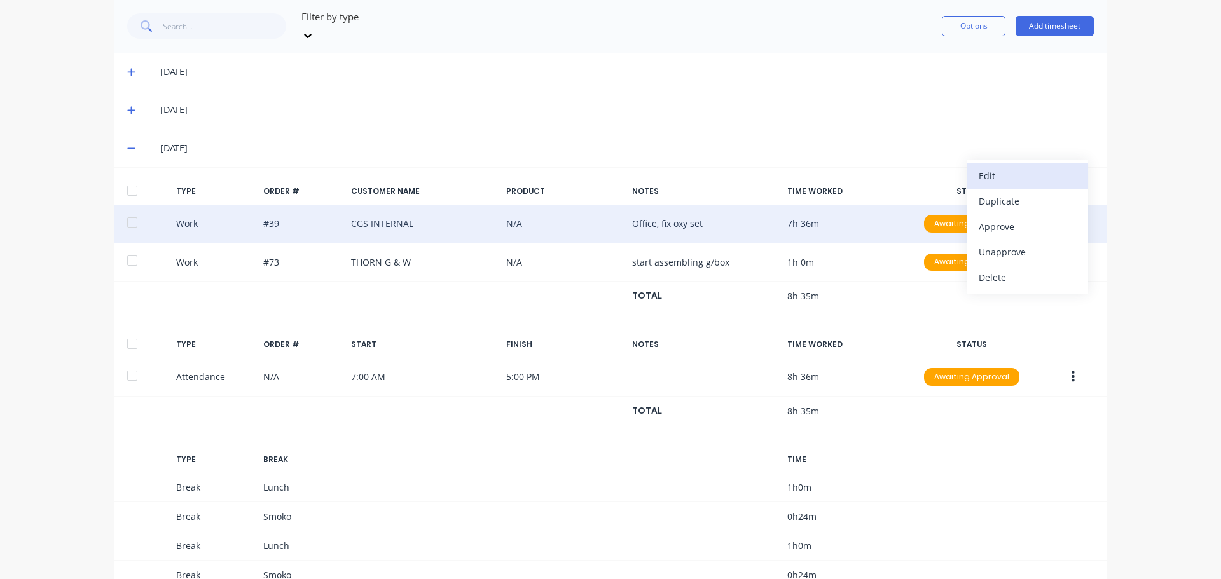
click at [1032, 167] on div "Edit" at bounding box center [1027, 176] width 98 height 18
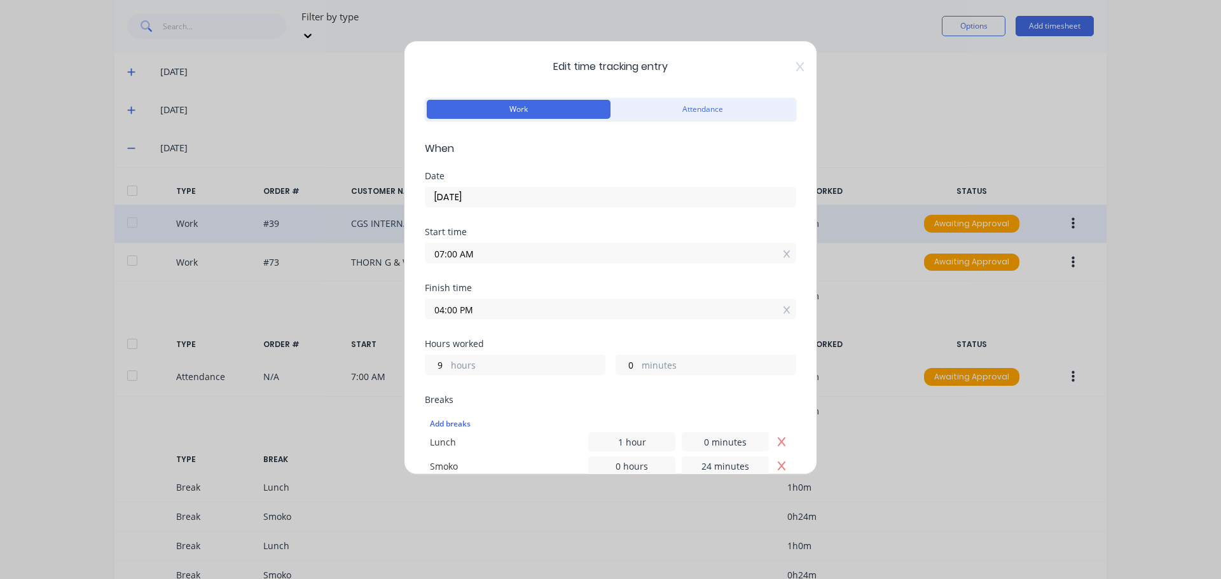
click at [493, 253] on input "07:00 AM" at bounding box center [610, 253] width 370 height 19
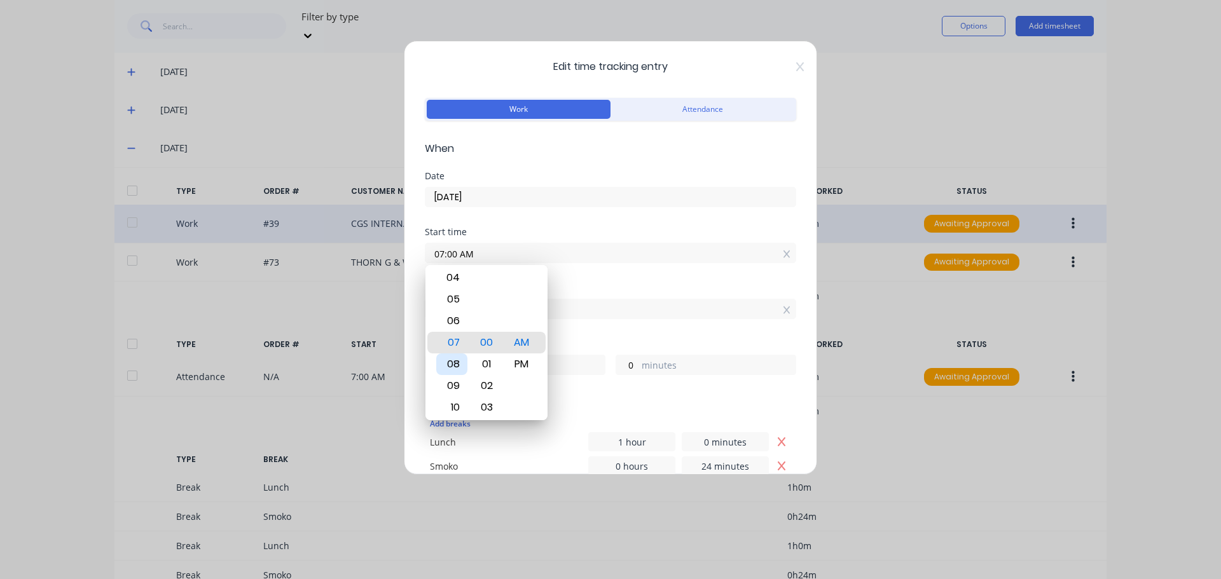
click at [456, 368] on div "08" at bounding box center [451, 365] width 31 height 22
type input "08:00 AM"
type input "8"
type input "08:03 AM"
type input "7"
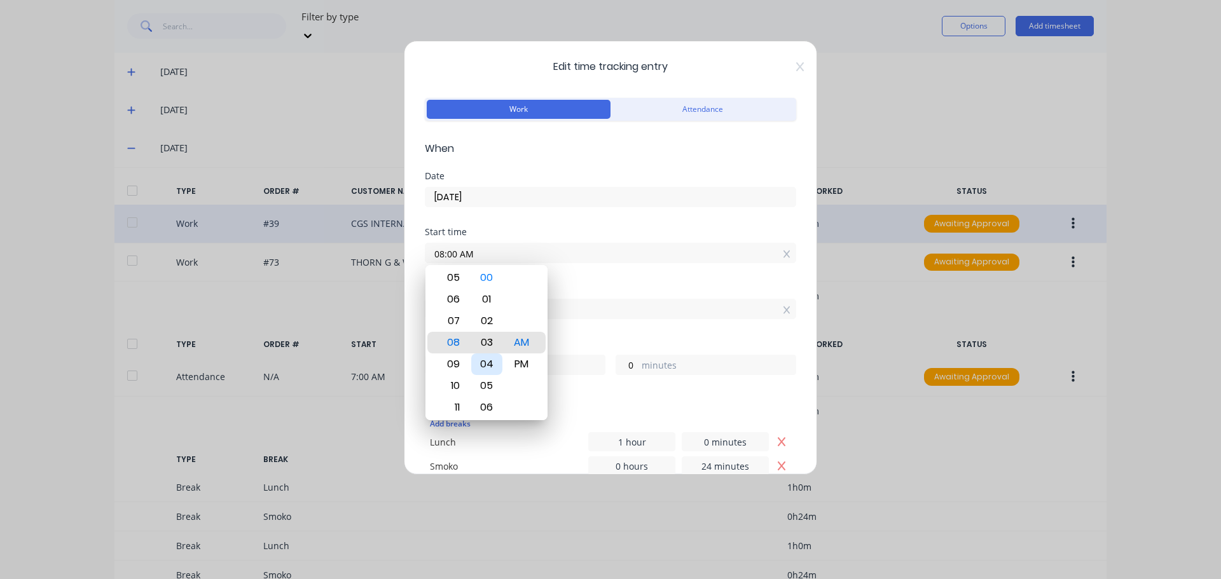
type input "57"
type input "08:08 AM"
type input "52"
type input "08:12 AM"
type input "48"
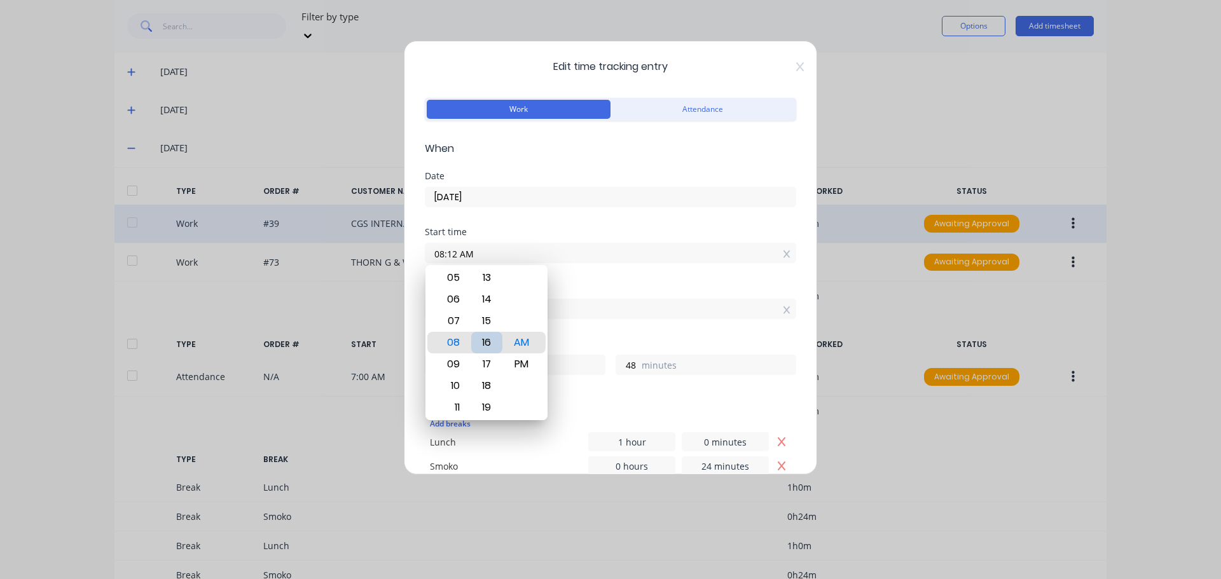
type input "08:17 AM"
type input "43"
type input "08:21 AM"
type input "39"
type input "08:26 AM"
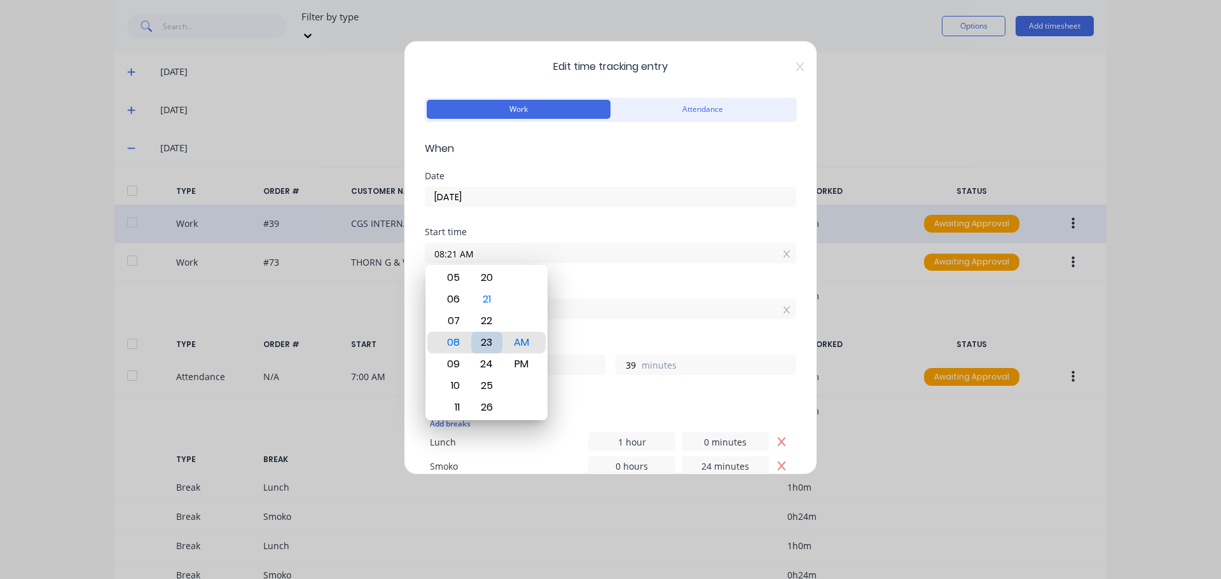
type input "34"
type input "08:29 AM"
type input "31"
click at [491, 364] on div "30" at bounding box center [486, 365] width 31 height 22
type input "08:30 AM"
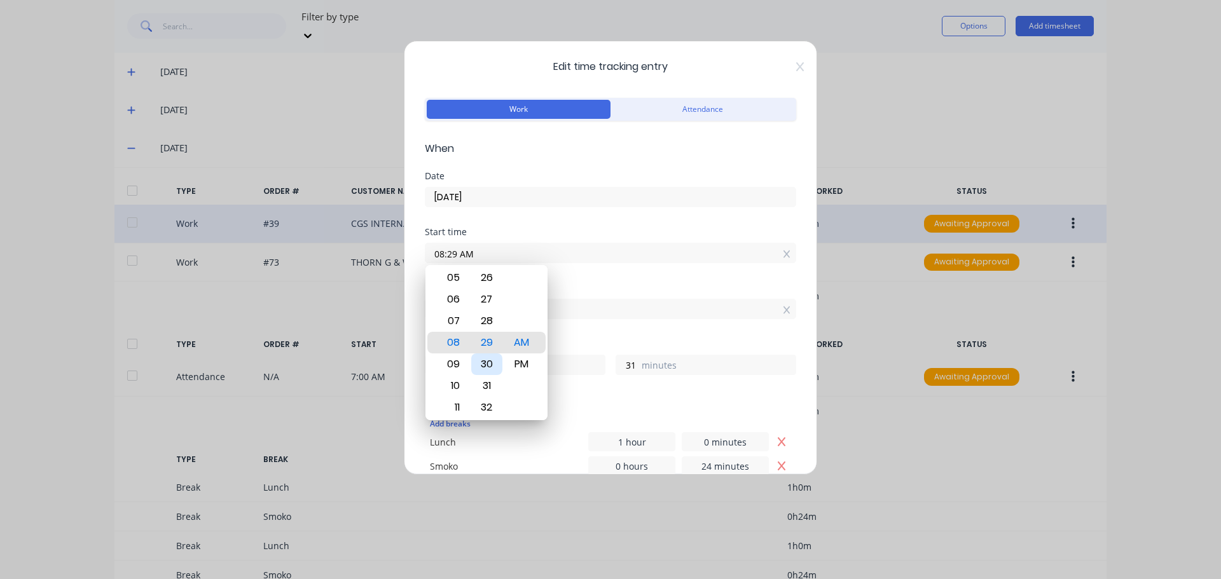
type input "30"
click at [598, 284] on div "Finish time" at bounding box center [610, 288] width 371 height 9
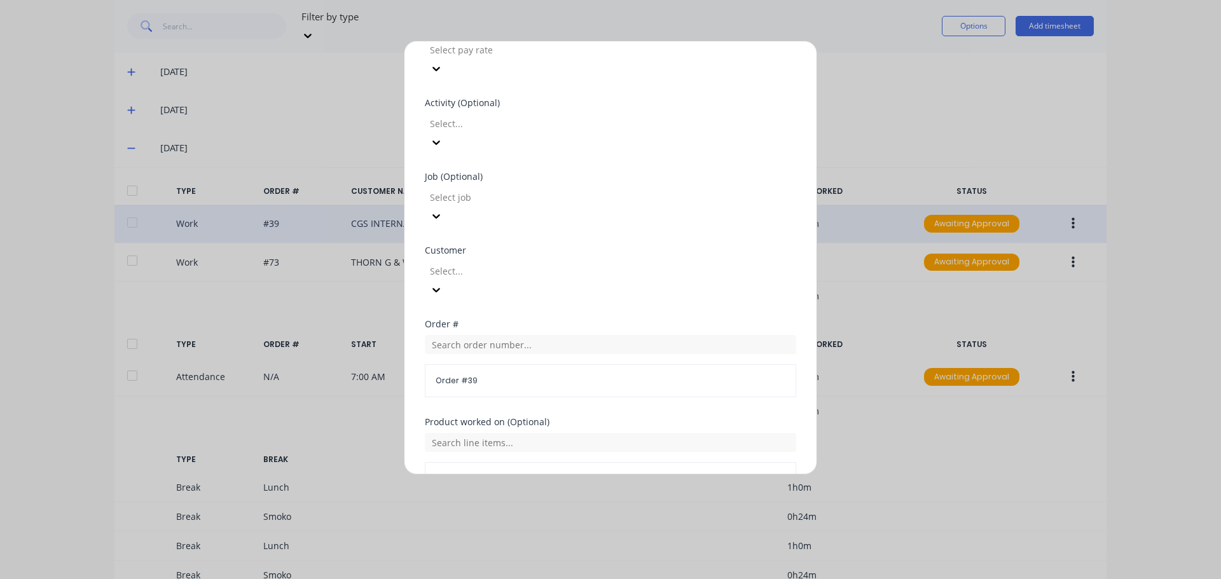
scroll to position [603, 0]
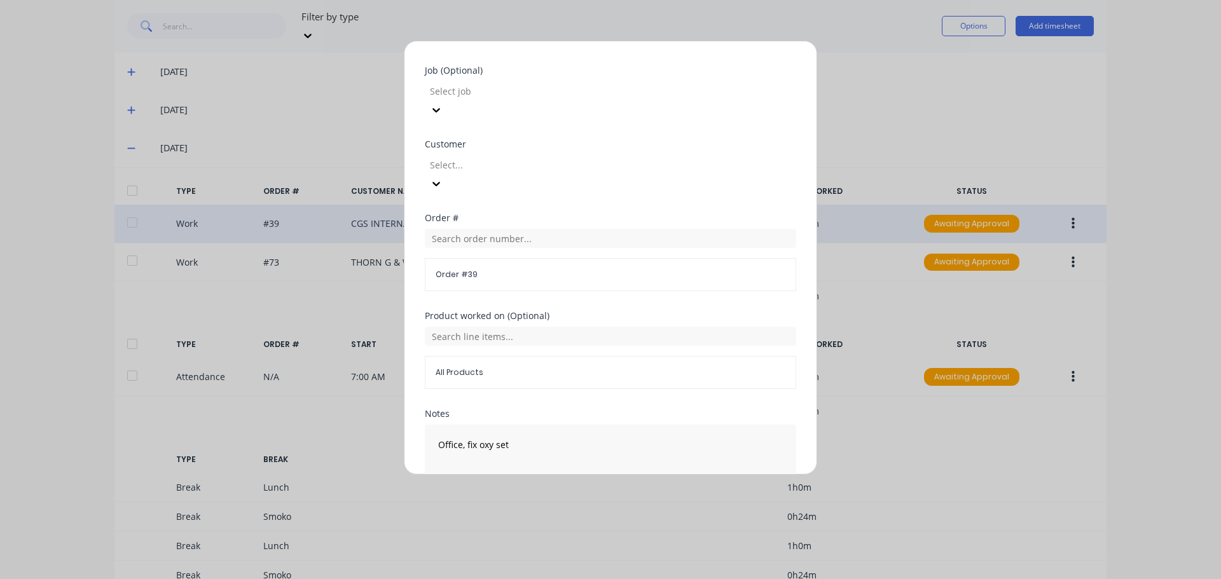
click at [570, 512] on button "Edit time tracking entry" at bounding box center [580, 522] width 109 height 20
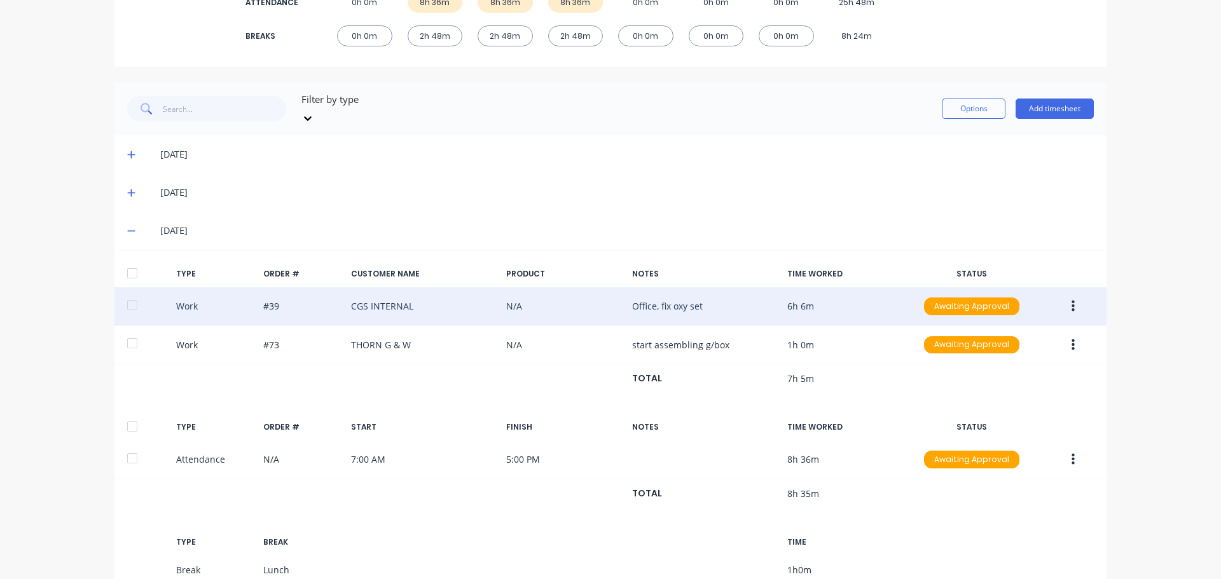
scroll to position [142, 0]
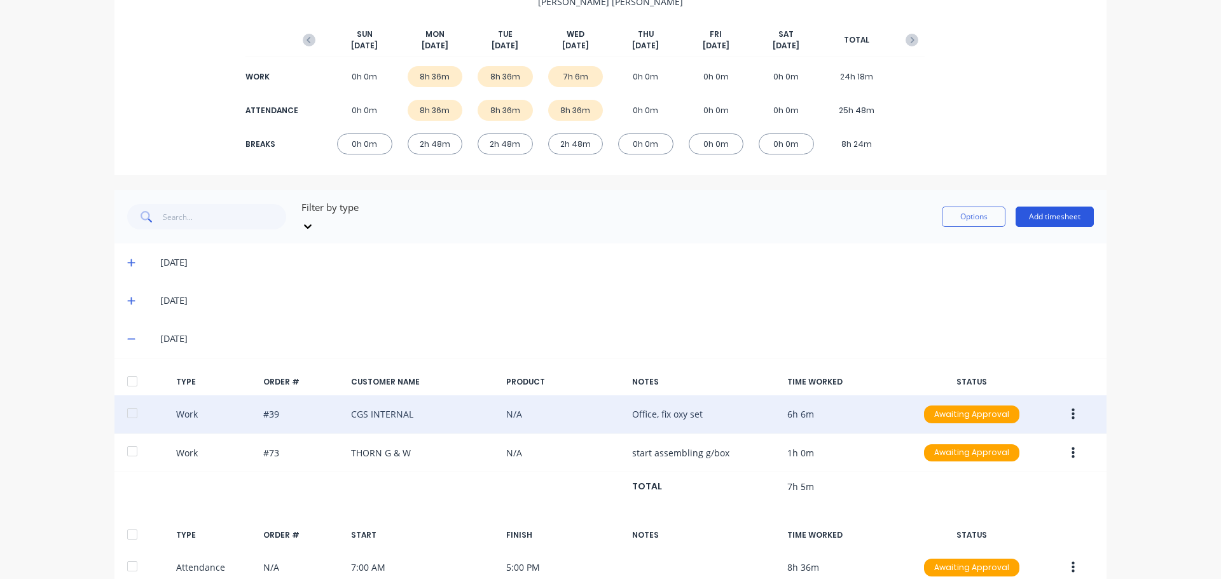
click at [1075, 211] on button "Add timesheet" at bounding box center [1054, 217] width 78 height 20
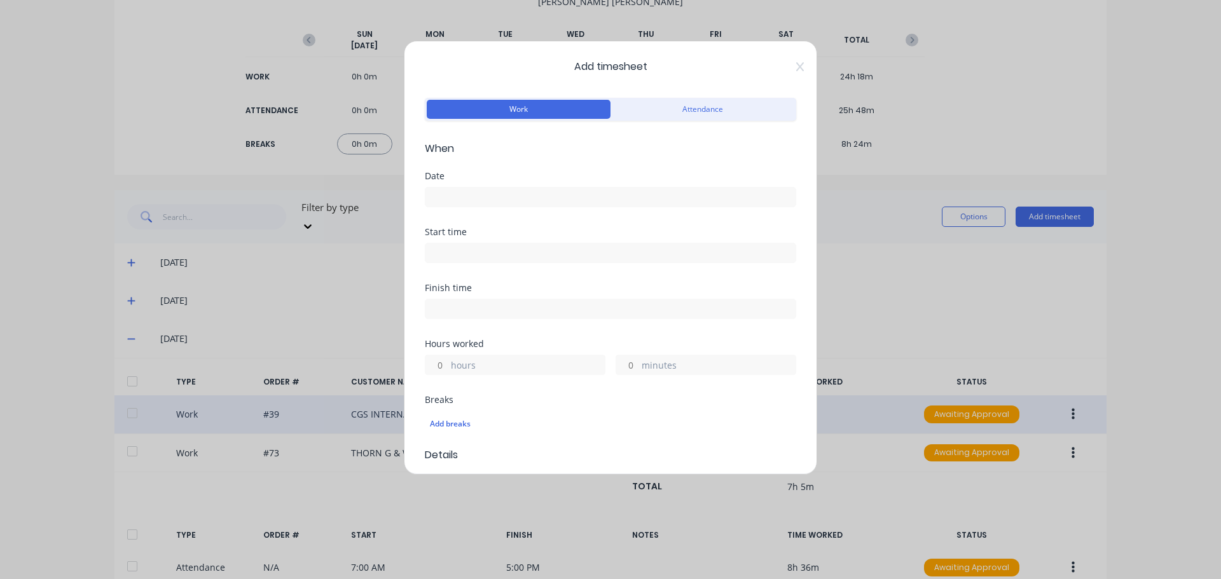
click at [507, 203] on input at bounding box center [610, 197] width 370 height 19
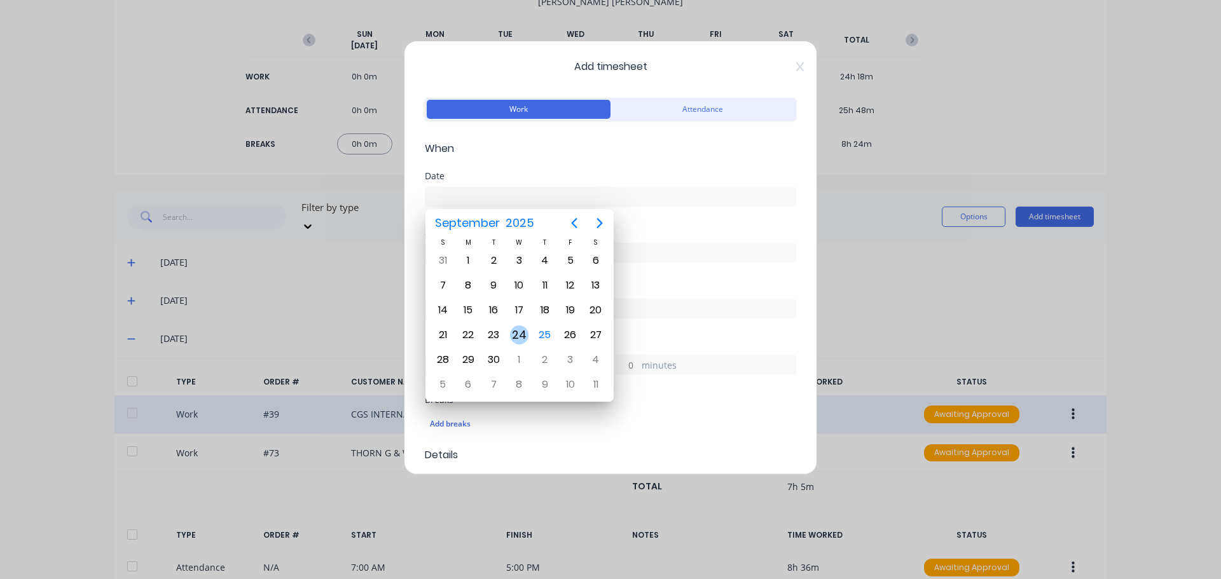
click at [520, 335] on div "24" at bounding box center [519, 335] width 19 height 19
type input "[DATE]"
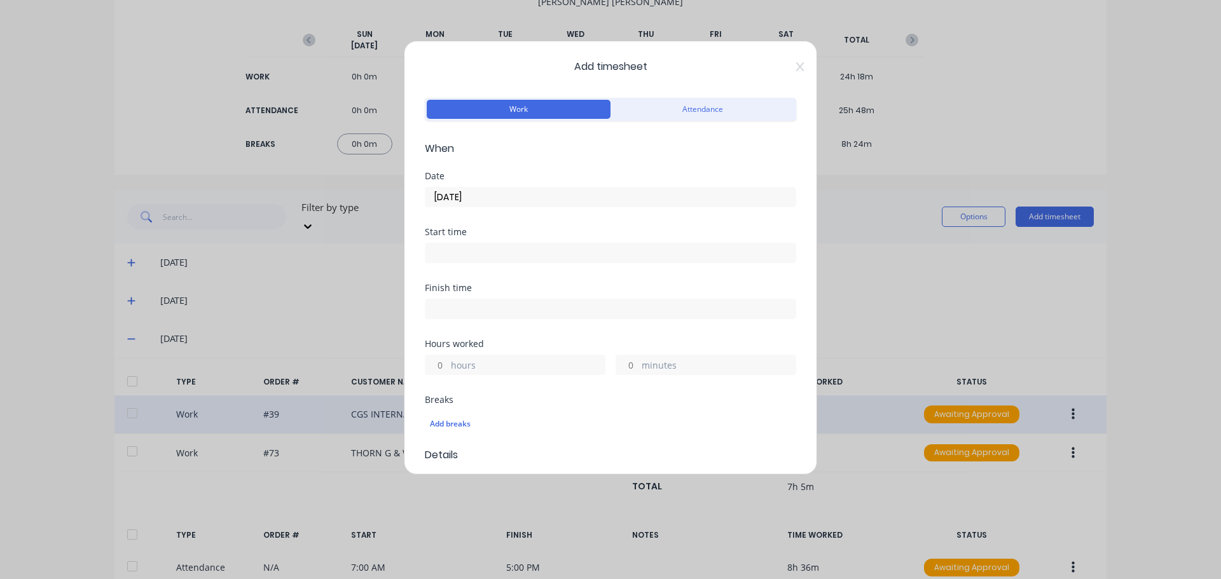
click at [510, 258] on input at bounding box center [610, 253] width 370 height 19
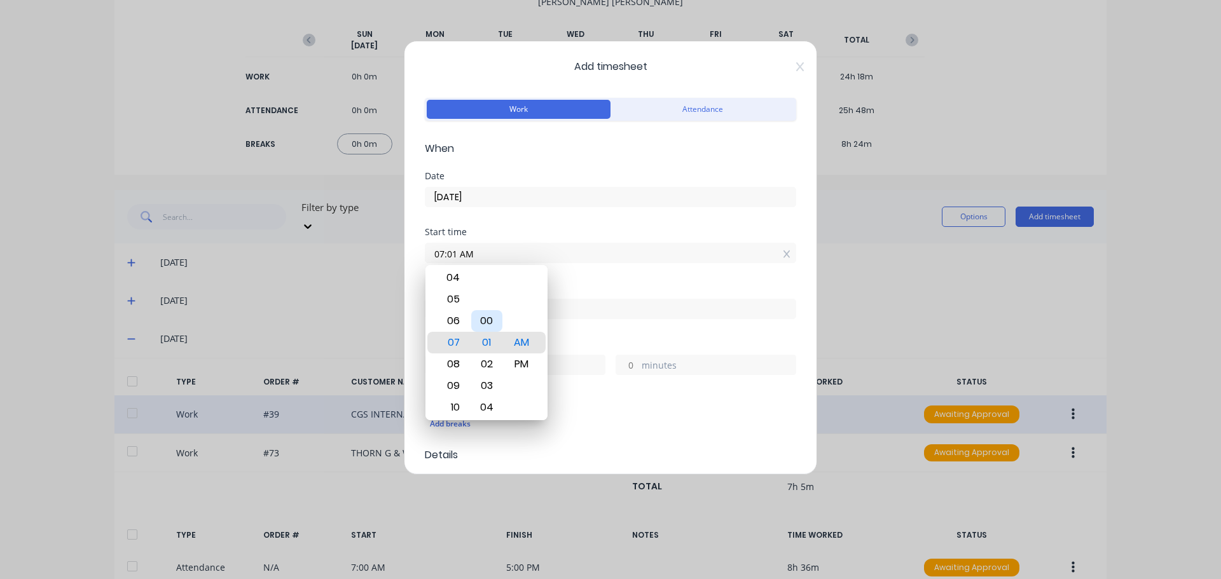
click at [487, 319] on div "00" at bounding box center [486, 321] width 31 height 22
type input "07:00 AM"
click at [597, 275] on div "Start time 07:00 AM" at bounding box center [610, 256] width 371 height 56
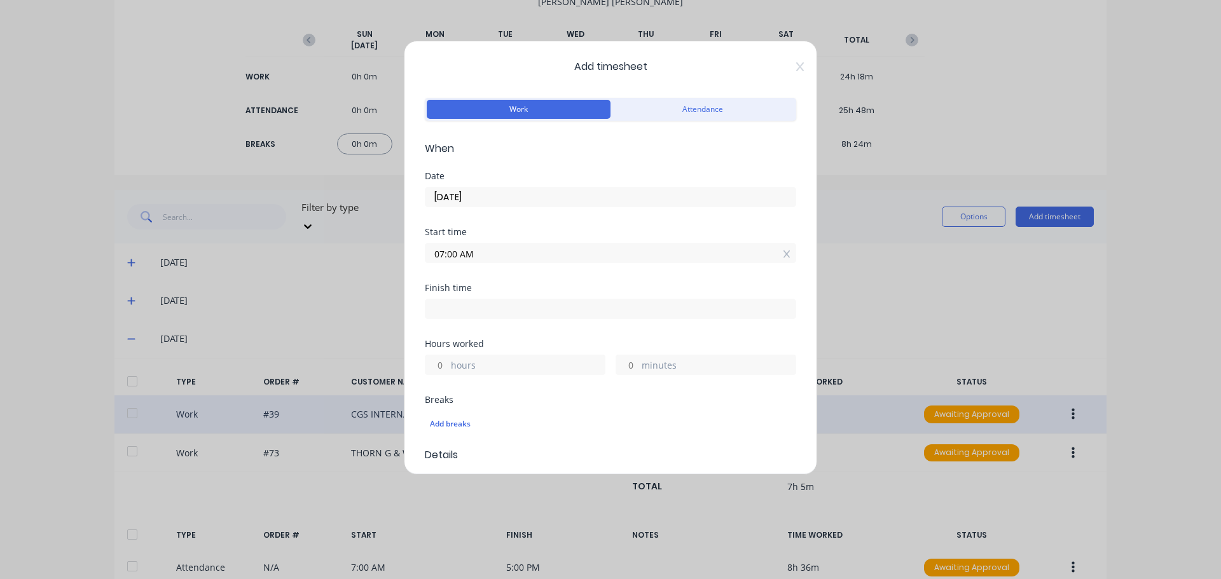
click at [477, 312] on input at bounding box center [610, 308] width 370 height 19
type input "07:21 AM"
type input "0"
type input "21"
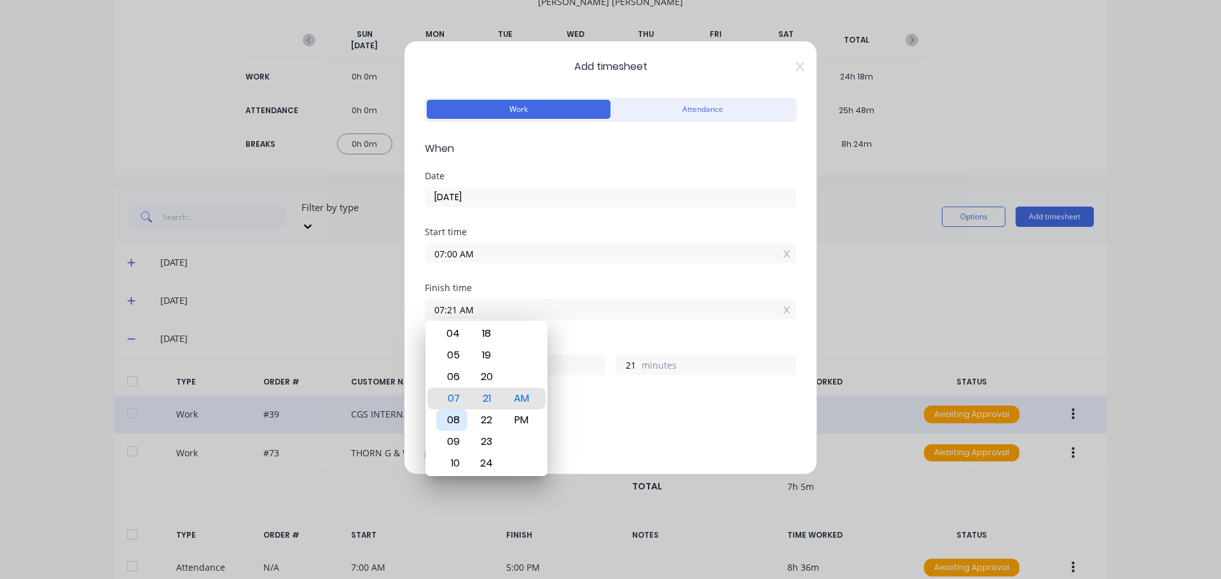
click at [455, 422] on div "08" at bounding box center [451, 420] width 31 height 22
type input "08:21 AM"
type input "1"
type input "08:27 AM"
type input "27"
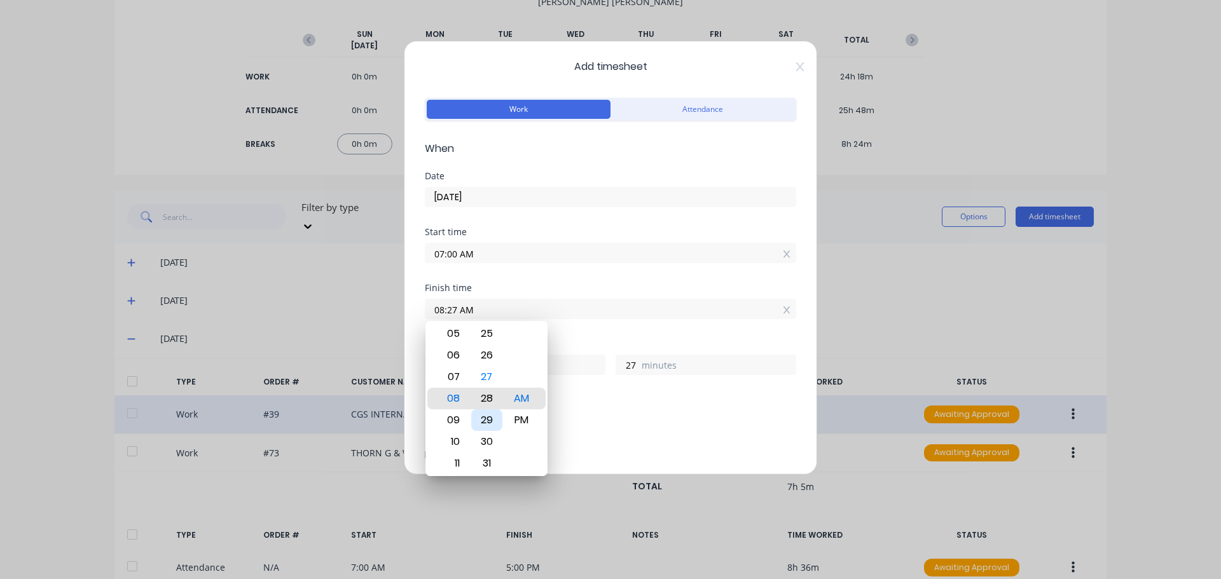
type input "08:28 AM"
type input "28"
click at [486, 439] on div "30" at bounding box center [486, 442] width 31 height 22
type input "08:30 AM"
type input "30"
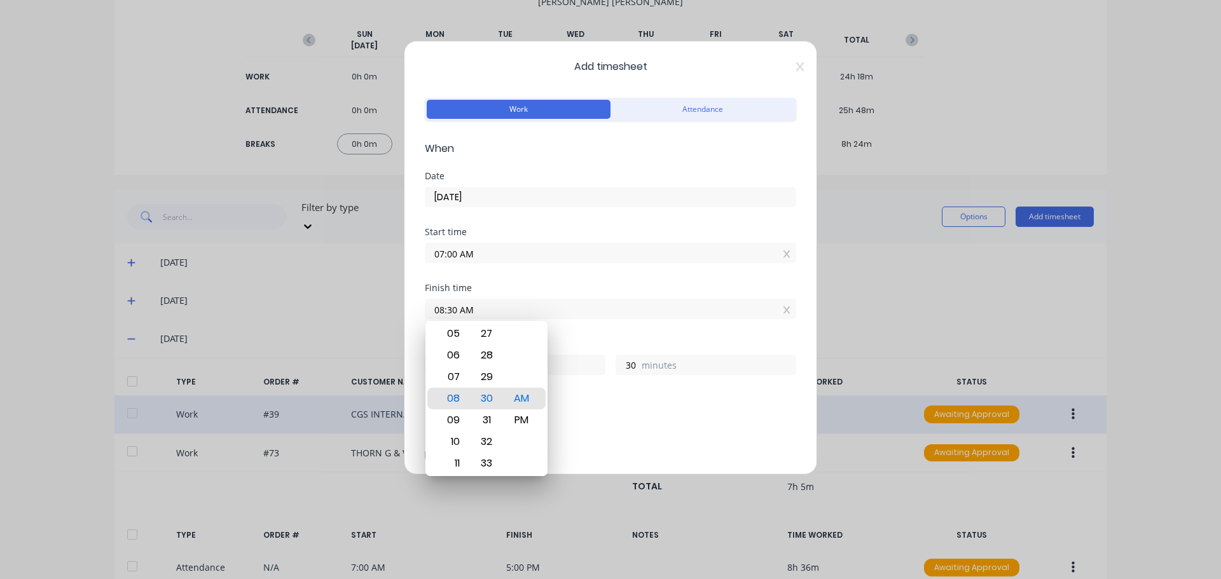
click at [588, 326] on div "Finish time 08:30 AM" at bounding box center [610, 312] width 371 height 56
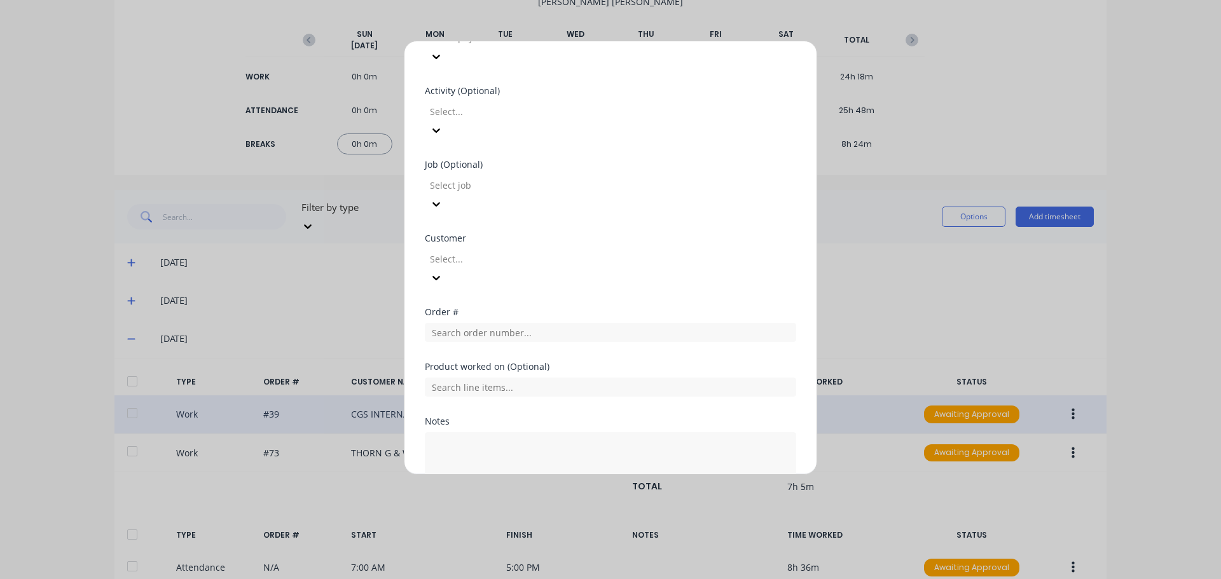
scroll to position [473, 0]
click at [576, 315] on input "text" at bounding box center [610, 324] width 371 height 19
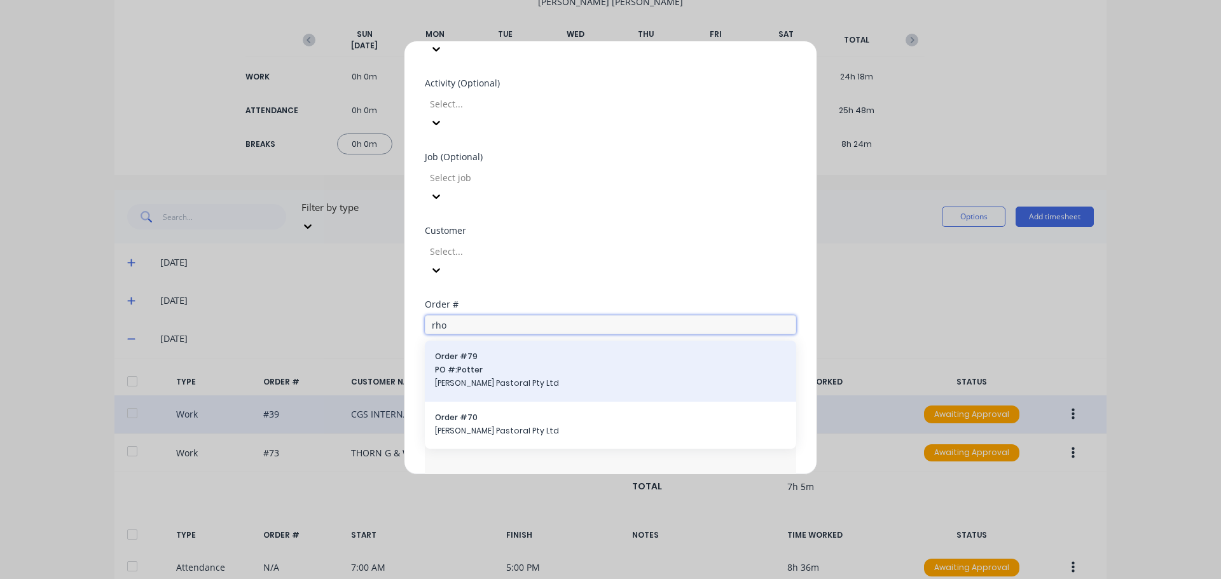
type input "rho"
click at [494, 378] on span "[PERSON_NAME] Pastoral Pty Ltd" at bounding box center [610, 383] width 351 height 11
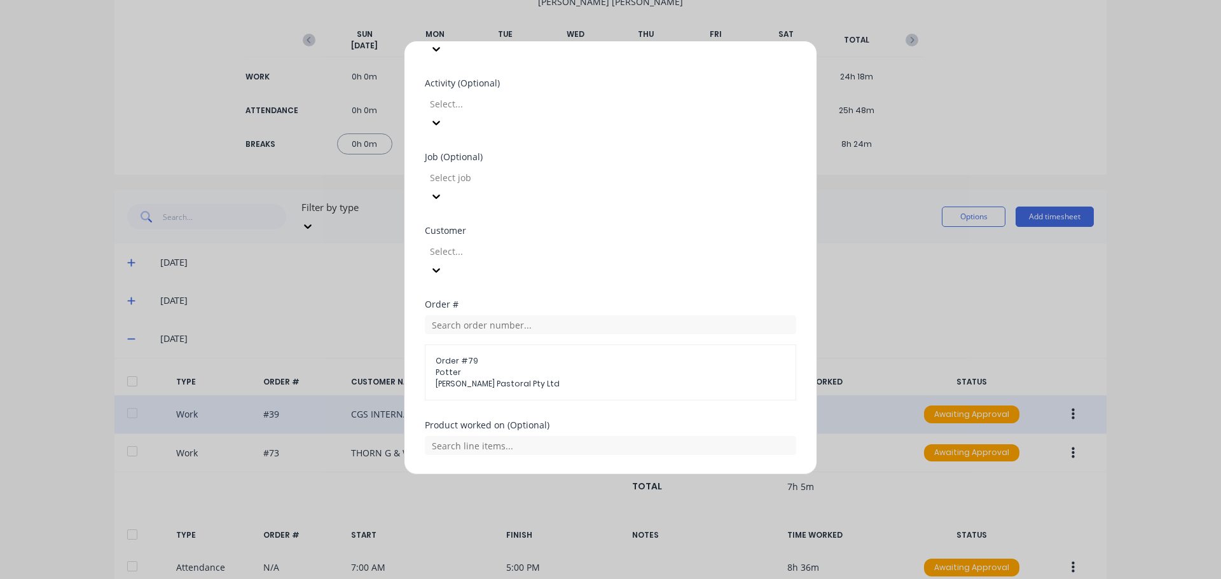
click at [477, 491] on textarea at bounding box center [610, 524] width 371 height 67
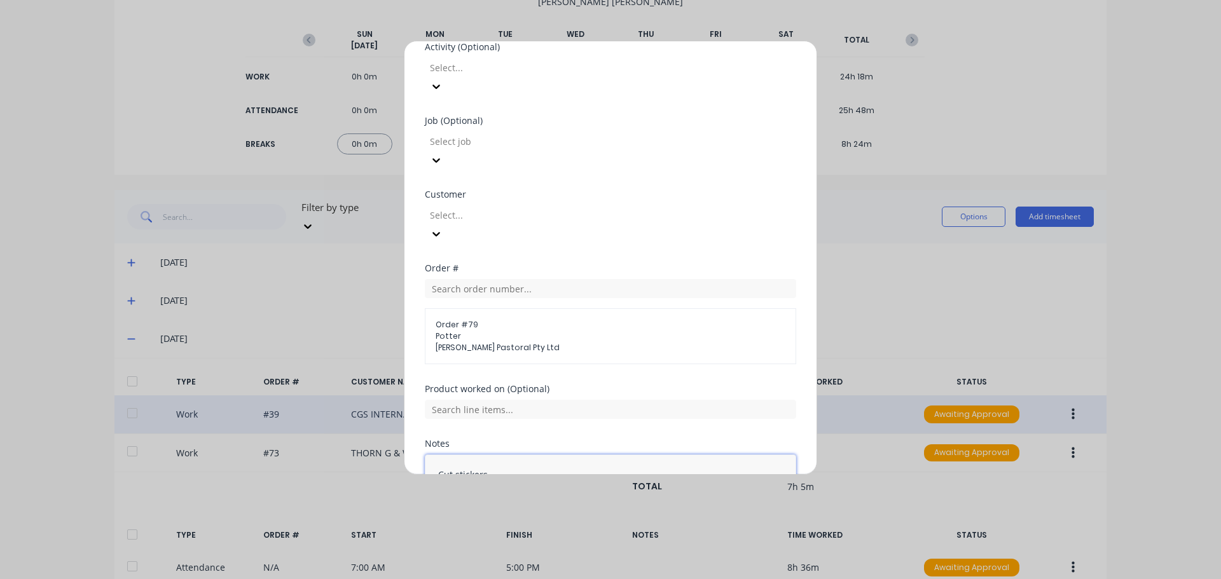
scroll to position [539, 0]
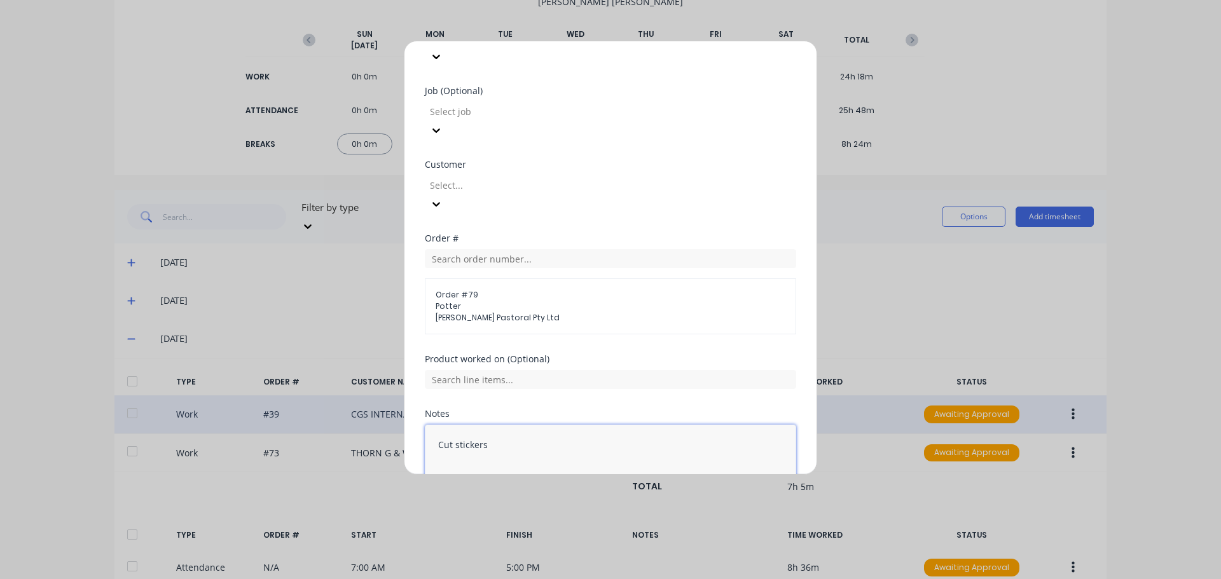
type textarea "Cut stickers"
click at [579, 512] on button "Add manual time entry" at bounding box center [579, 522] width 107 height 20
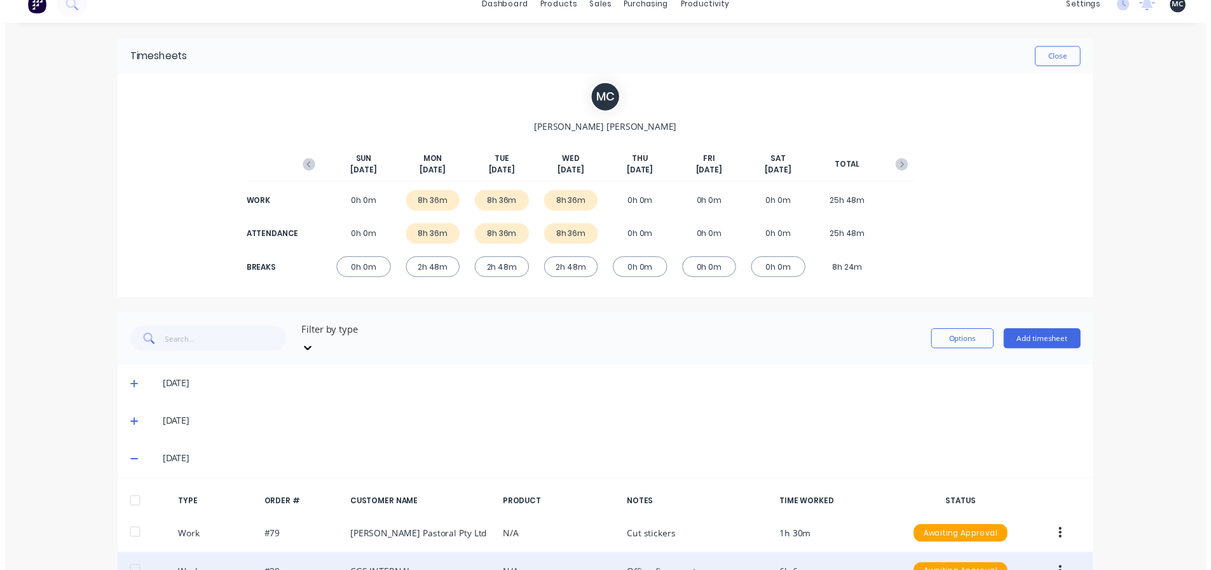
scroll to position [0, 0]
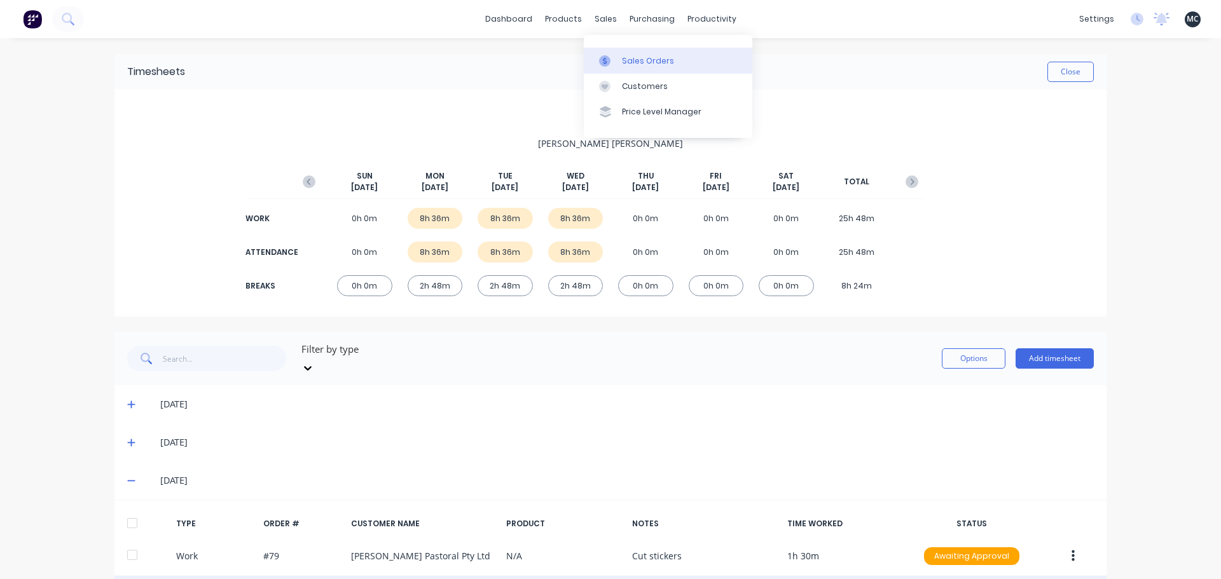
click at [666, 62] on div "Sales Orders" at bounding box center [648, 60] width 52 height 11
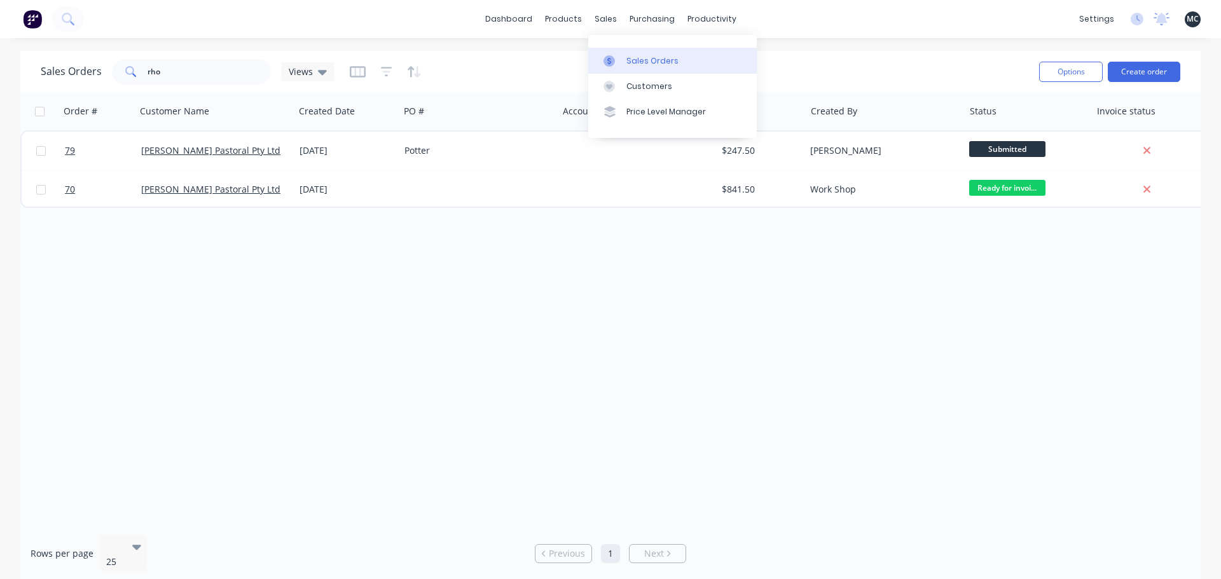
click at [616, 57] on div at bounding box center [612, 60] width 19 height 11
click at [1027, 43] on div "dashboard products sales purchasing productivity dashboard products Product Cat…" at bounding box center [610, 289] width 1221 height 579
click at [621, 55] on div at bounding box center [612, 60] width 19 height 11
click at [428, 402] on div "Order # Customer Name Created Date PO # Accounting Order # Total ($) Created By…" at bounding box center [610, 308] width 1180 height 433
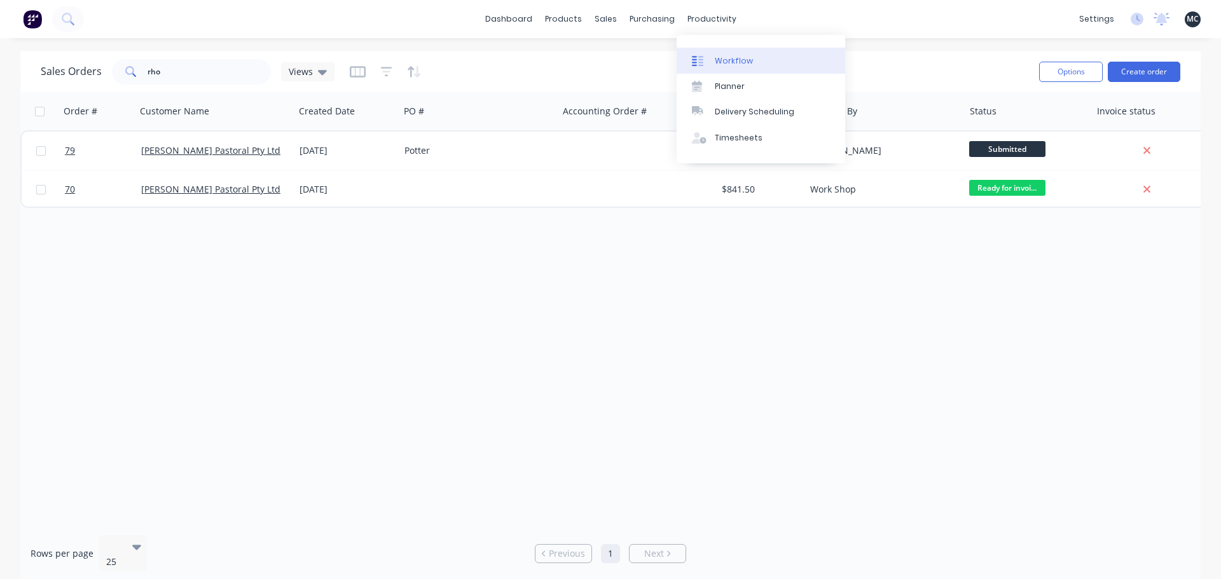
click at [711, 64] on link "Workflow" at bounding box center [760, 60] width 168 height 25
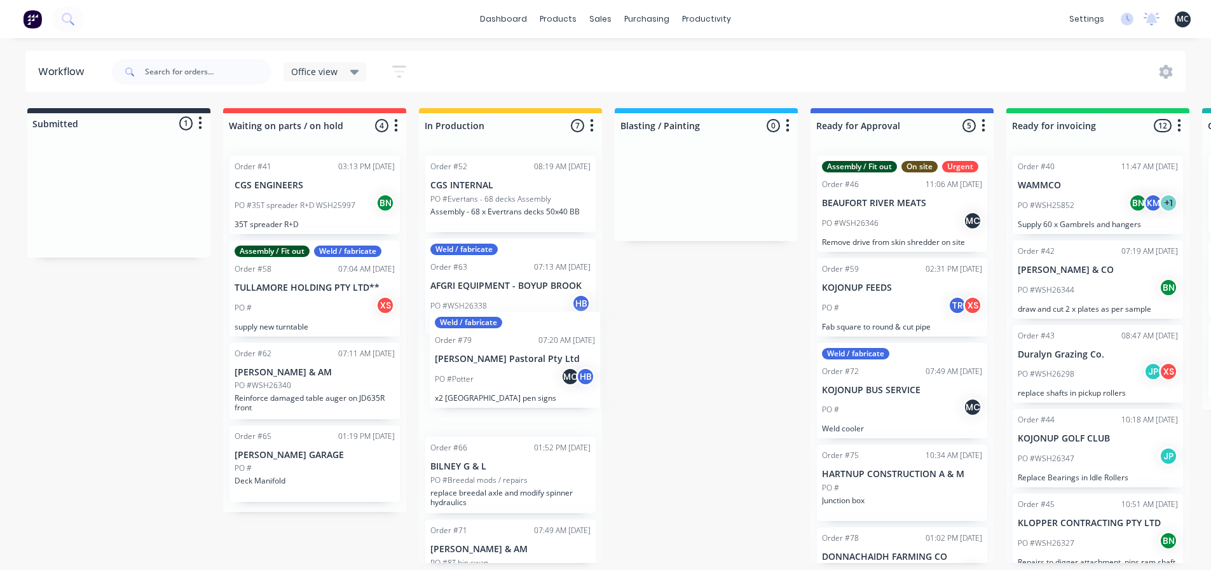
drag, startPoint x: 121, startPoint y: 211, endPoint x: 519, endPoint y: 376, distance: 431.3
click at [519, 376] on div "Submitted 1 Status colour #273444 hex #273444 Save Cancel Summaries Total order…" at bounding box center [866, 335] width 1752 height 455
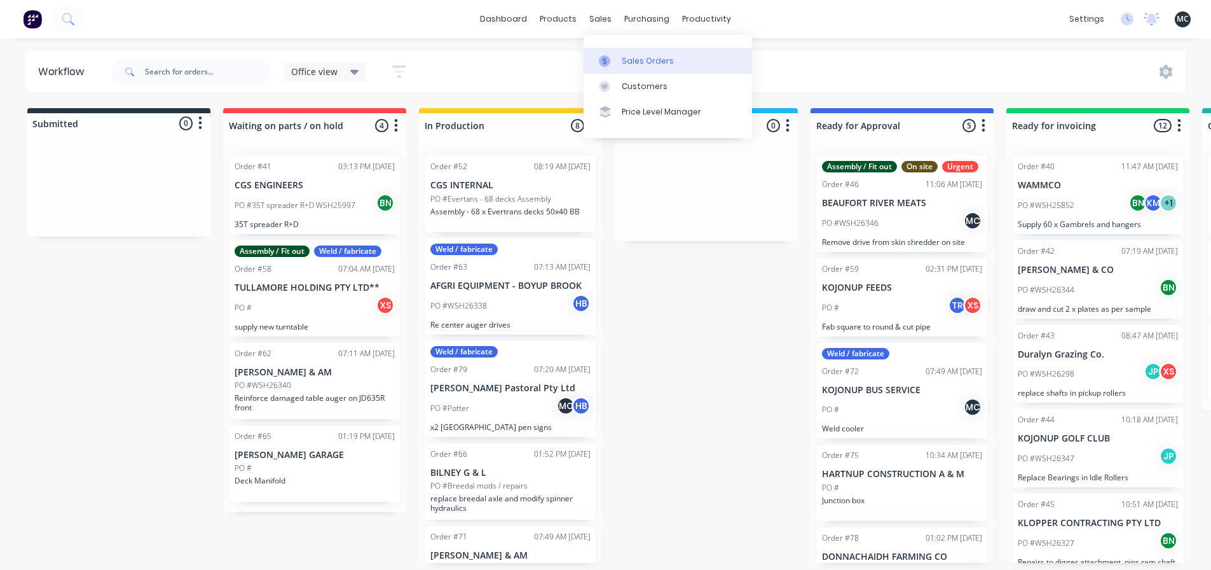
click at [611, 61] on div at bounding box center [608, 60] width 19 height 11
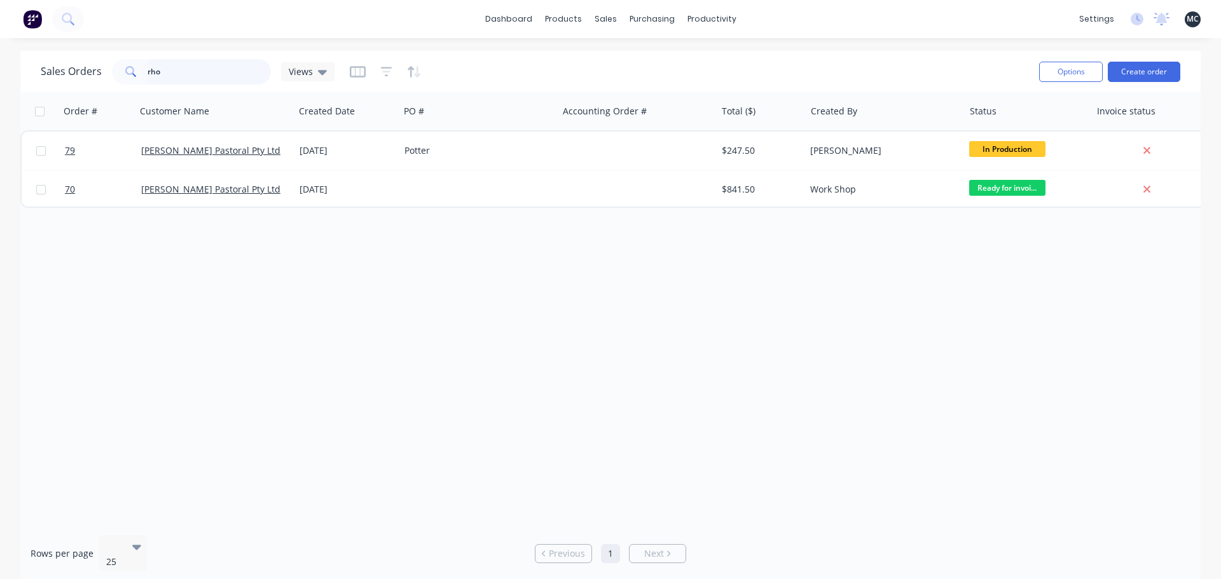
click at [205, 84] on input "rho" at bounding box center [210, 71] width 124 height 25
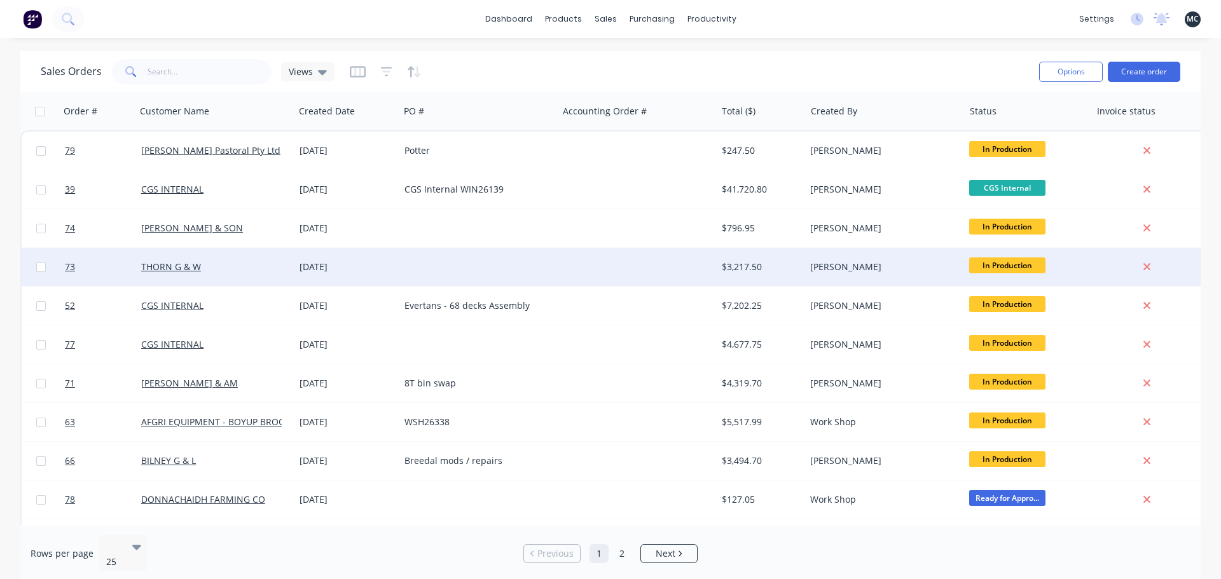
click at [219, 270] on div "THORN G & W" at bounding box center [211, 267] width 141 height 13
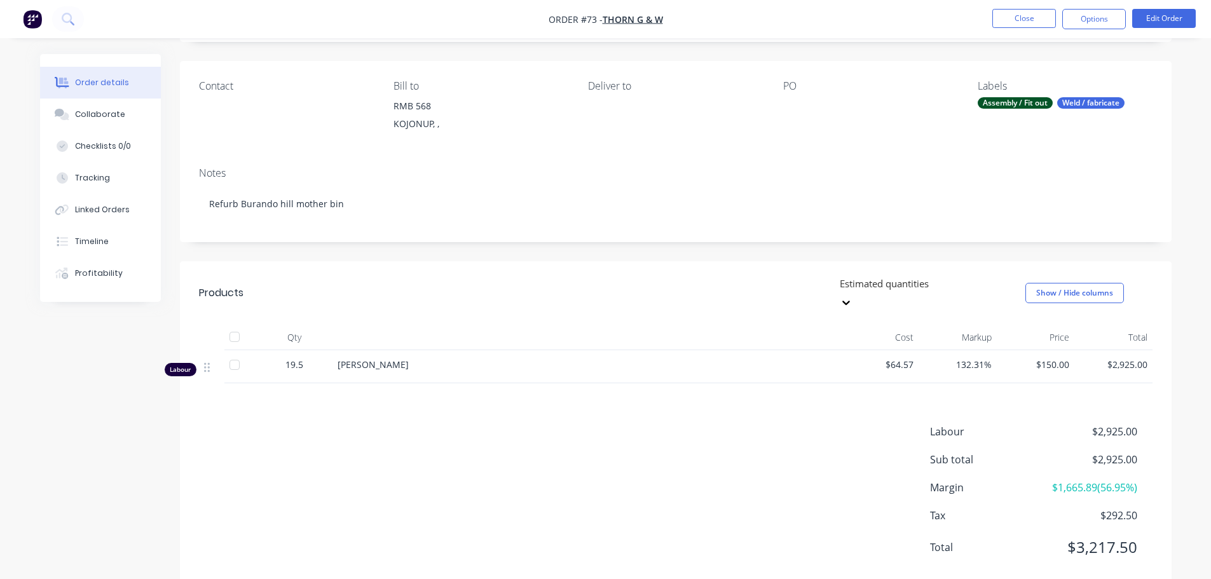
scroll to position [92, 0]
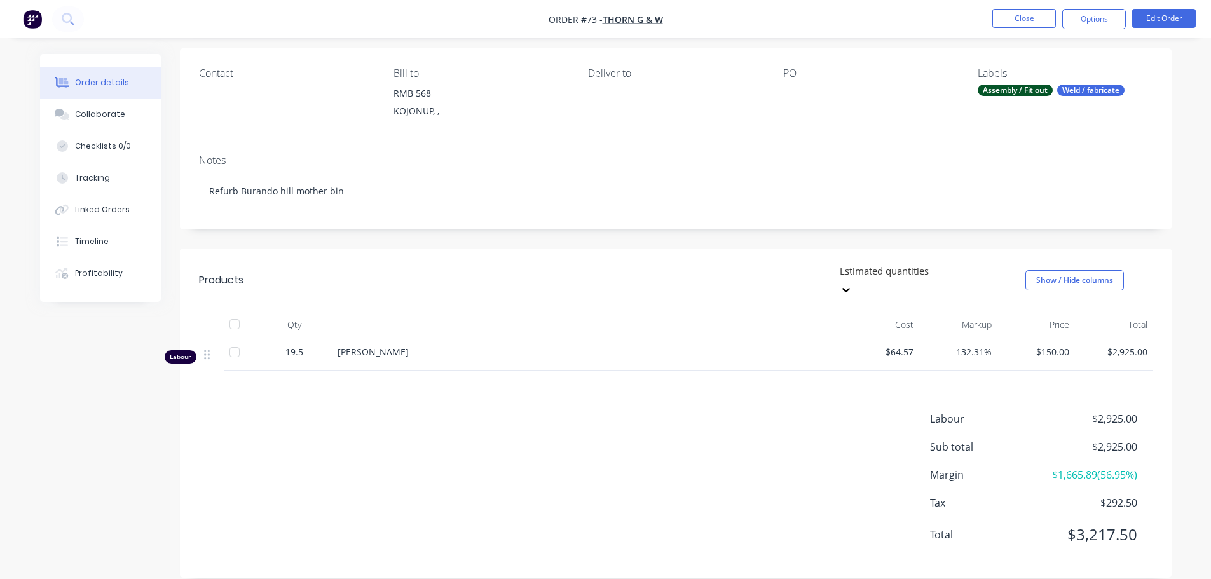
click at [441, 345] on div "[PERSON_NAME]" at bounding box center [587, 351] width 498 height 13
click at [207, 349] on icon at bounding box center [207, 354] width 6 height 11
click at [205, 350] on icon at bounding box center [207, 355] width 6 height 10
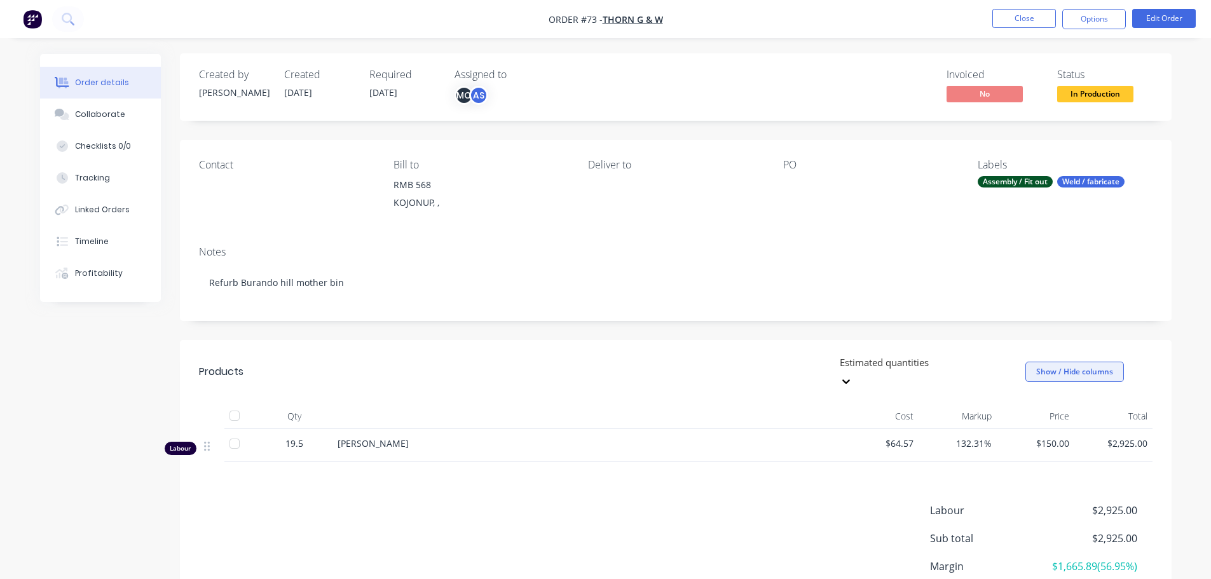
scroll to position [0, 0]
click at [1183, 17] on button "Edit Order" at bounding box center [1164, 18] width 64 height 19
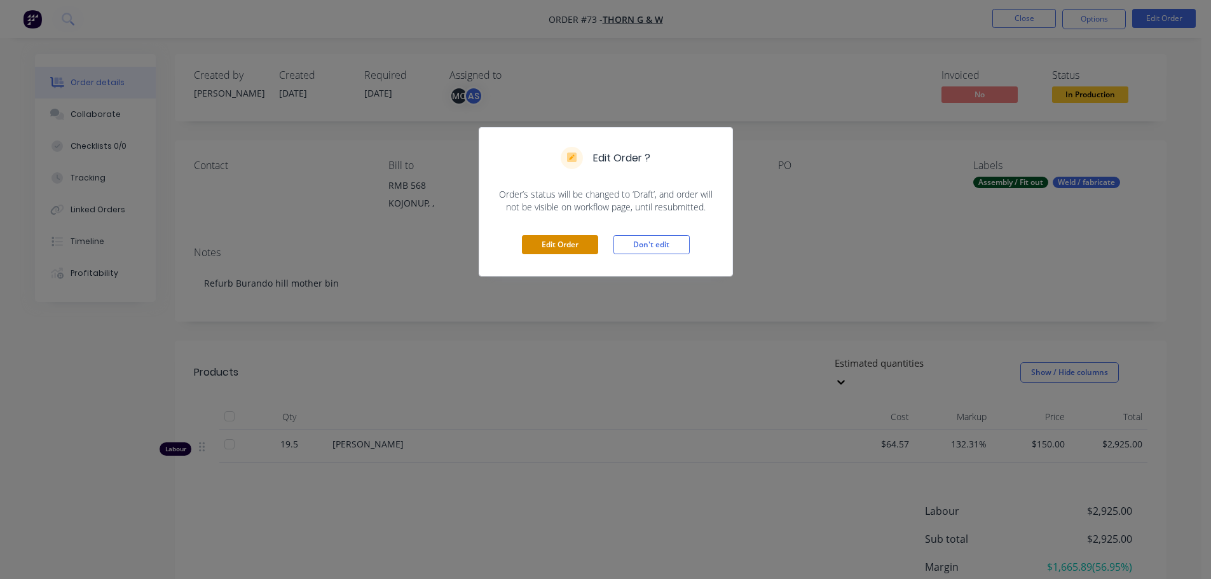
click at [561, 245] on button "Edit Order" at bounding box center [560, 244] width 76 height 19
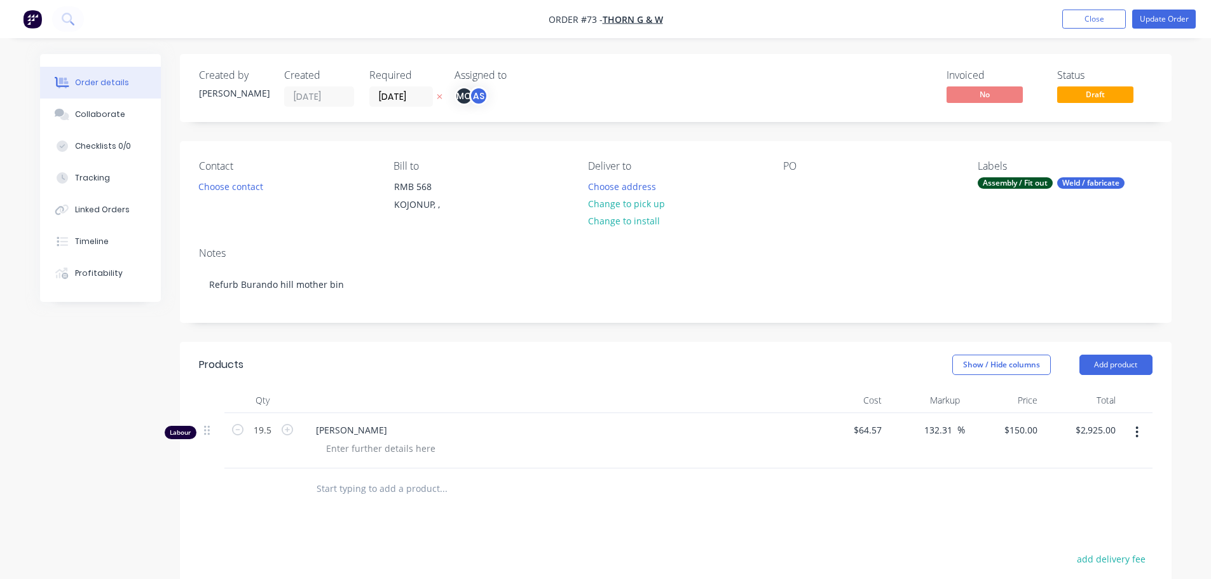
click at [184, 44] on div "Order details Collaborate Checklists 0/0 Tracking Linked Orders Timeline Profit…" at bounding box center [605, 417] width 1211 height 834
click at [1087, 19] on button "Close" at bounding box center [1094, 19] width 64 height 19
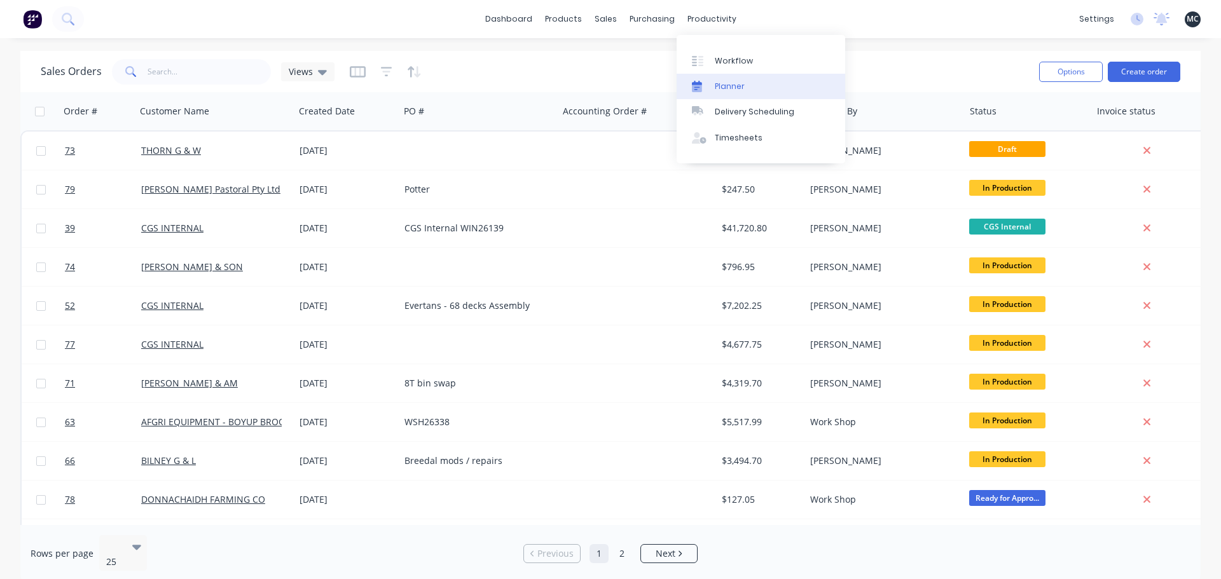
click at [720, 85] on div "Planner" at bounding box center [730, 86] width 30 height 11
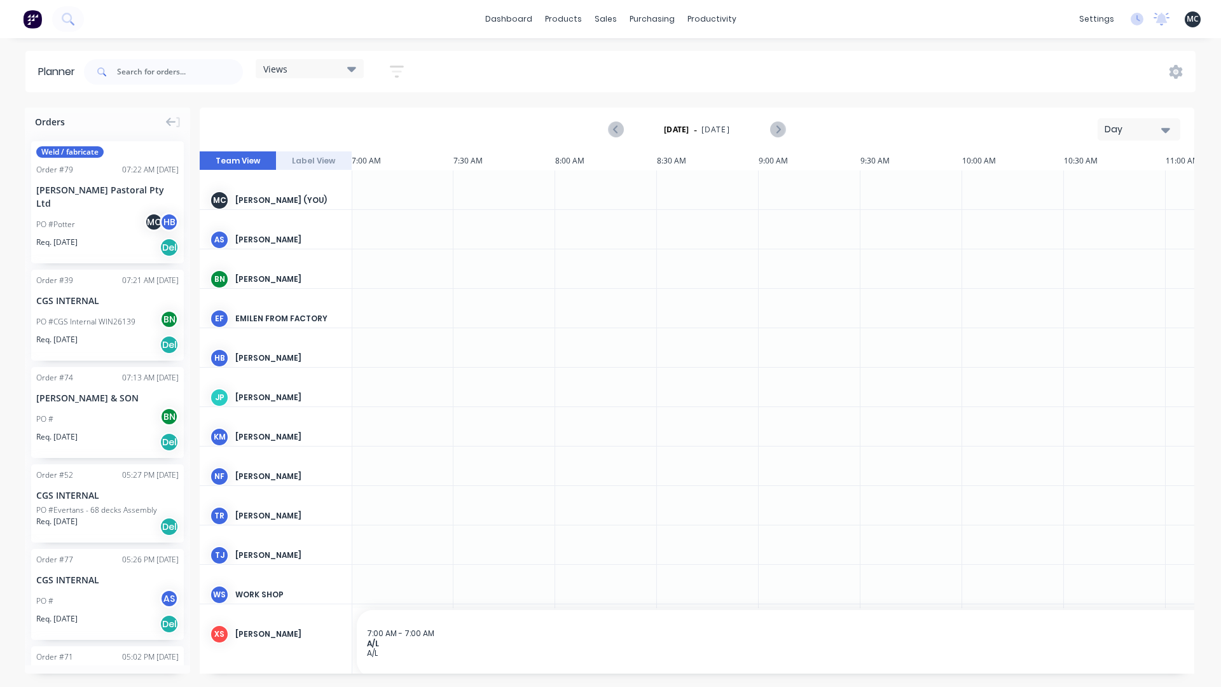
scroll to position [30, 1]
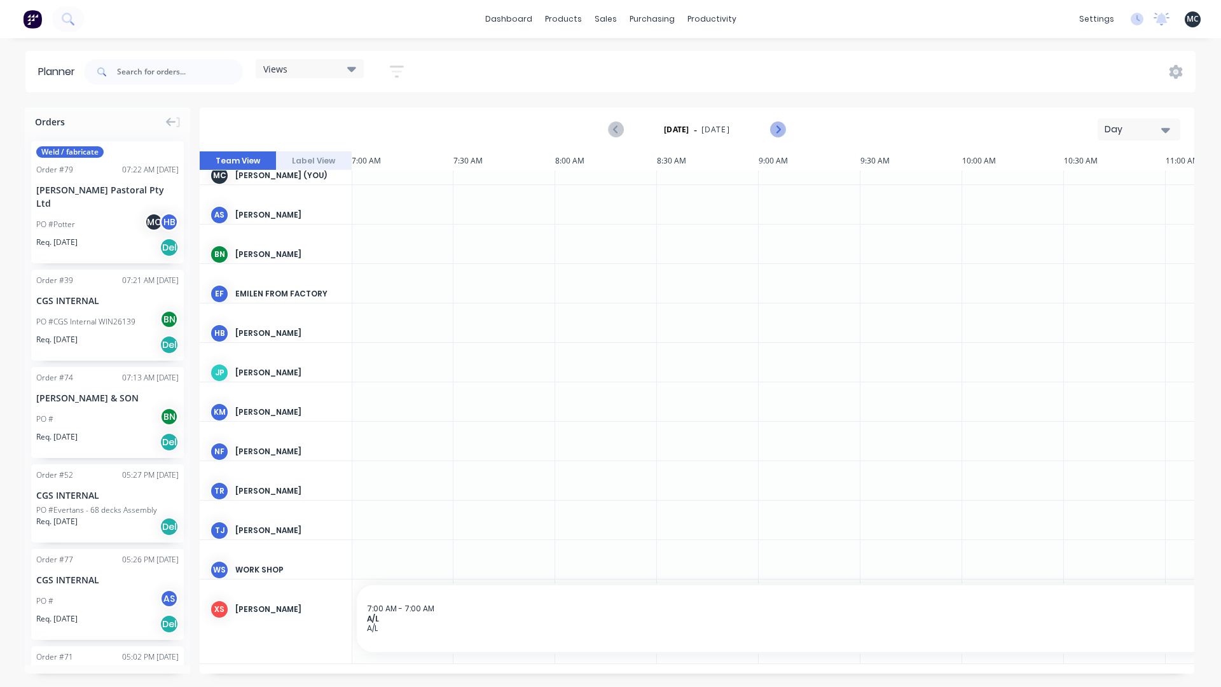
click at [779, 128] on icon "Next page" at bounding box center [777, 130] width 6 height 10
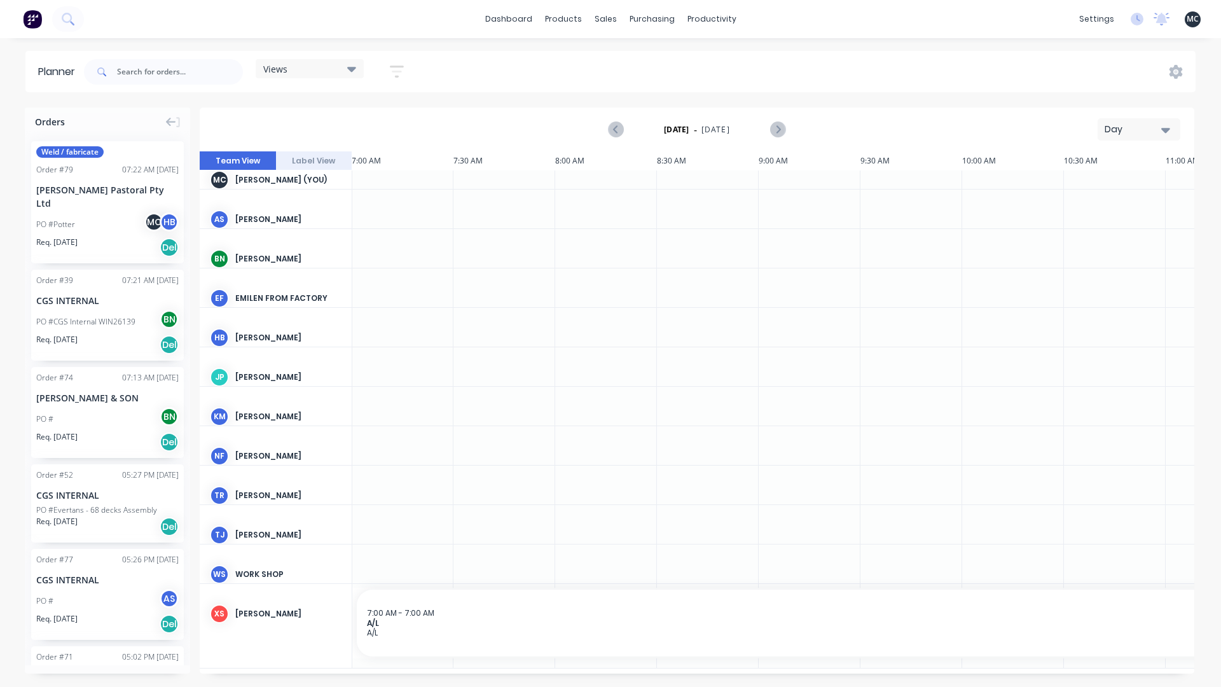
click at [1151, 128] on div "Day" at bounding box center [1133, 129] width 58 height 13
click at [1125, 195] on div "Week" at bounding box center [1116, 188] width 126 height 25
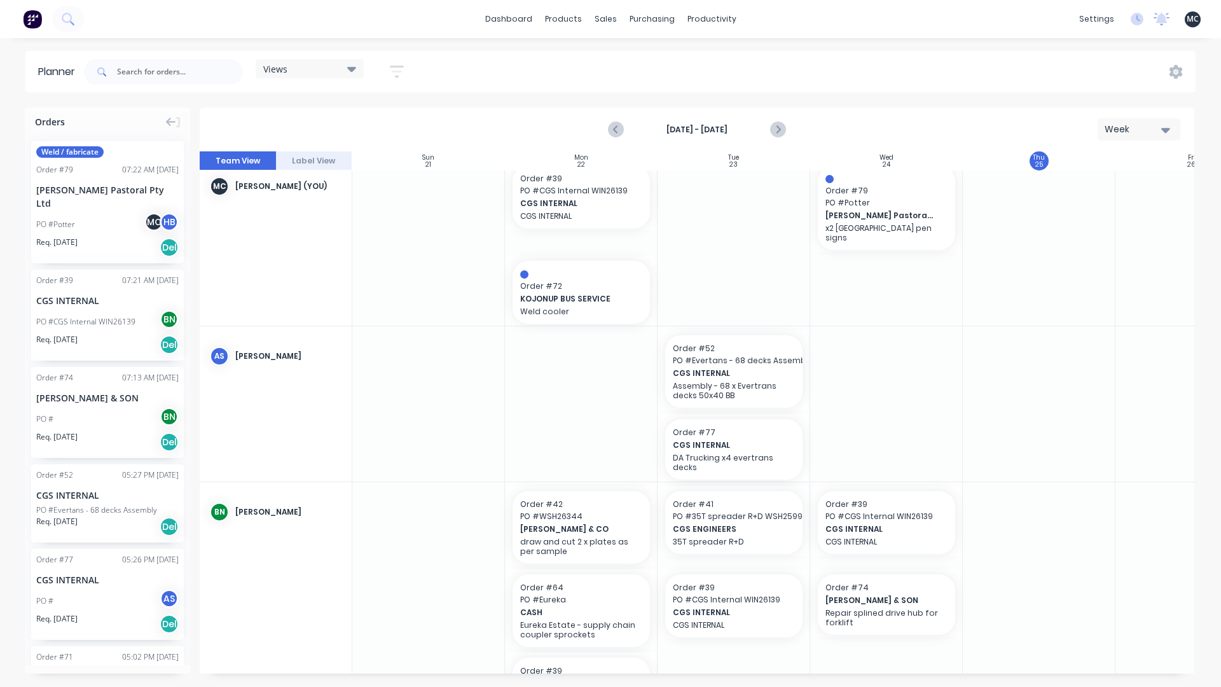
scroll to position [0, 0]
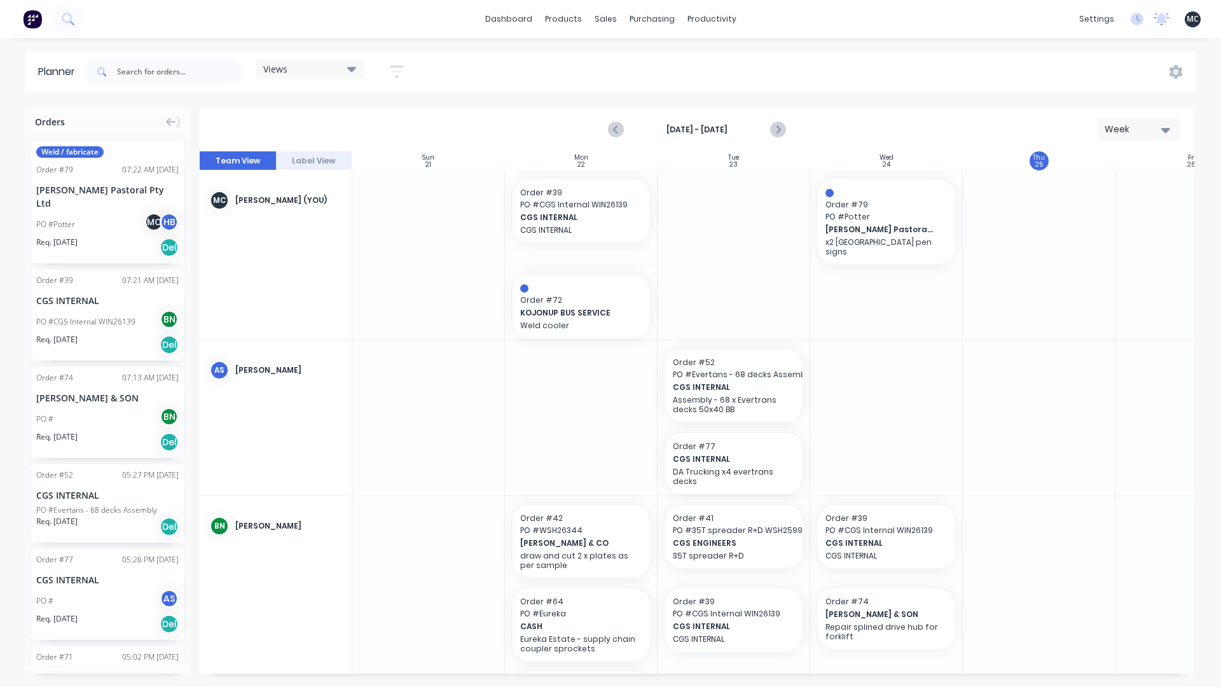
click at [319, 160] on button "Label View" at bounding box center [314, 160] width 76 height 19
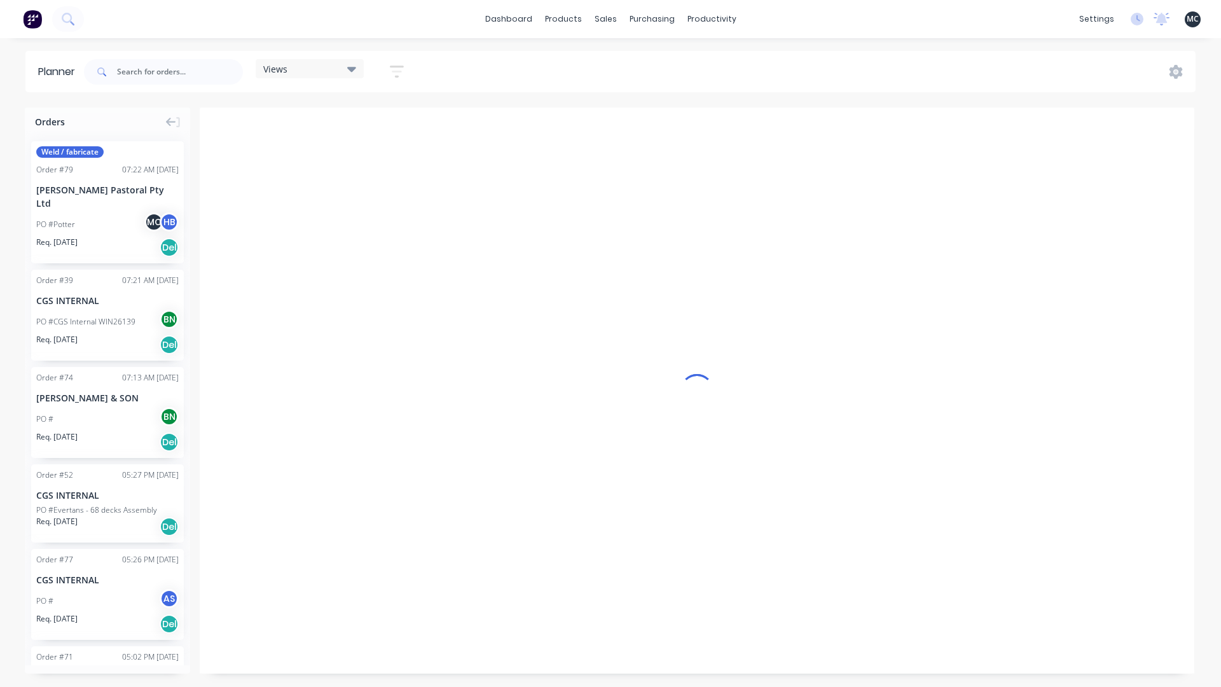
scroll to position [0, 1]
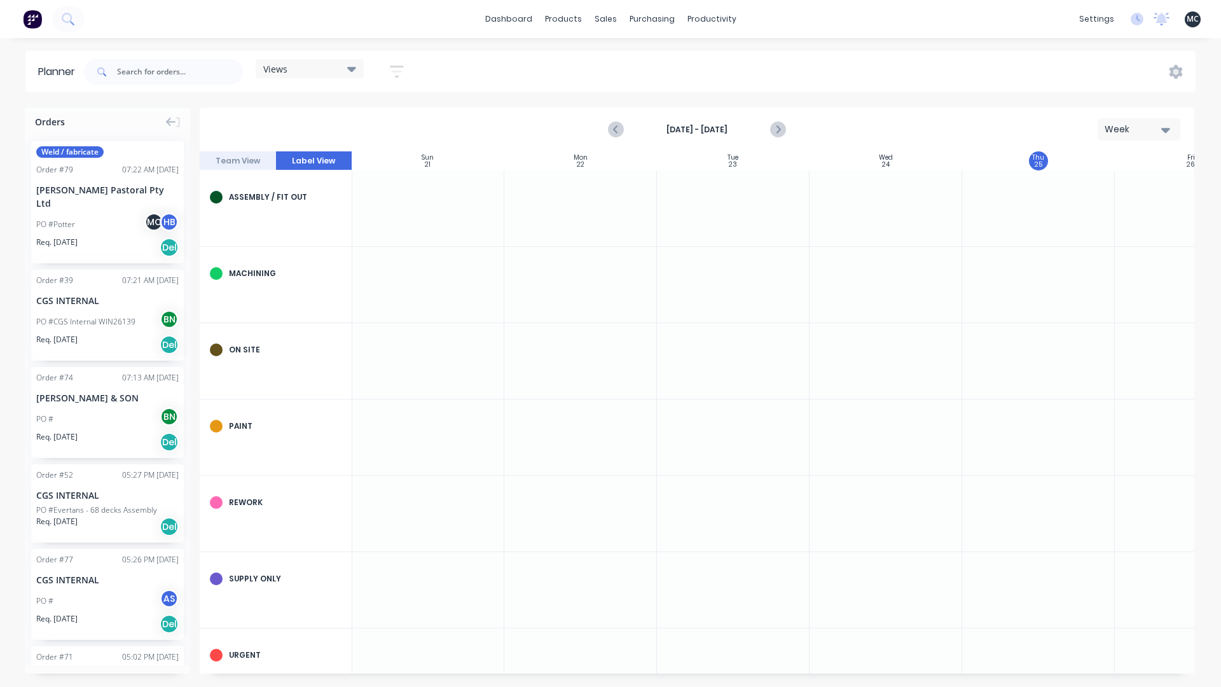
click at [246, 161] on button "Team View" at bounding box center [238, 160] width 76 height 19
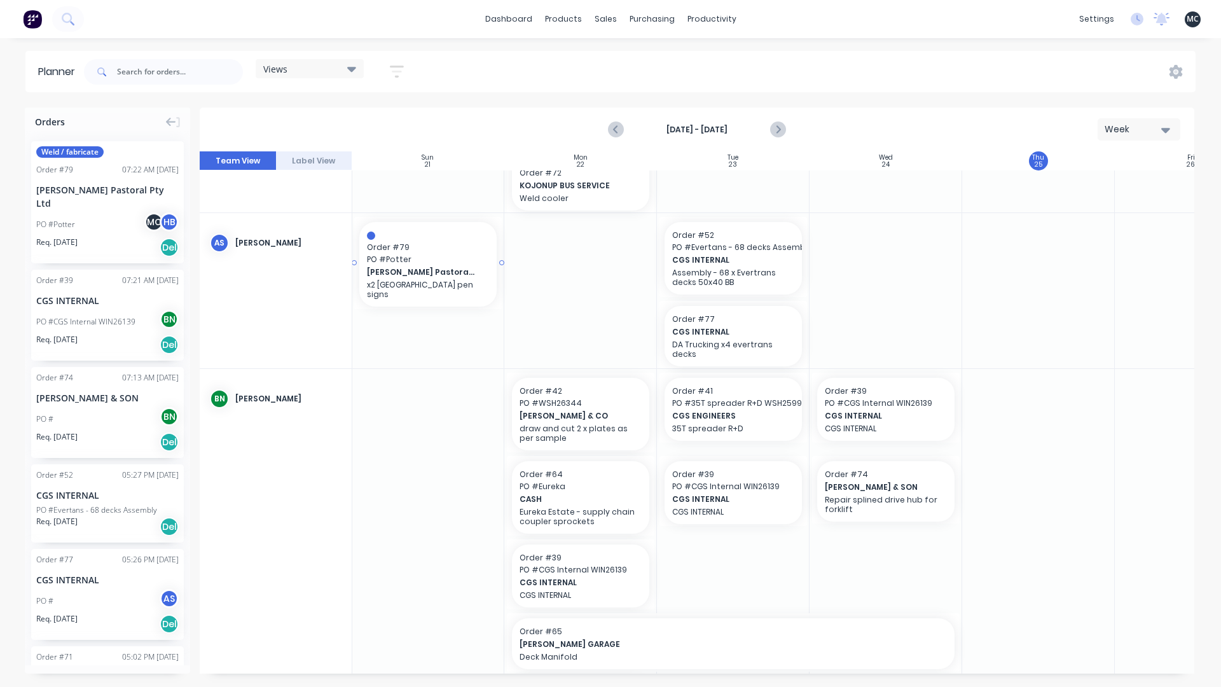
scroll to position [127, 0]
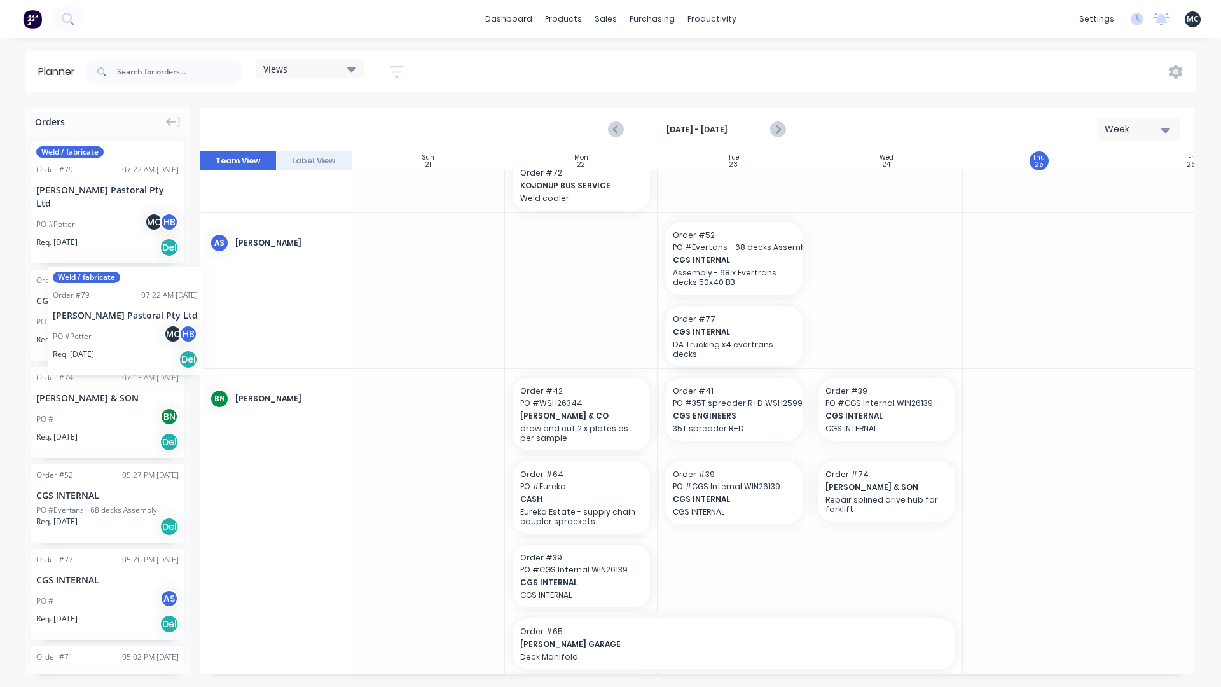
drag, startPoint x: 83, startPoint y: 202, endPoint x: 41, endPoint y: 200, distance: 42.0
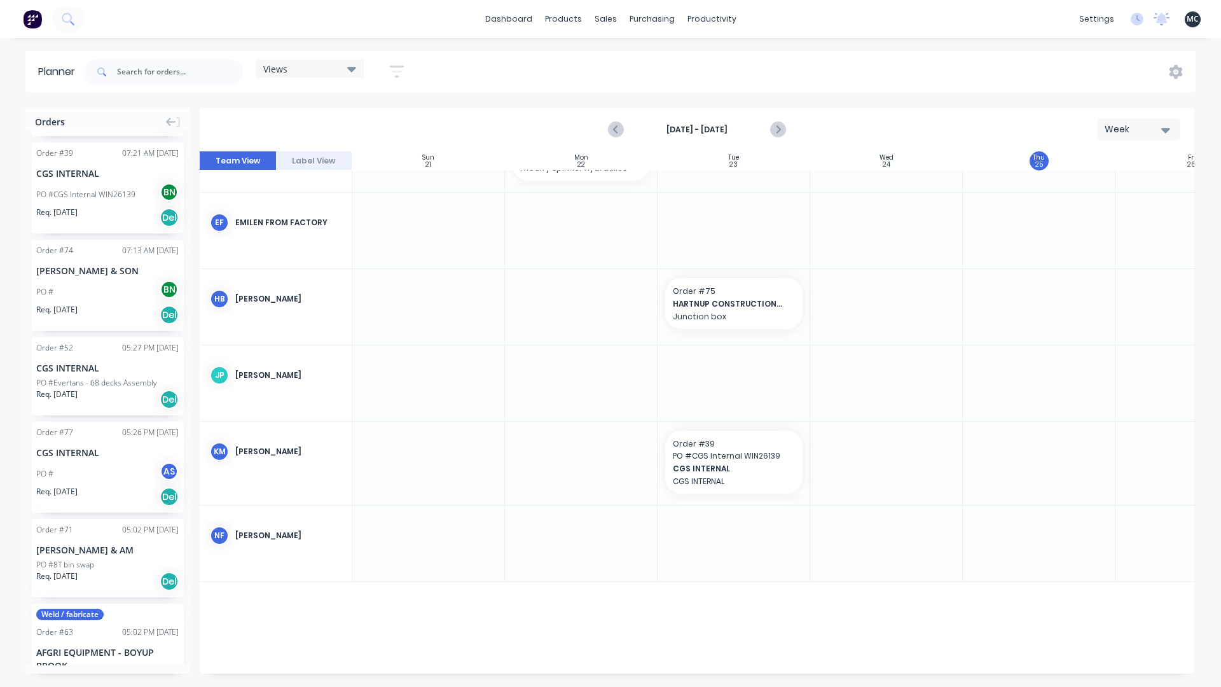
scroll to position [0, 0]
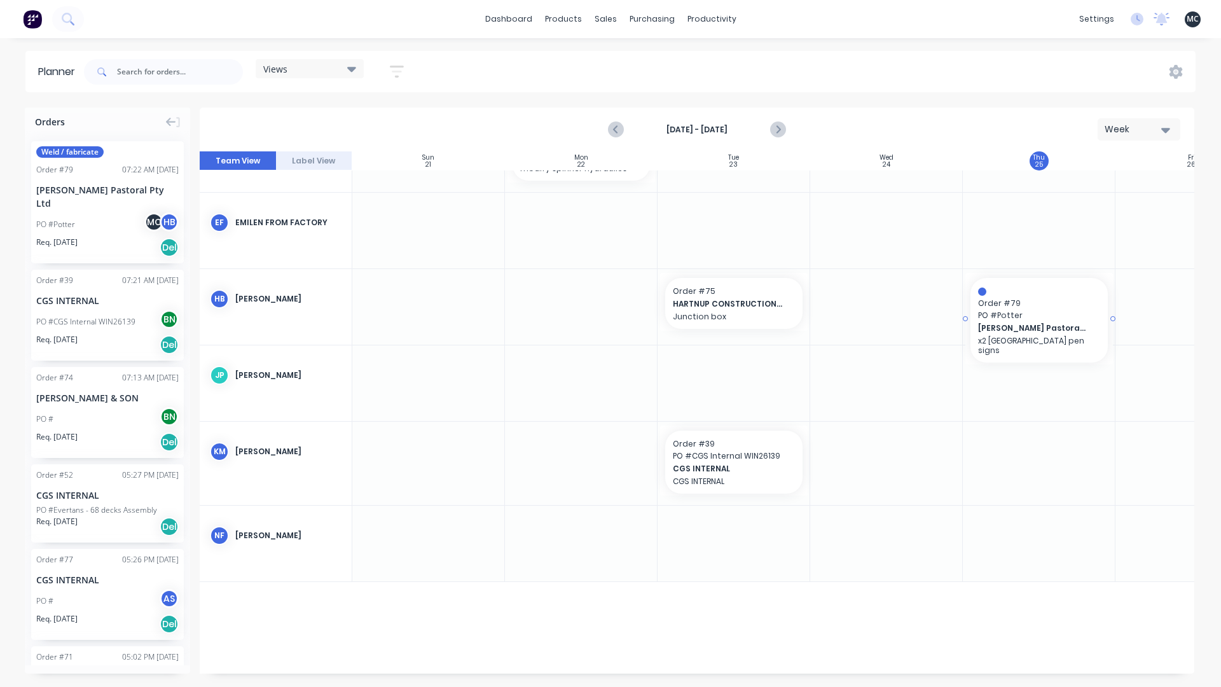
drag, startPoint x: 85, startPoint y: 191, endPoint x: 1020, endPoint y: 320, distance: 944.8
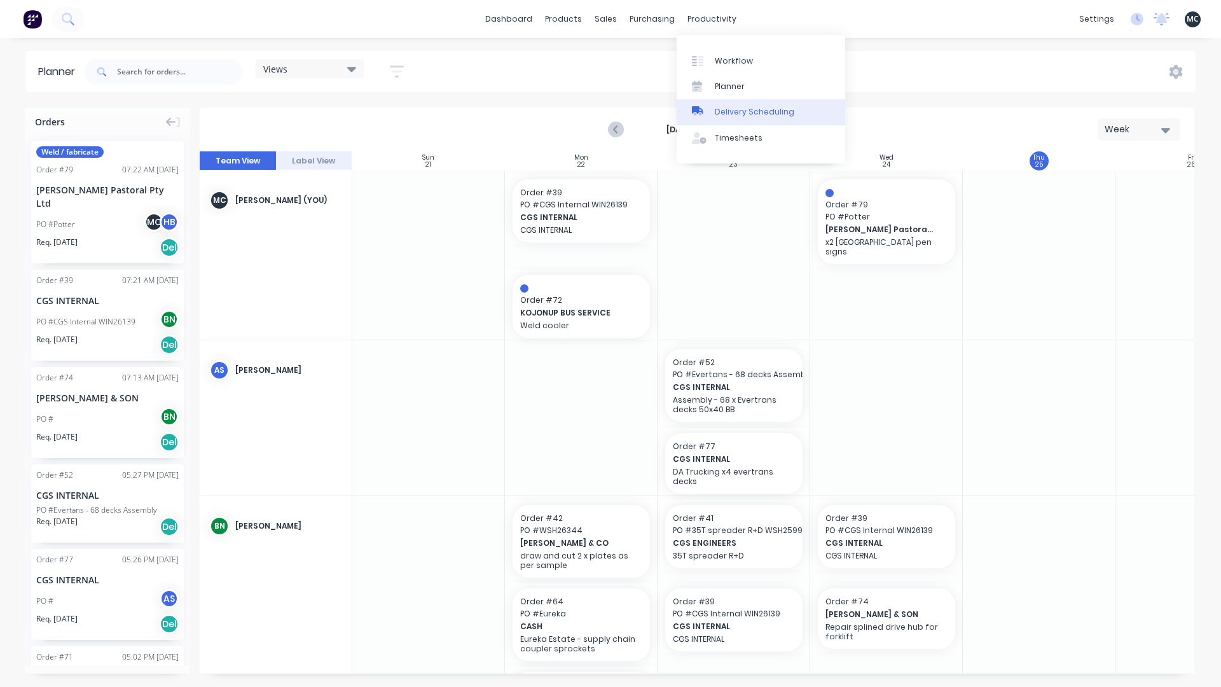
click at [749, 116] on div "Delivery Scheduling" at bounding box center [754, 111] width 79 height 11
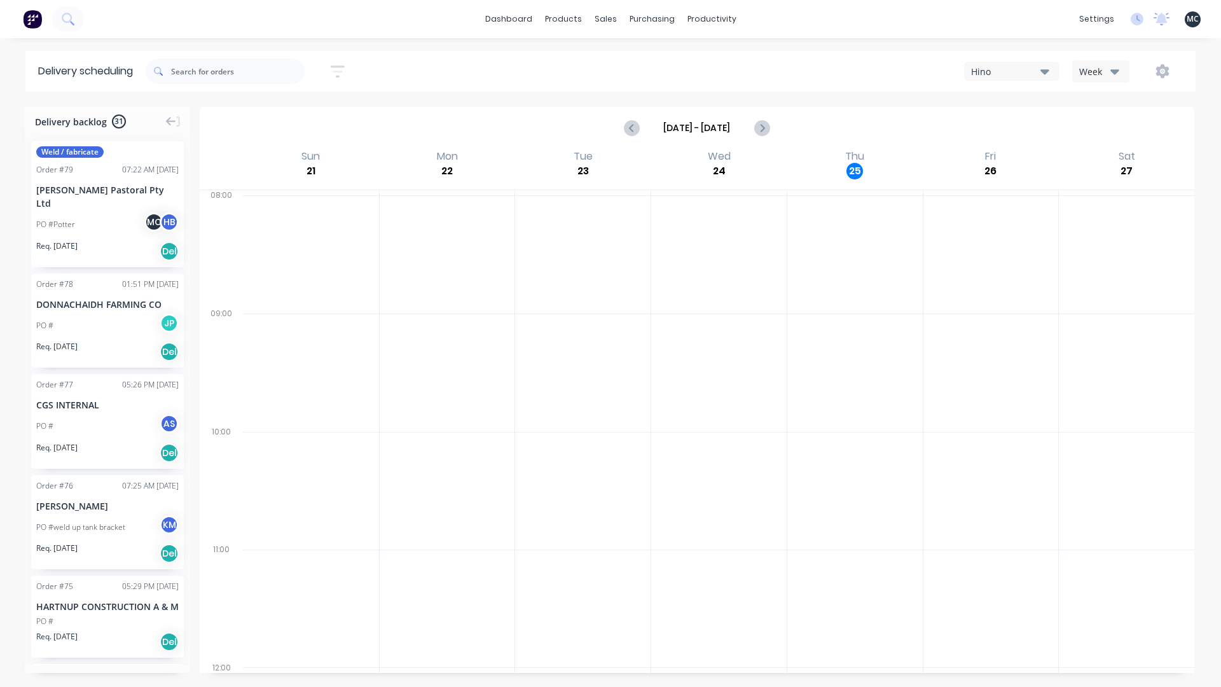
click at [1046, 73] on icon "button" at bounding box center [1044, 71] width 9 height 5
click at [1043, 70] on icon "button" at bounding box center [1044, 71] width 9 height 5
click at [1115, 68] on icon "button" at bounding box center [1114, 71] width 9 height 14
click at [1163, 72] on icon "button" at bounding box center [1162, 71] width 14 height 14
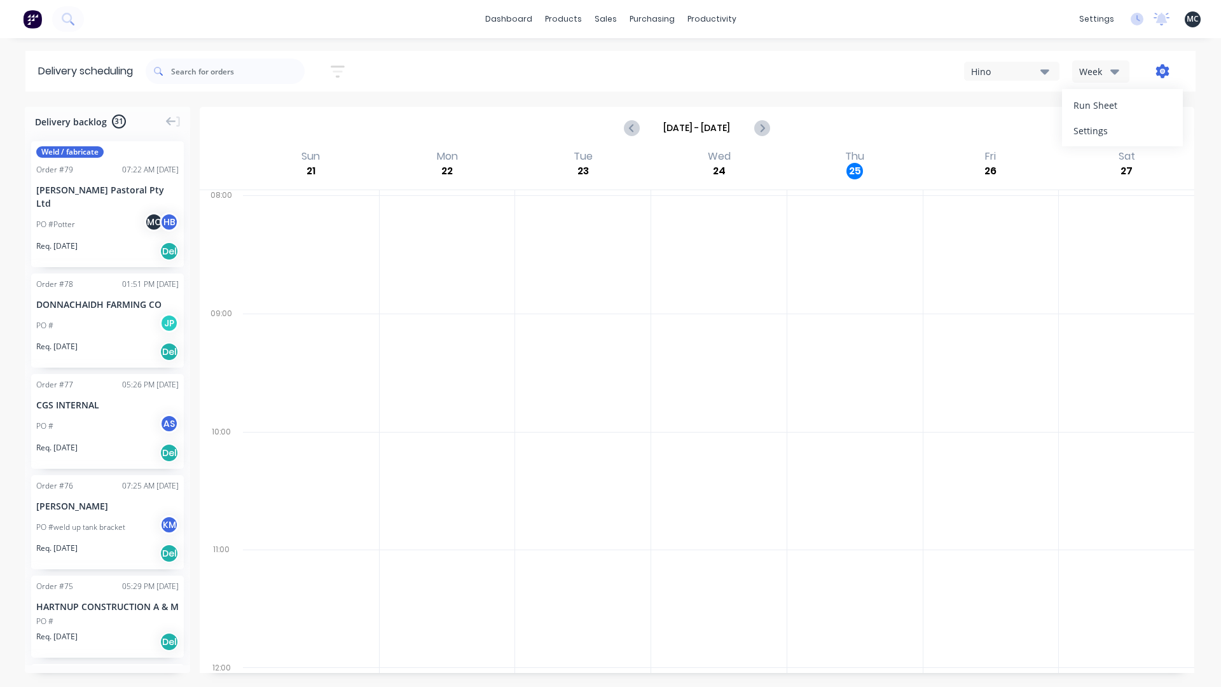
click at [1163, 72] on icon "button" at bounding box center [1162, 71] width 14 height 14
click at [1162, 70] on icon "button" at bounding box center [1162, 71] width 4 height 4
click at [1103, 106] on div "Run Sheet" at bounding box center [1122, 105] width 98 height 18
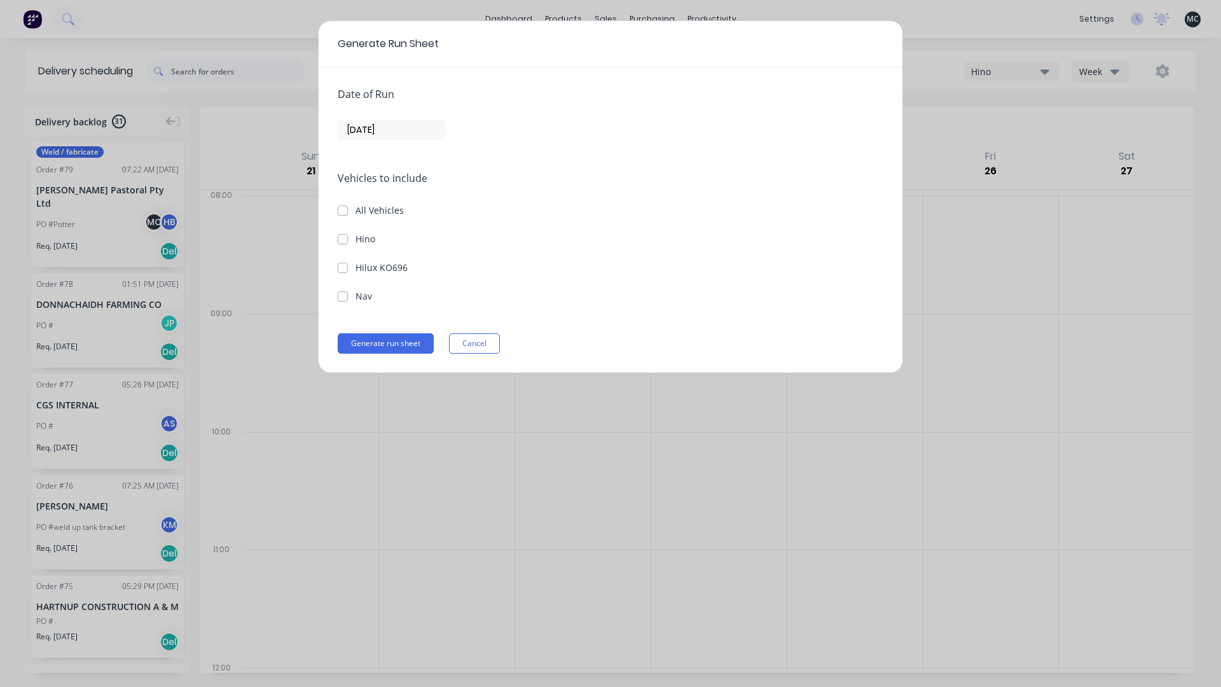
click at [355, 242] on label "Hino" at bounding box center [365, 238] width 20 height 13
click at [344, 242] on input "Hino" at bounding box center [343, 238] width 10 height 12
checkbox input "true"
click at [398, 345] on button "Generate run sheet" at bounding box center [386, 343] width 96 height 20
click at [67, 579] on span "×" at bounding box center [67, 662] width 8 height 18
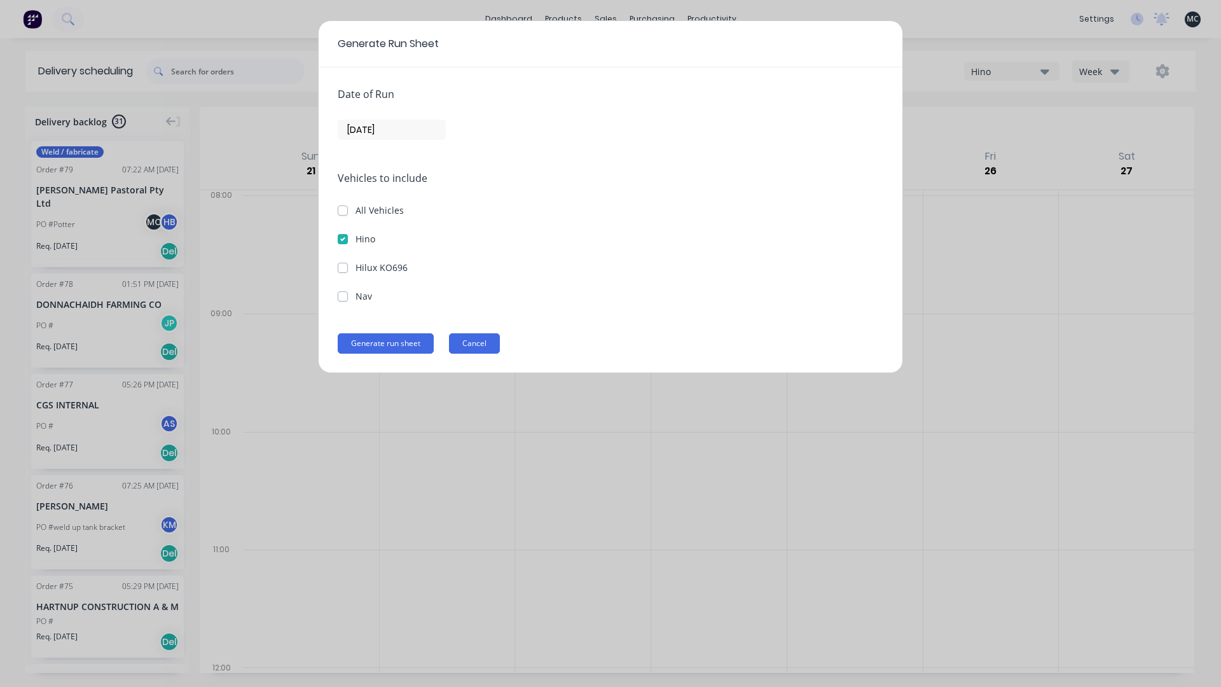
click at [493, 344] on button "Cancel" at bounding box center [474, 343] width 51 height 20
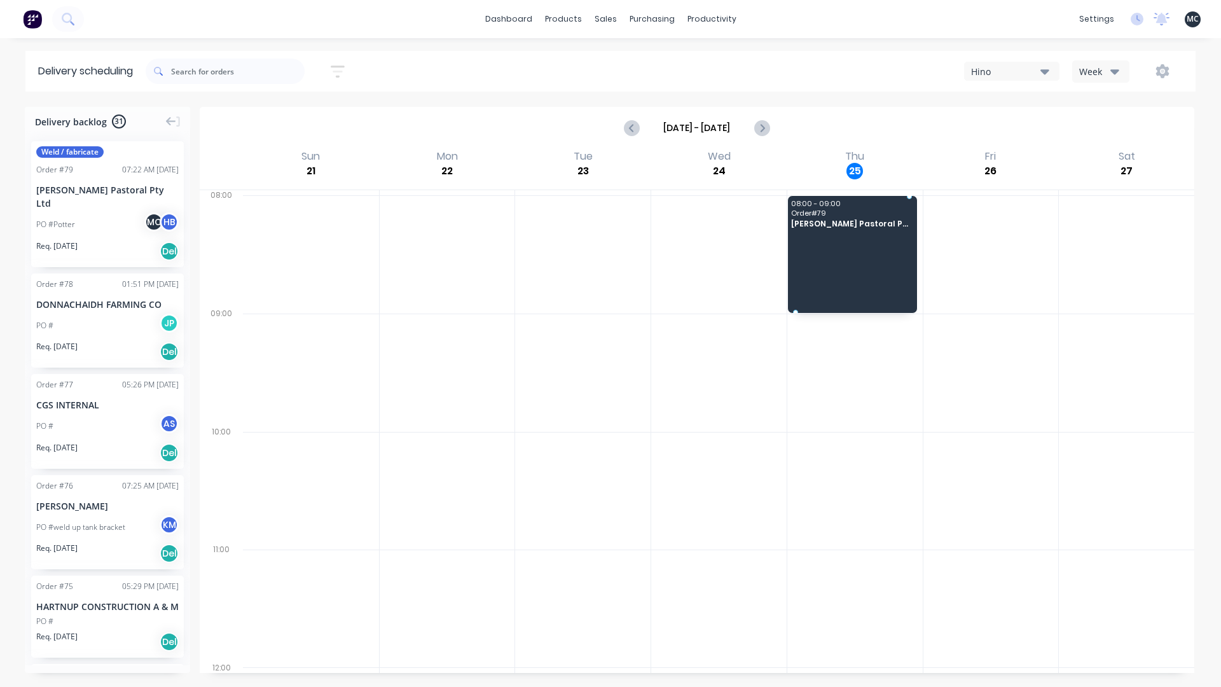
drag, startPoint x: 111, startPoint y: 197, endPoint x: 856, endPoint y: 248, distance: 747.5
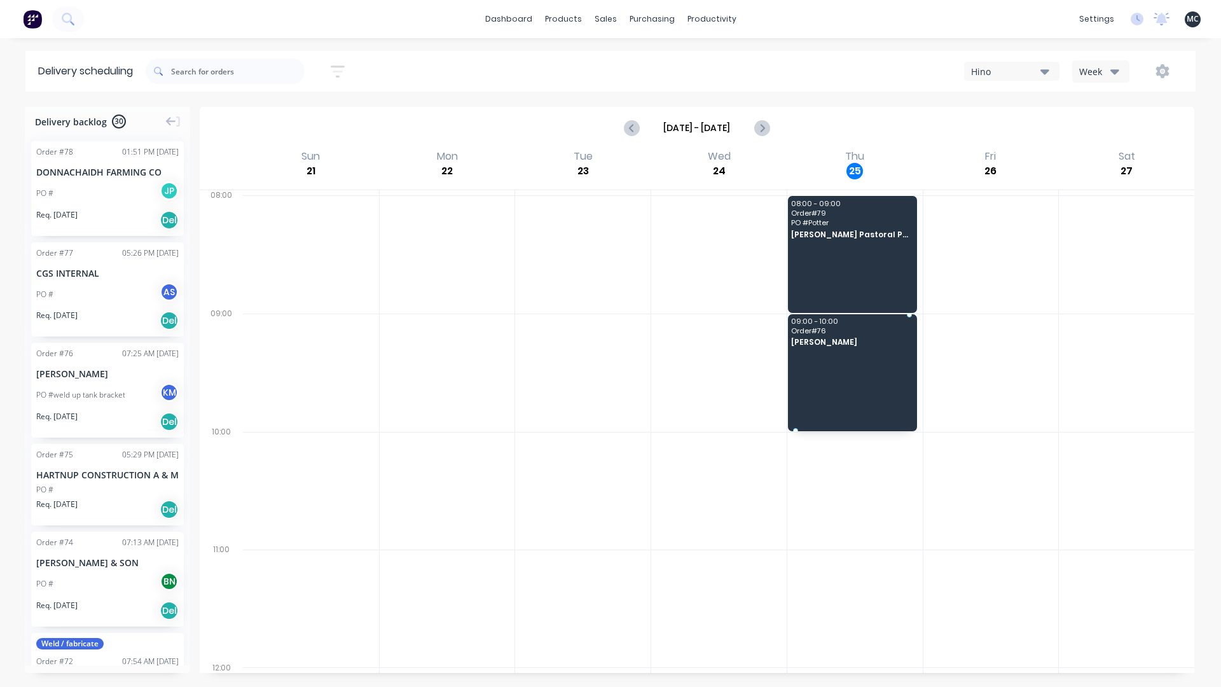
drag, startPoint x: 94, startPoint y: 387, endPoint x: 877, endPoint y: 369, distance: 782.9
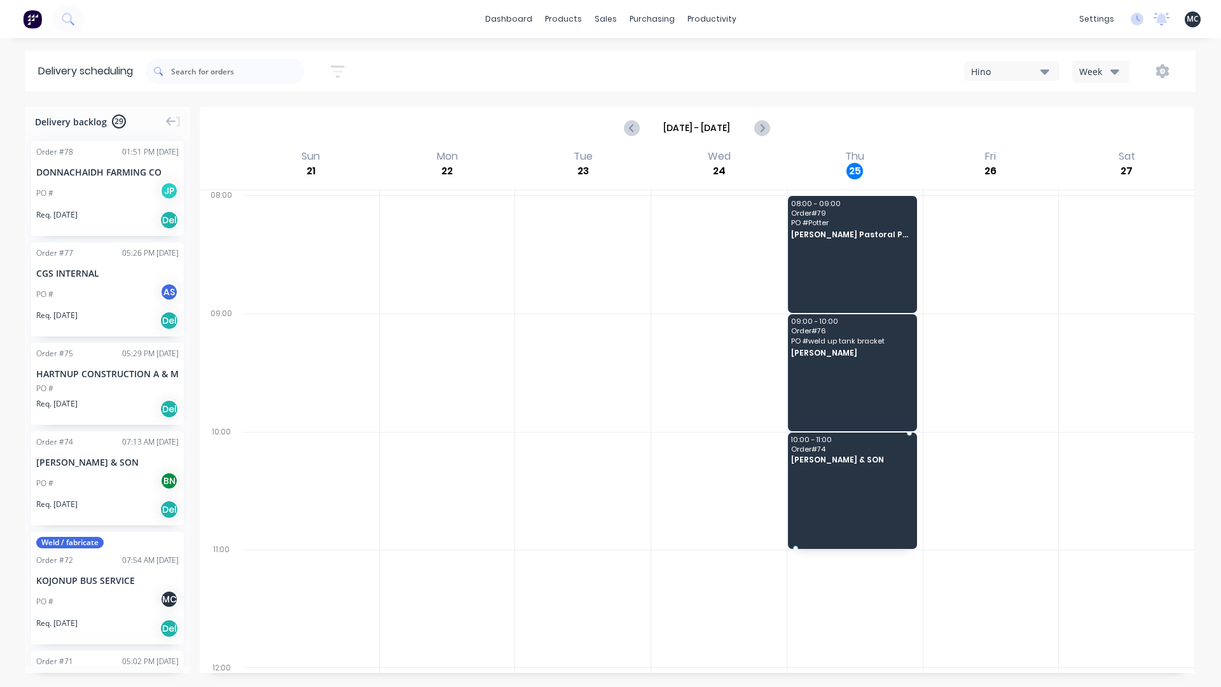
drag, startPoint x: 101, startPoint y: 498, endPoint x: 827, endPoint y: 457, distance: 726.6
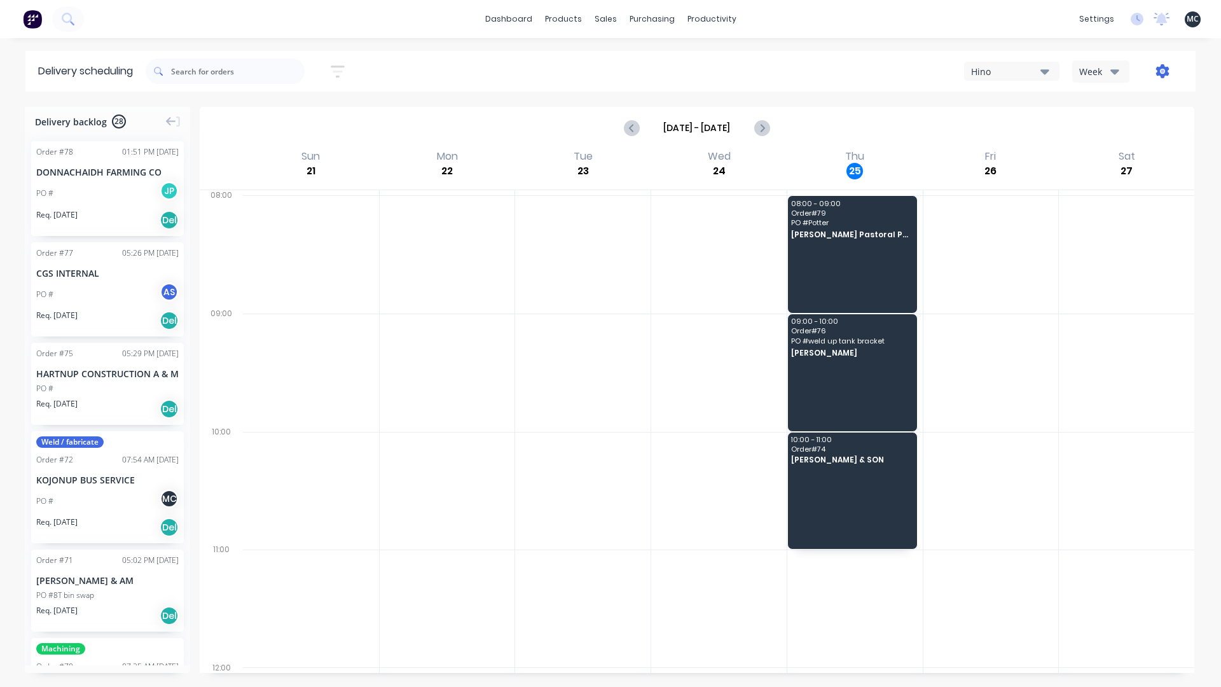
click at [1168, 72] on icon "button" at bounding box center [1162, 71] width 14 height 14
click at [1124, 109] on div "Run Sheet" at bounding box center [1122, 105] width 98 height 18
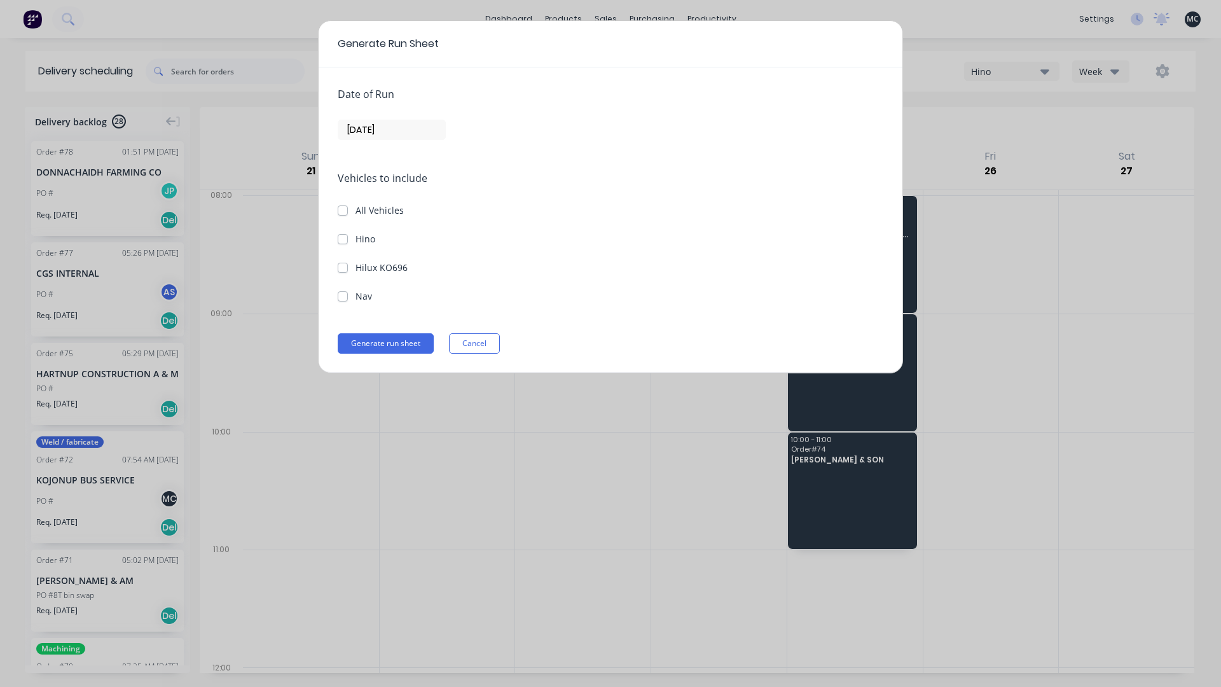
click at [337, 238] on div "Date of Run [DATE] Vehicles to include All Vehicles Hino Hilux KO696 Nav Genera…" at bounding box center [611, 219] width 584 height 305
click at [355, 238] on label "Hino" at bounding box center [365, 238] width 20 height 13
click at [342, 238] on input "Hino" at bounding box center [343, 238] width 10 height 12
checkbox input "true"
click at [387, 345] on button "Generate run sheet" at bounding box center [386, 343] width 96 height 20
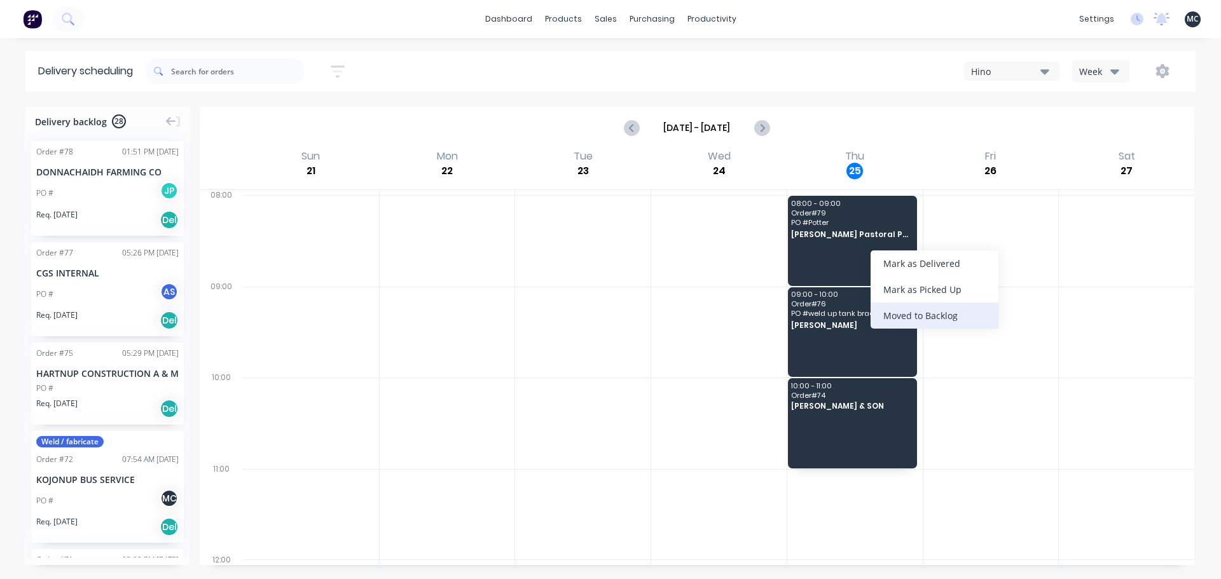
click at [945, 317] on div "Moved to Backlog" at bounding box center [934, 316] width 128 height 26
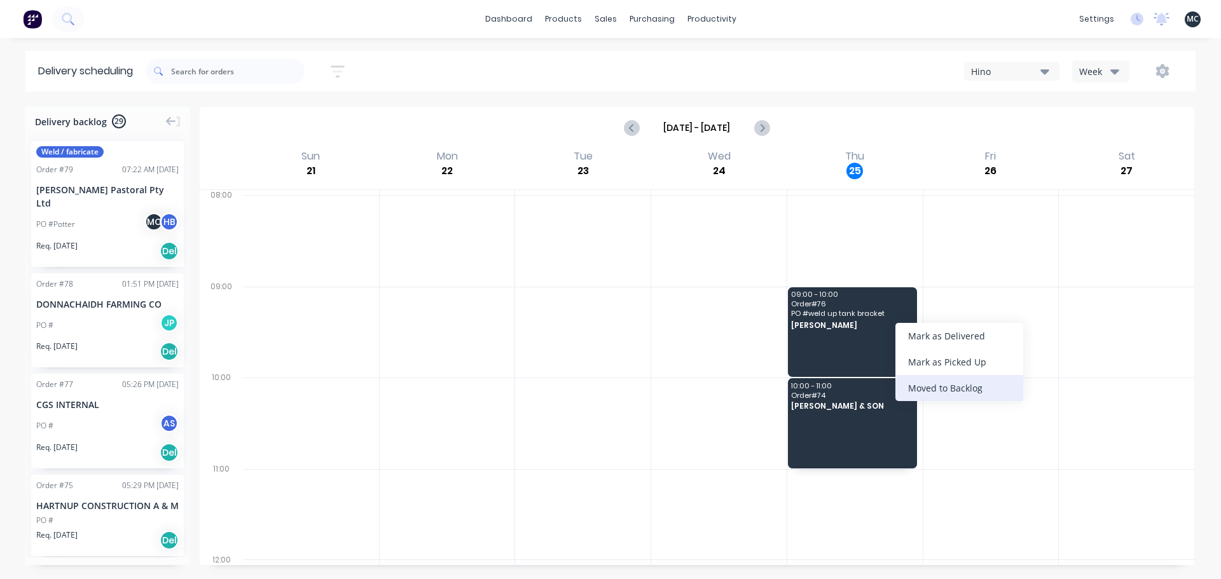
click at [1001, 392] on div "Moved to Backlog" at bounding box center [959, 388] width 128 height 26
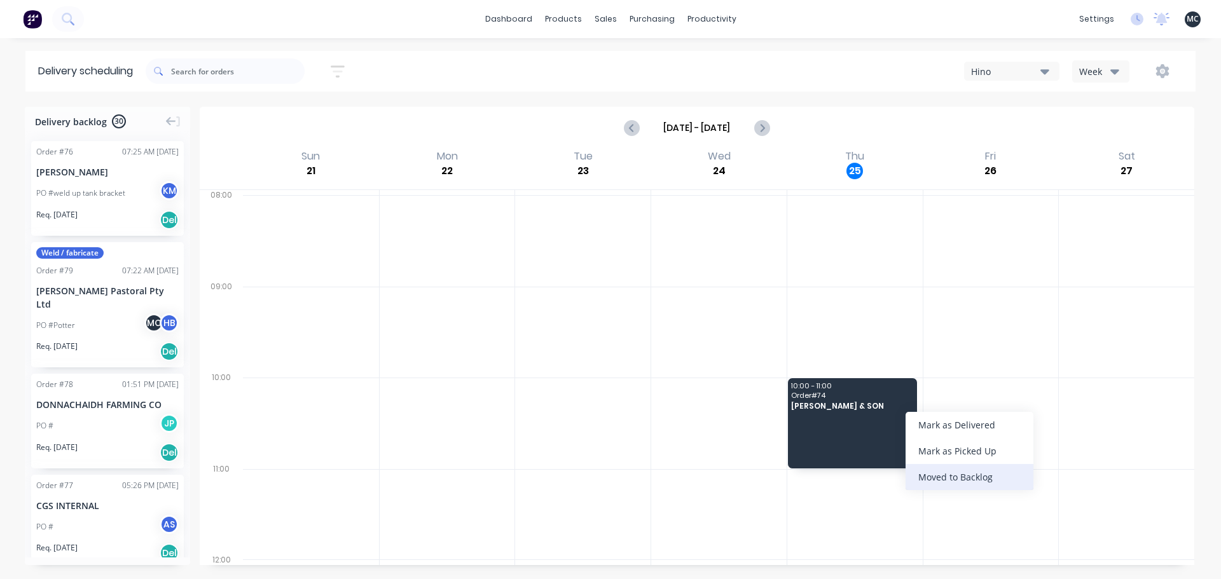
click at [997, 483] on div "Moved to Backlog" at bounding box center [969, 477] width 128 height 26
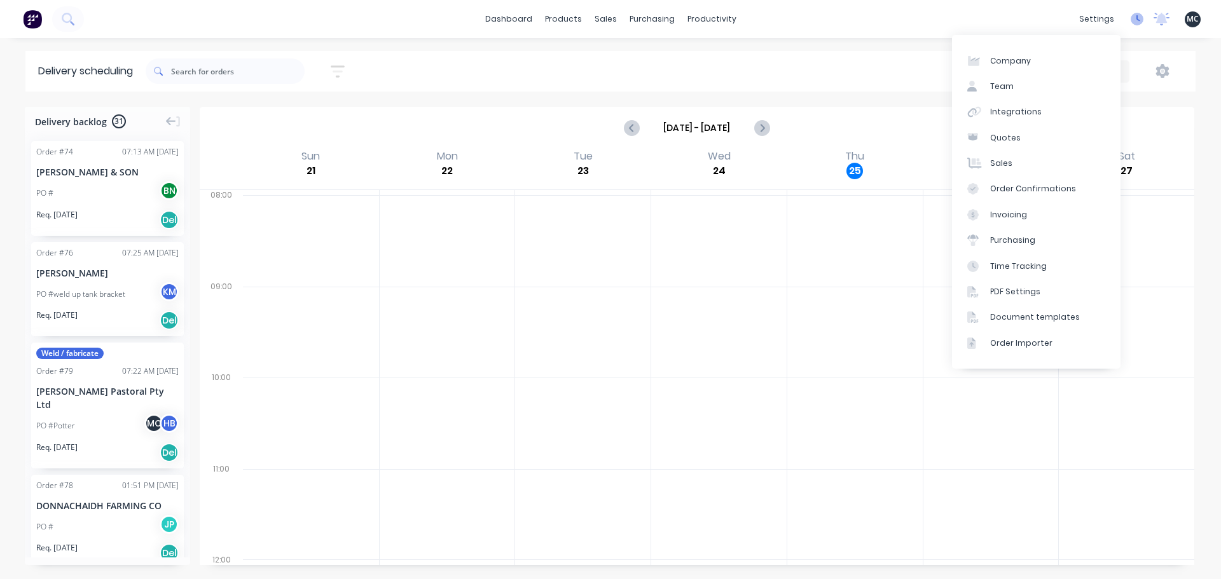
click at [1141, 18] on icon at bounding box center [1136, 19] width 13 height 13
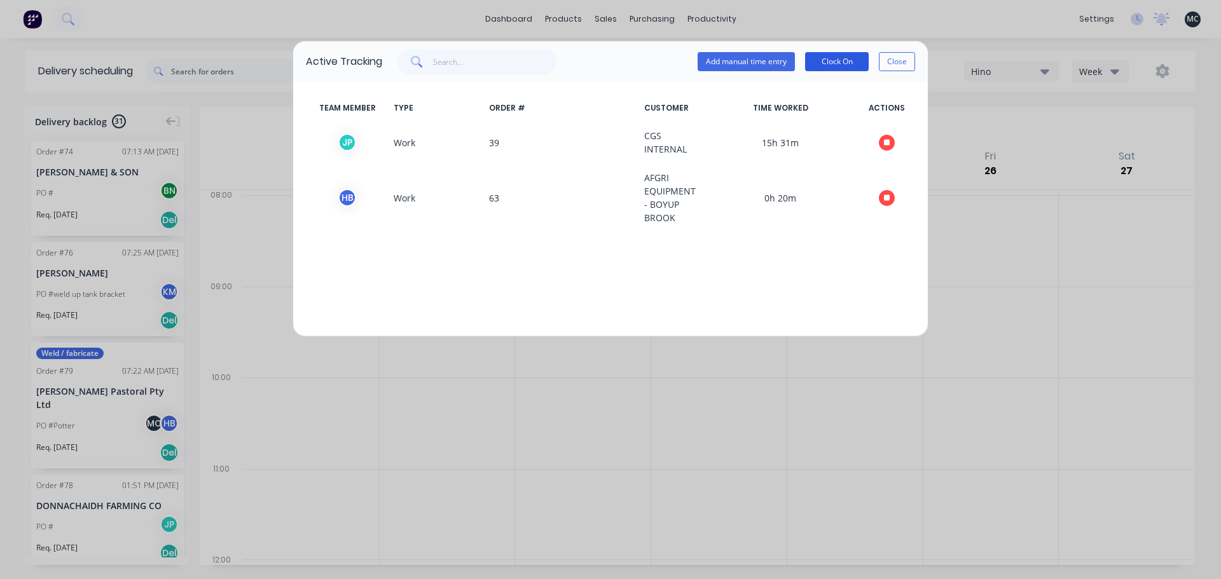
click at [839, 64] on button "Clock On" at bounding box center [837, 61] width 64 height 19
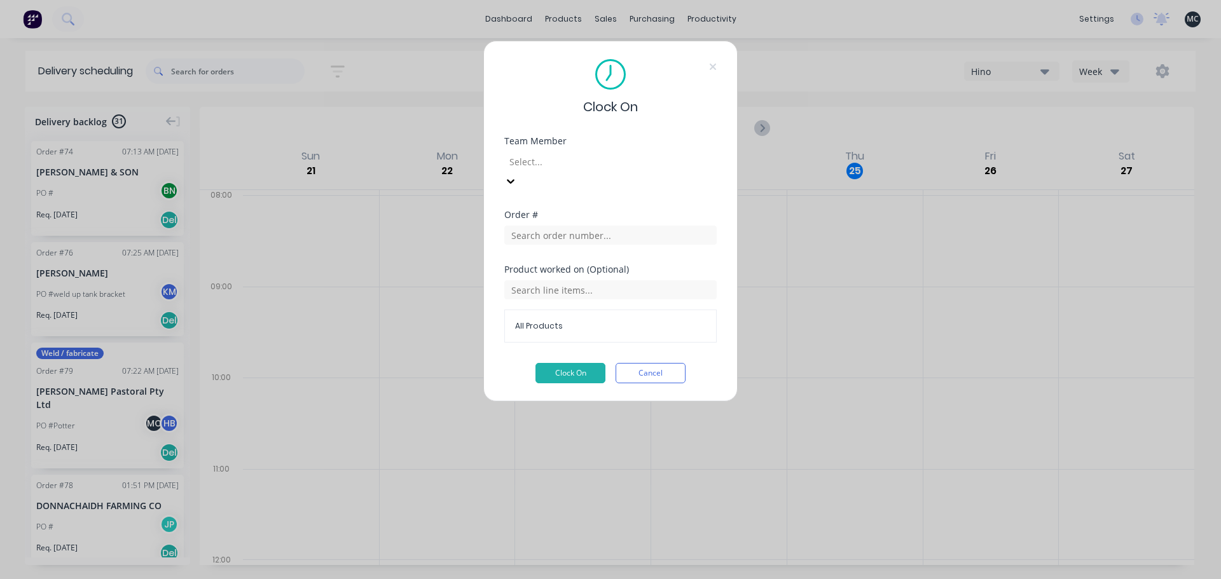
click at [574, 165] on div at bounding box center [599, 162] width 183 height 16
click at [566, 226] on input "text" at bounding box center [610, 235] width 212 height 19
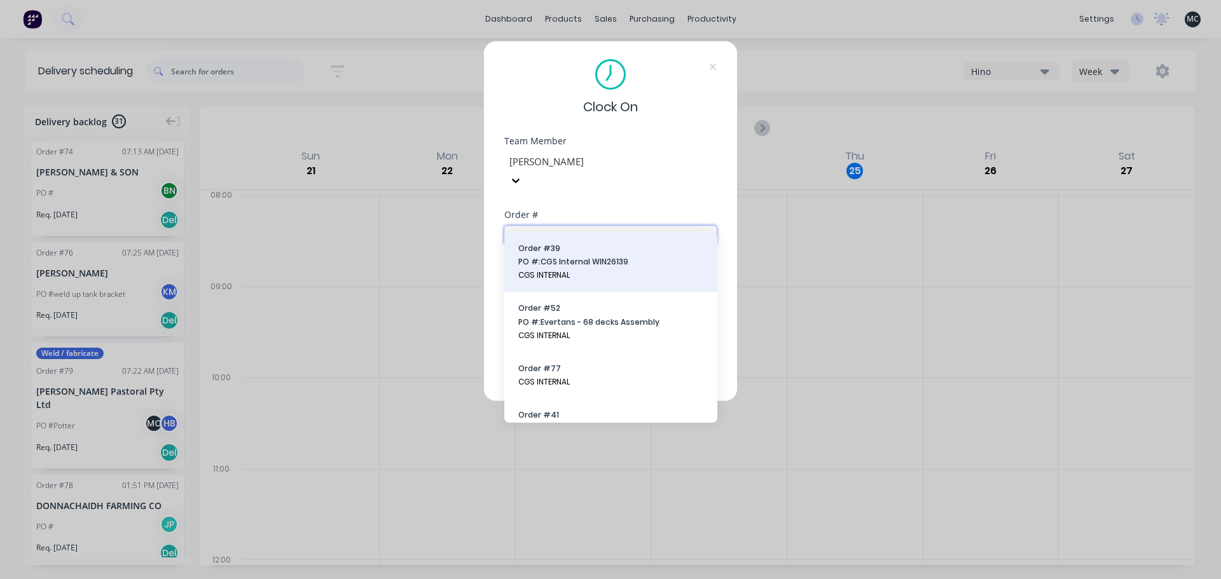
type input "cgs"
click at [559, 270] on span "CGS INTERNAL" at bounding box center [610, 275] width 185 height 11
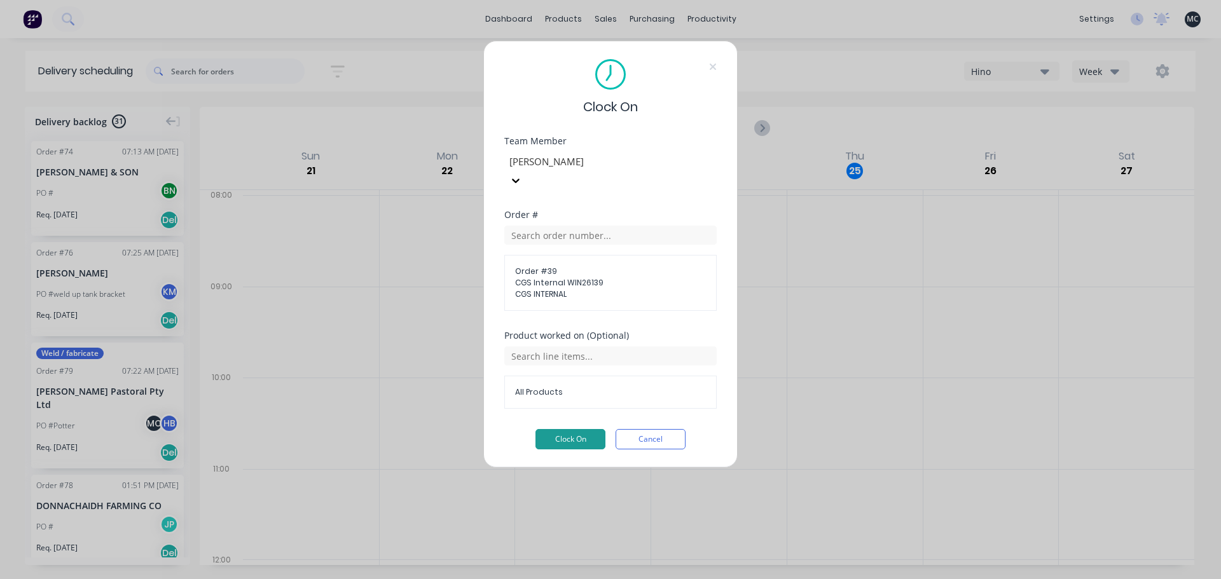
click at [587, 429] on button "Clock On" at bounding box center [570, 439] width 70 height 20
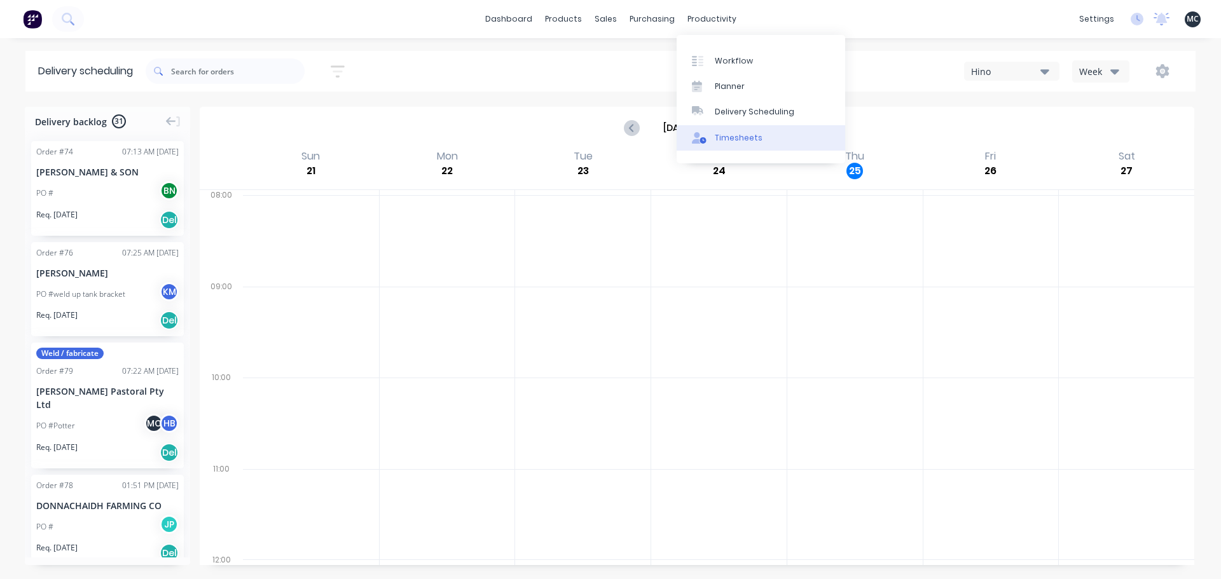
click at [729, 137] on div "Timesheets" at bounding box center [739, 137] width 48 height 11
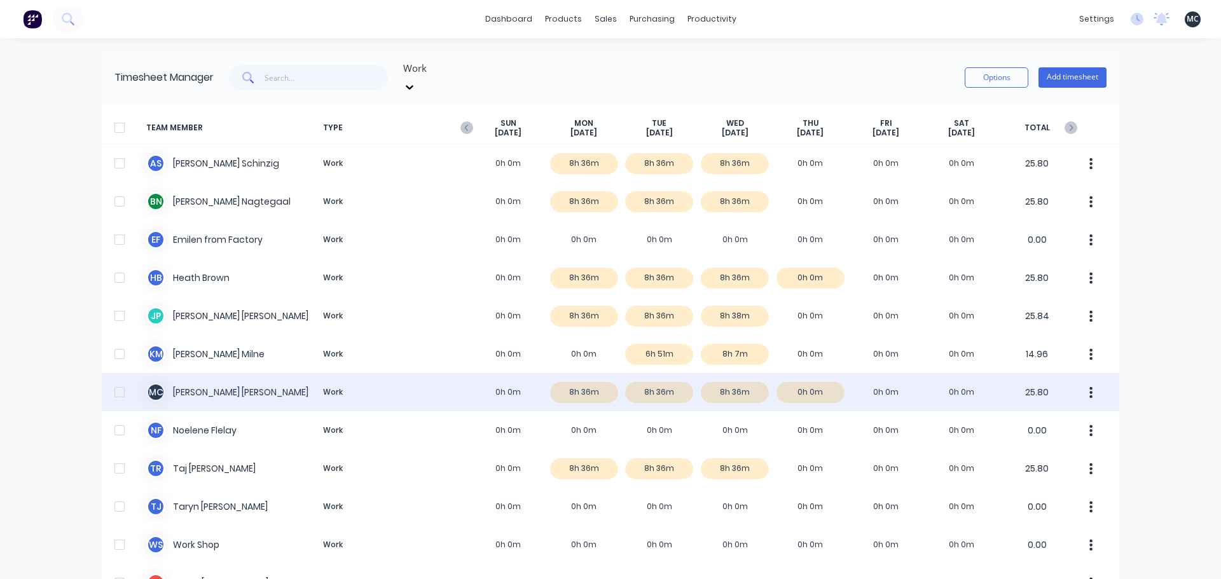
click at [666, 387] on div "M C [PERSON_NAME] Work 0h 0m 8h 36m 8h 36m 8h 36m 0h 0m 0h 0m 0h 0m 25.80" at bounding box center [610, 392] width 1017 height 38
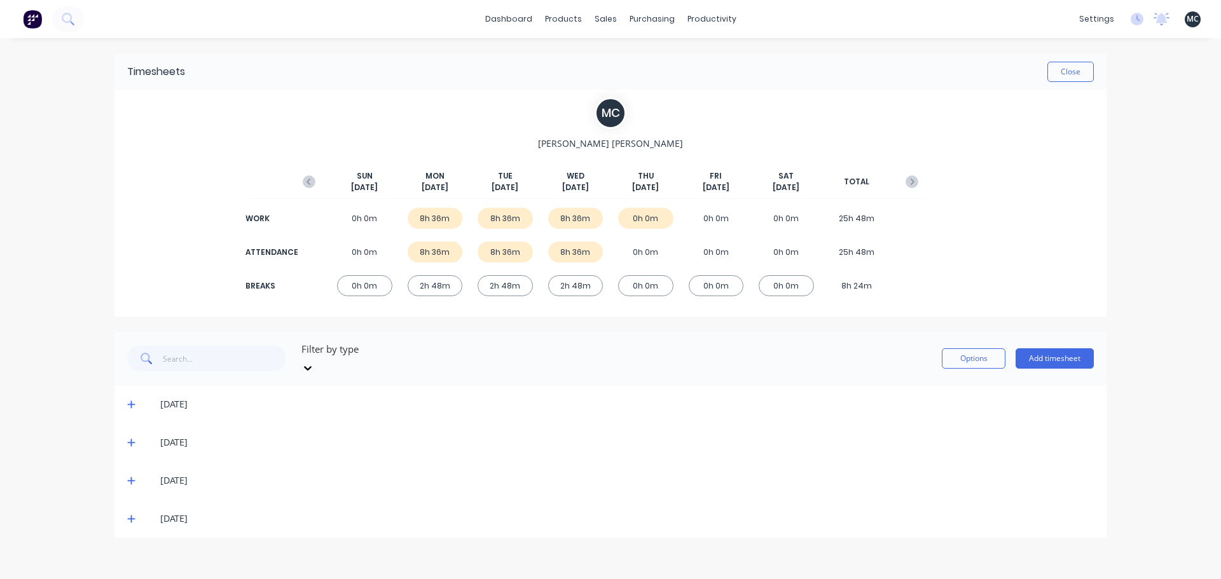
click at [135, 512] on span at bounding box center [133, 518] width 13 height 13
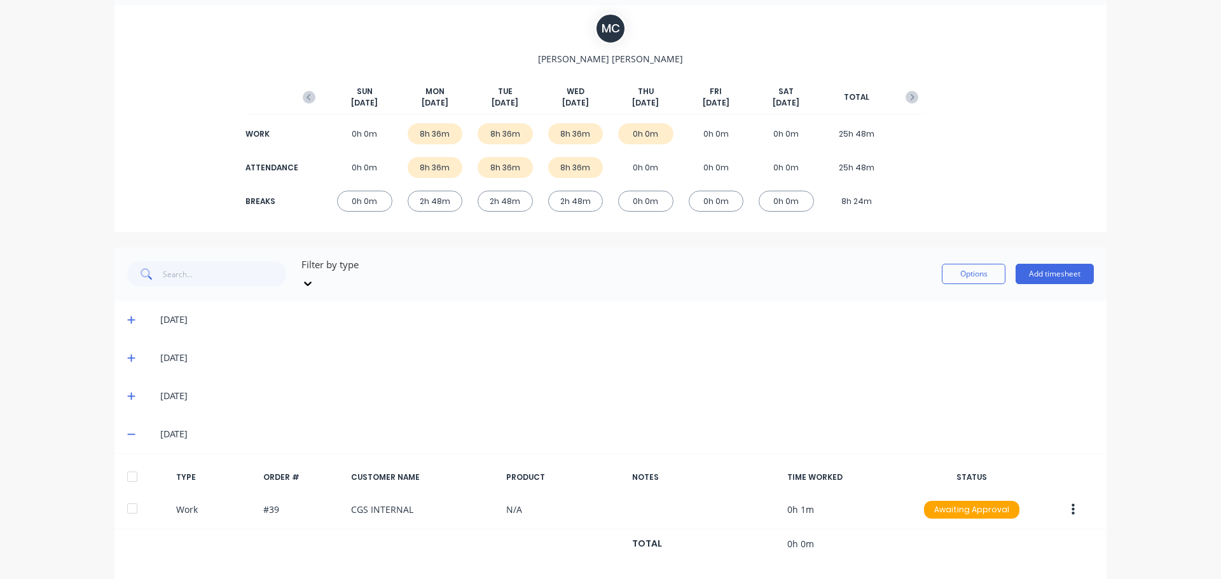
scroll to position [88, 0]
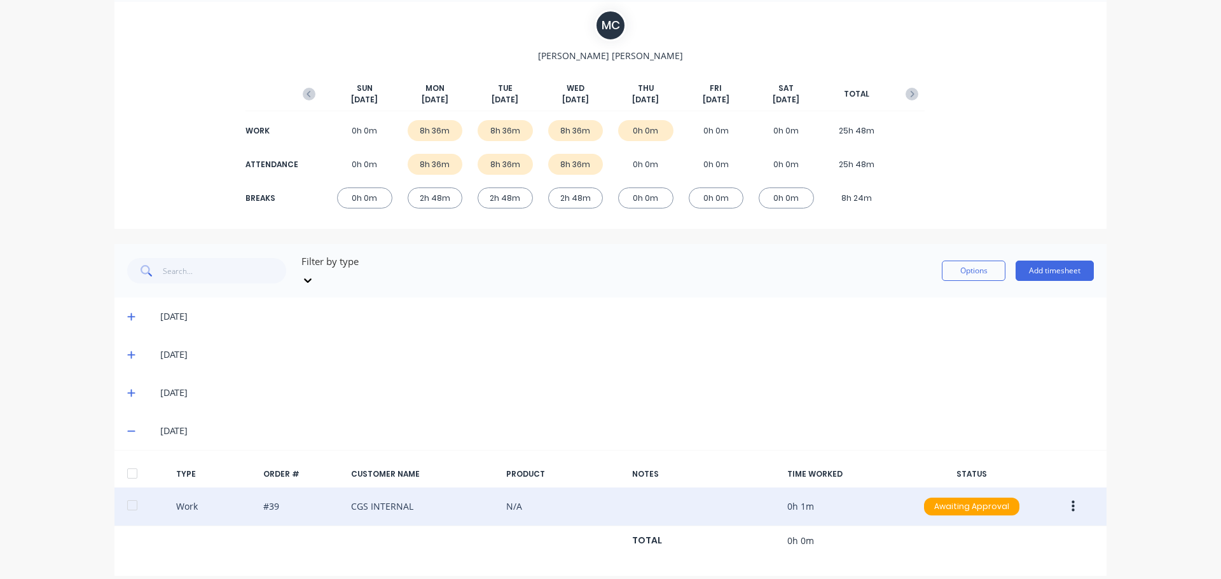
click at [1073, 495] on button "button" at bounding box center [1073, 506] width 30 height 23
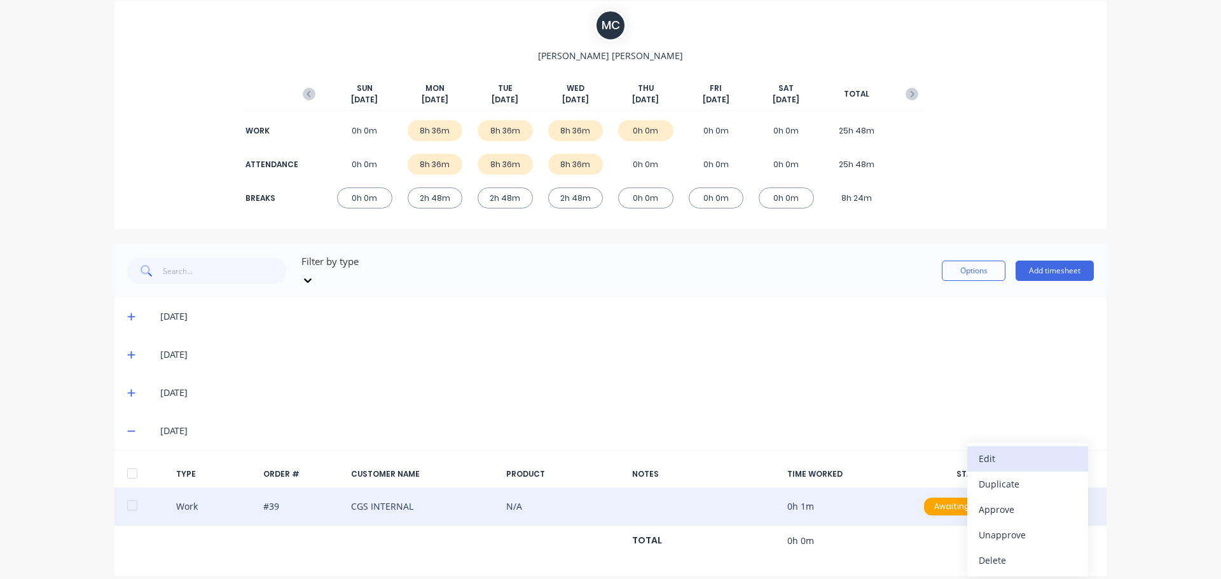
click at [1057, 450] on div "Edit" at bounding box center [1027, 459] width 98 height 18
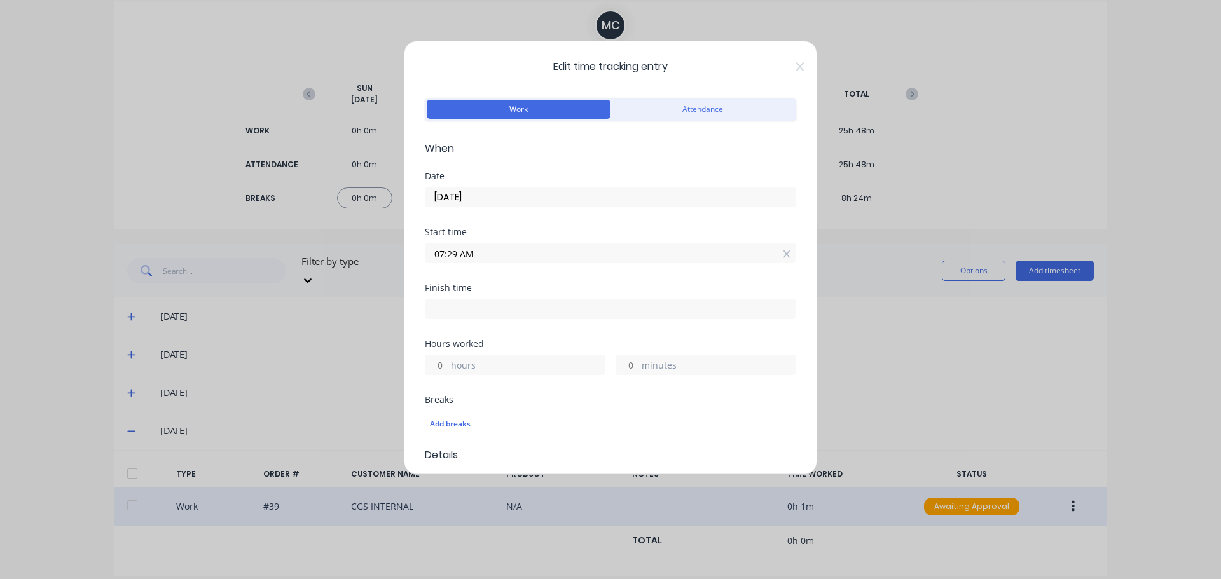
click at [456, 256] on input "07:29 AM" at bounding box center [610, 253] width 370 height 19
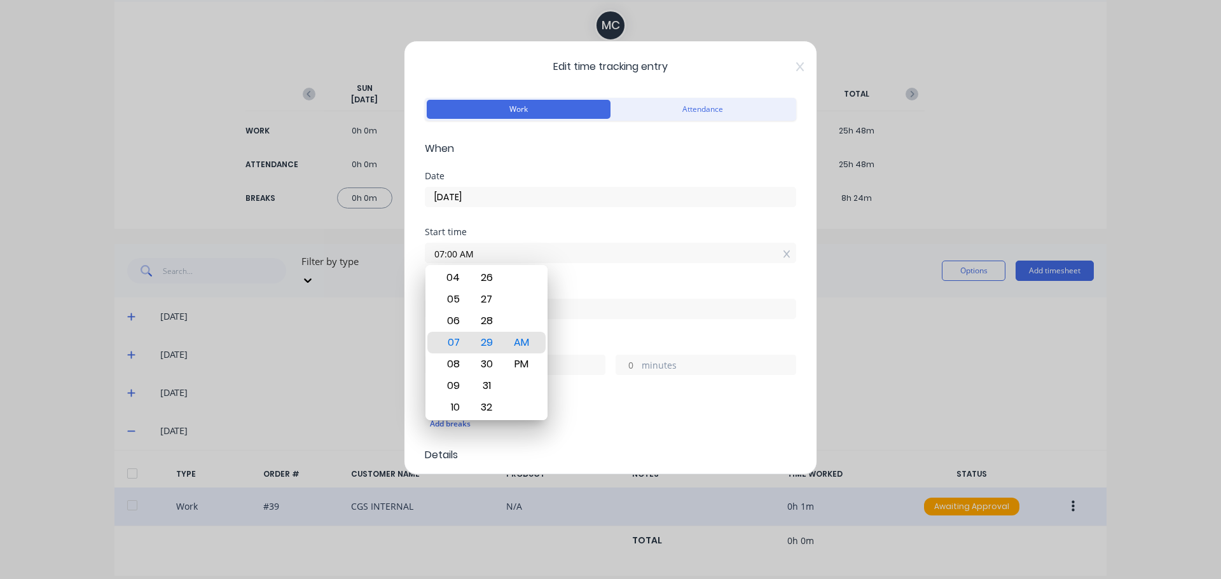
type input "07:00 AM"
click at [629, 297] on div at bounding box center [610, 308] width 371 height 24
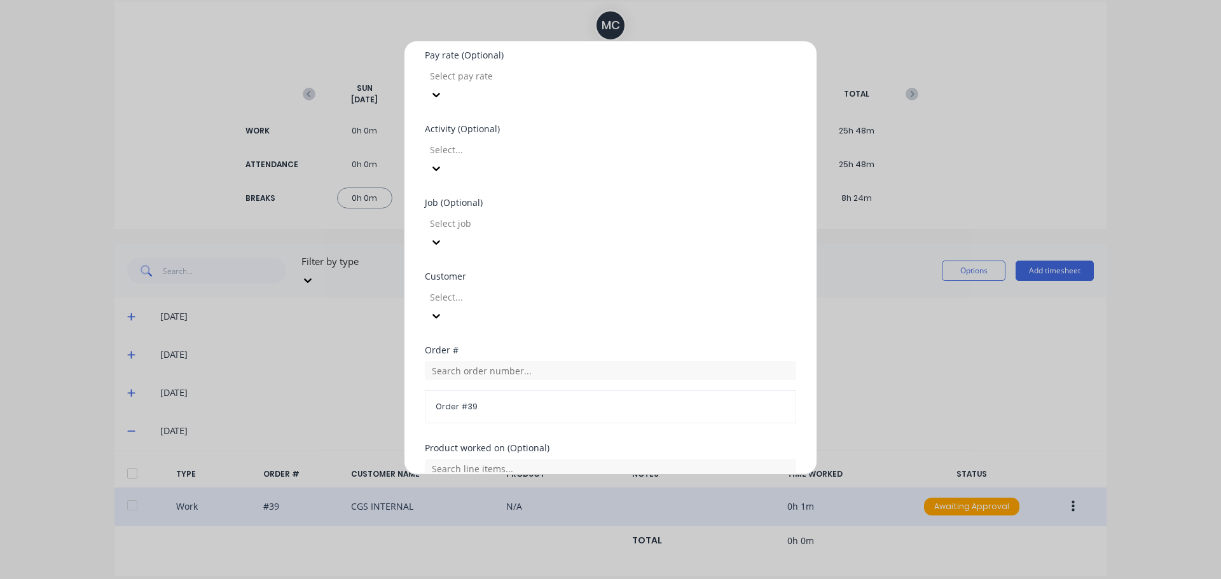
scroll to position [559, 0]
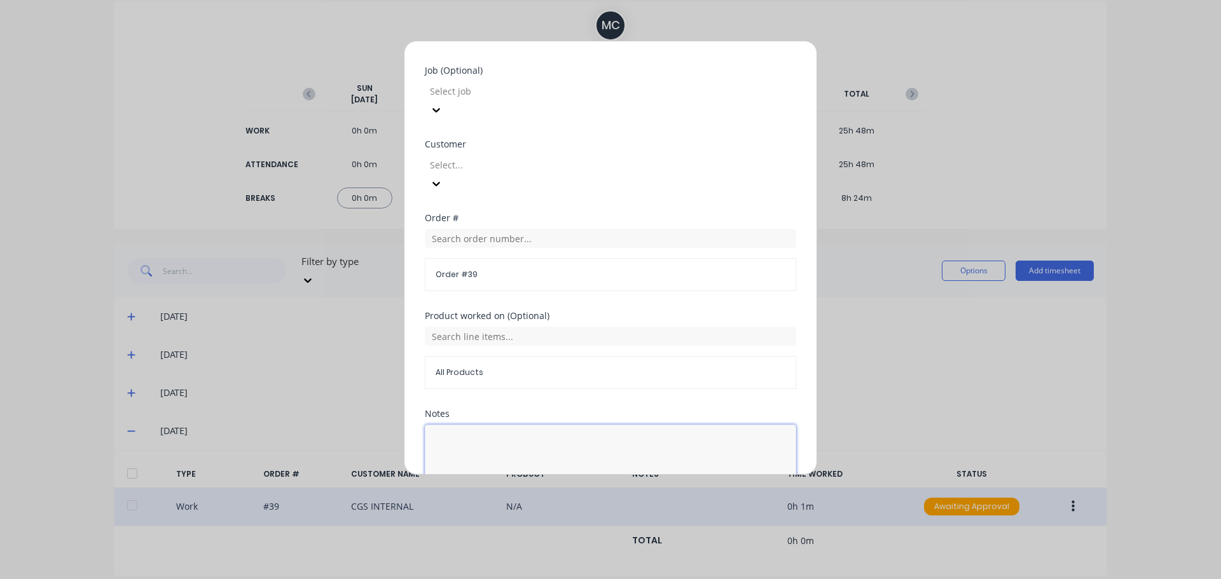
click at [527, 425] on textarea at bounding box center [610, 458] width 371 height 67
click at [574, 512] on button "Edit time tracking entry" at bounding box center [580, 522] width 109 height 20
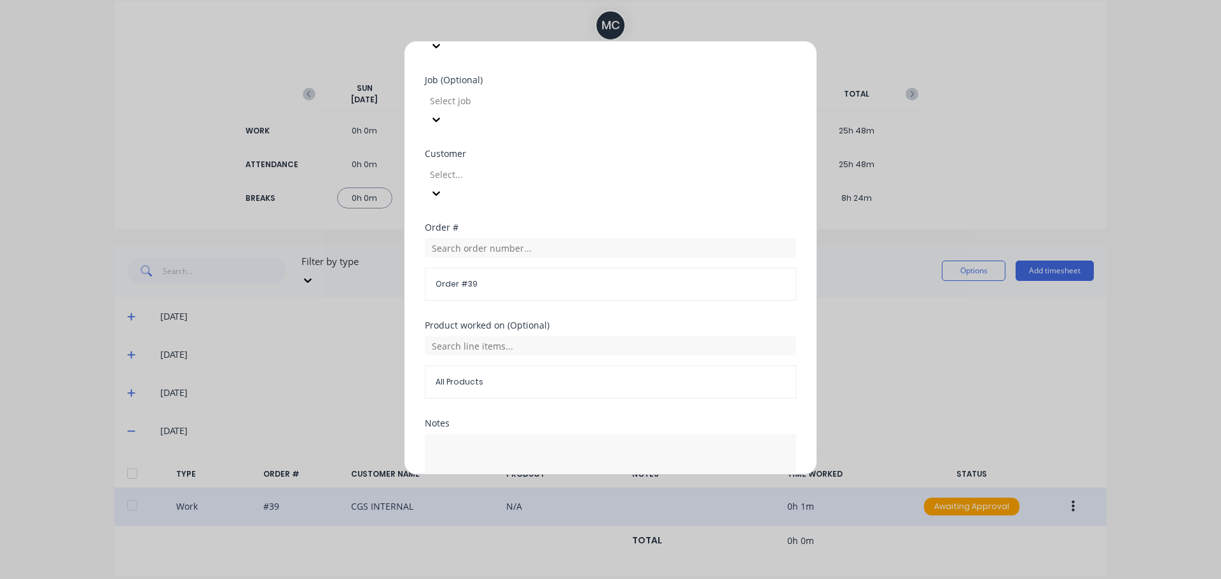
scroll to position [569, 0]
click at [565, 512] on button "Edit time tracking entry" at bounding box center [580, 522] width 109 height 20
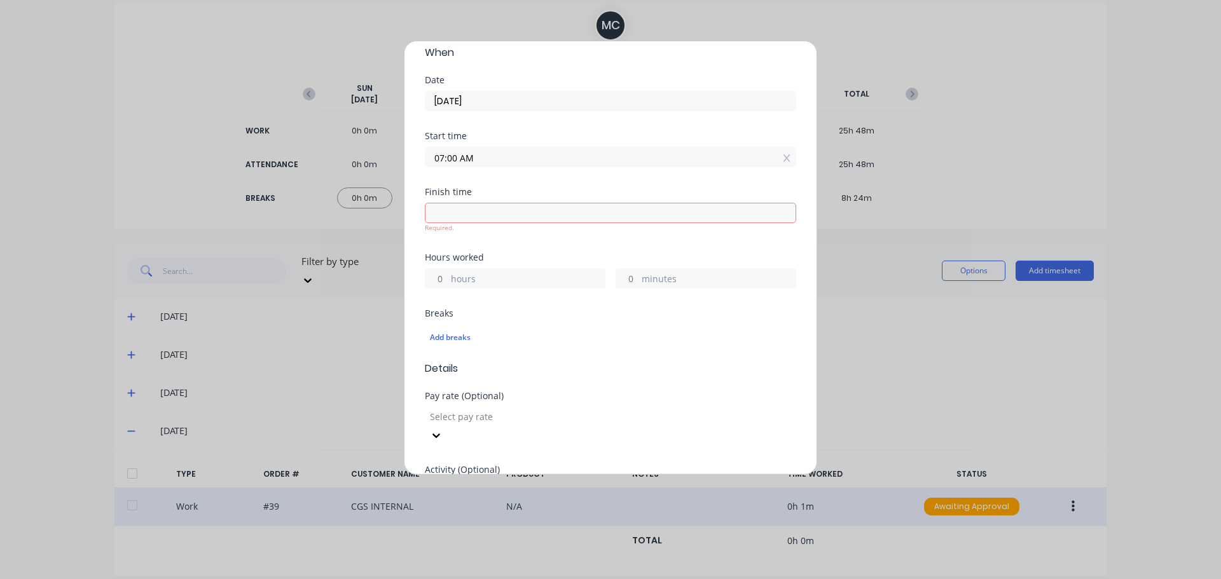
scroll to position [0, 0]
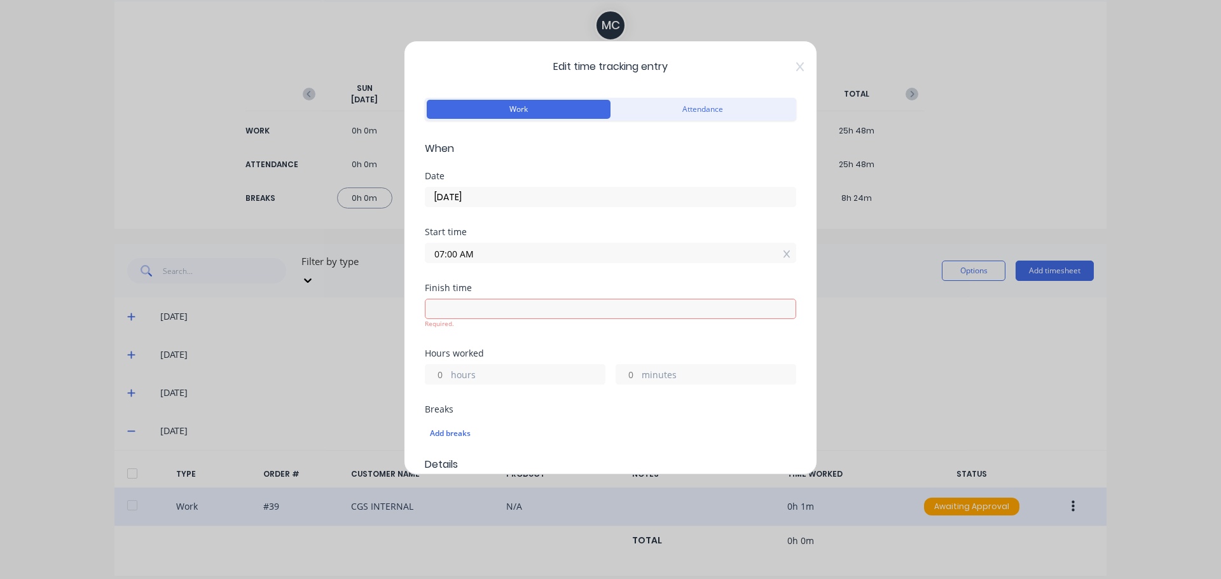
click at [537, 308] on input at bounding box center [610, 308] width 370 height 19
type input "07:30 AM"
type input "0"
type input "30"
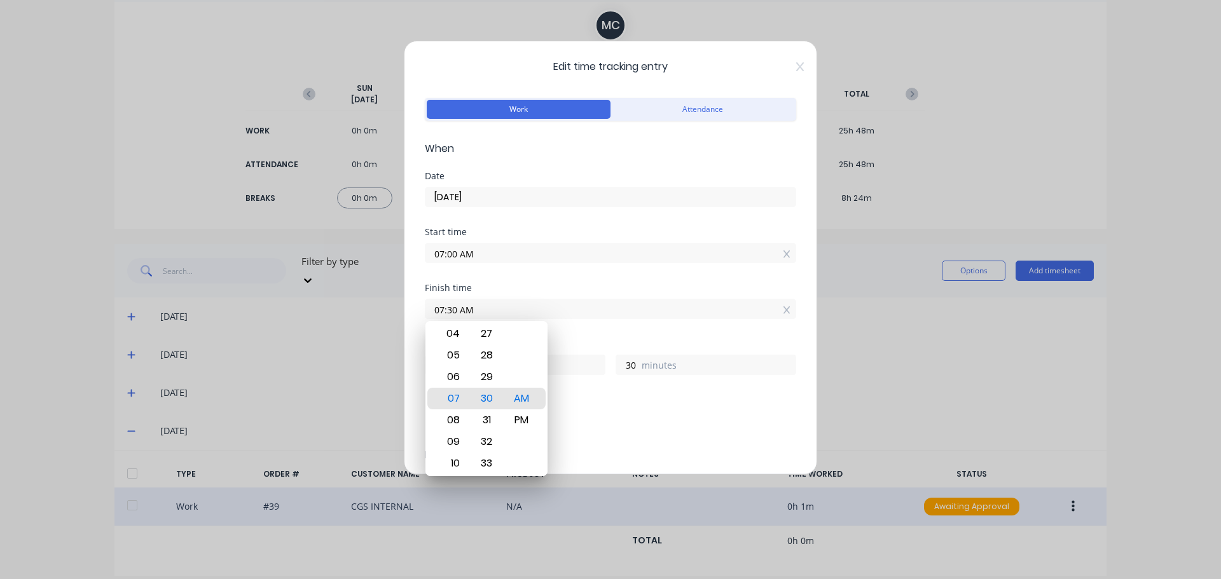
click at [454, 307] on input "07:30 AM" at bounding box center [610, 308] width 370 height 19
click at [458, 310] on input "07:30 AM" at bounding box center [610, 308] width 370 height 19
click at [456, 310] on input "07:30 AM" at bounding box center [610, 308] width 370 height 19
type input "07:00 AM"
type input "0"
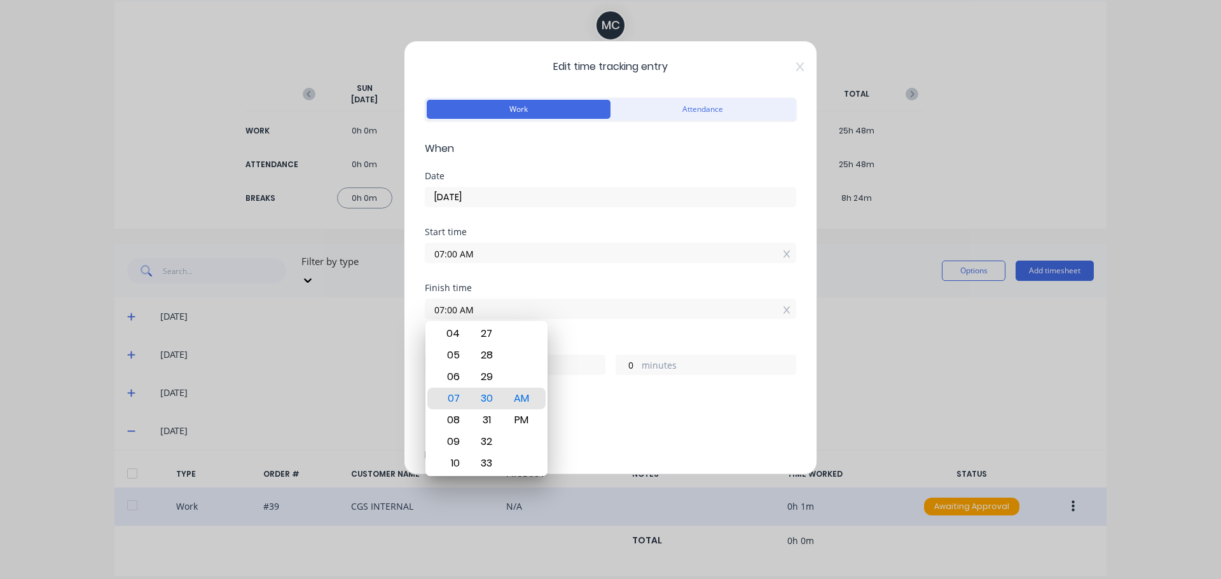
click at [652, 341] on div "Hours worked" at bounding box center [610, 344] width 371 height 9
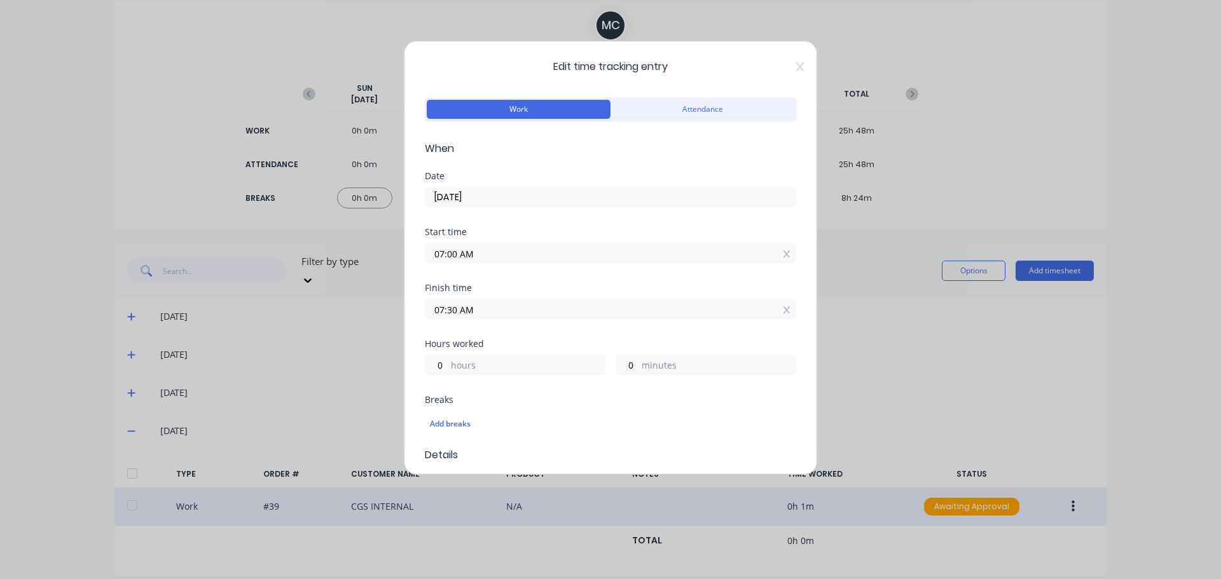
type input "07:30 AM"
type input "30"
click at [605, 335] on div "Finish time 07:30 AM" at bounding box center [610, 312] width 371 height 56
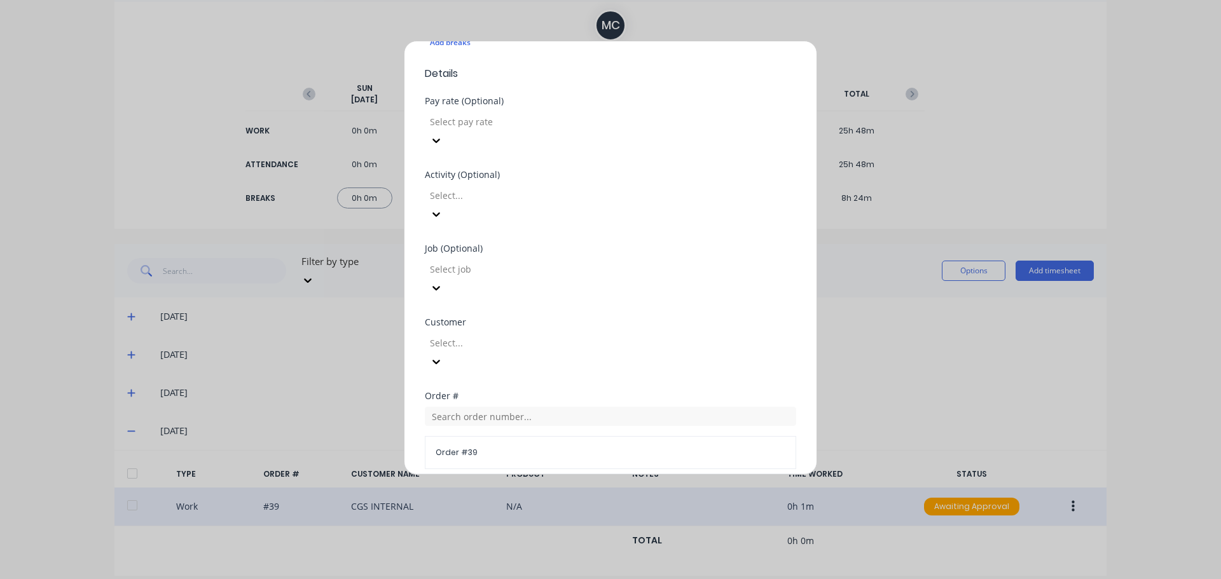
scroll to position [559, 0]
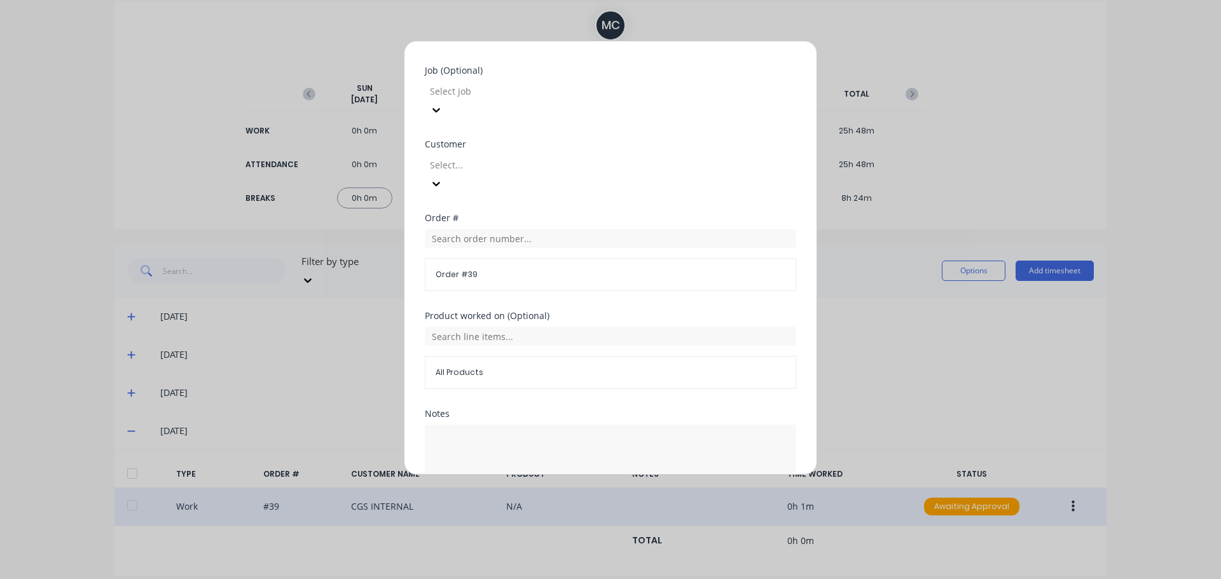
click at [602, 512] on button "Edit time tracking entry" at bounding box center [580, 522] width 109 height 20
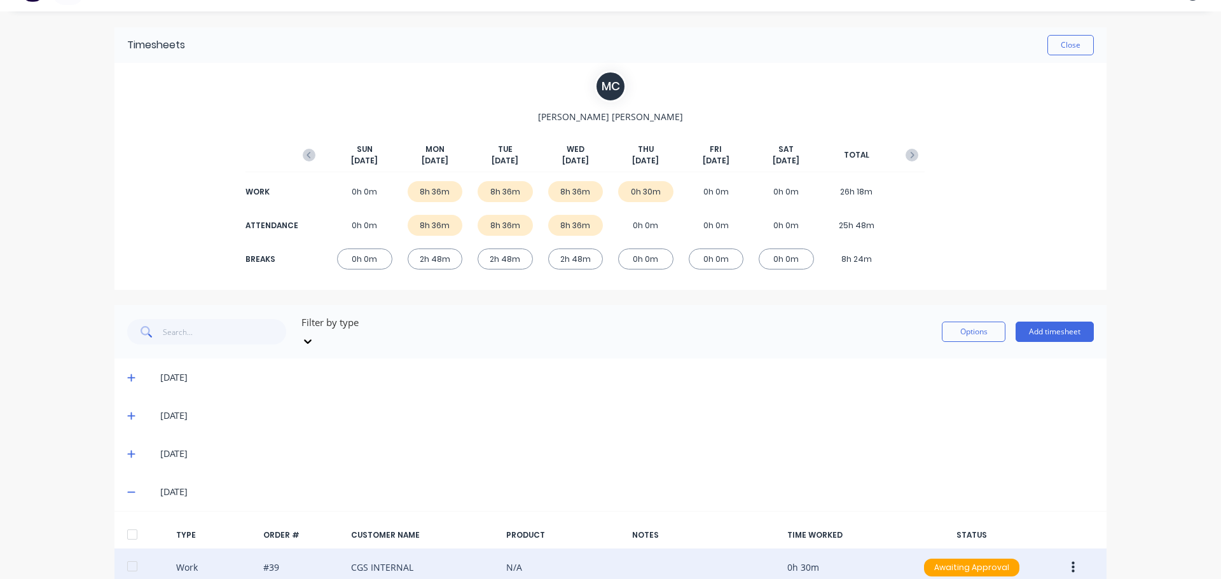
scroll to position [0, 0]
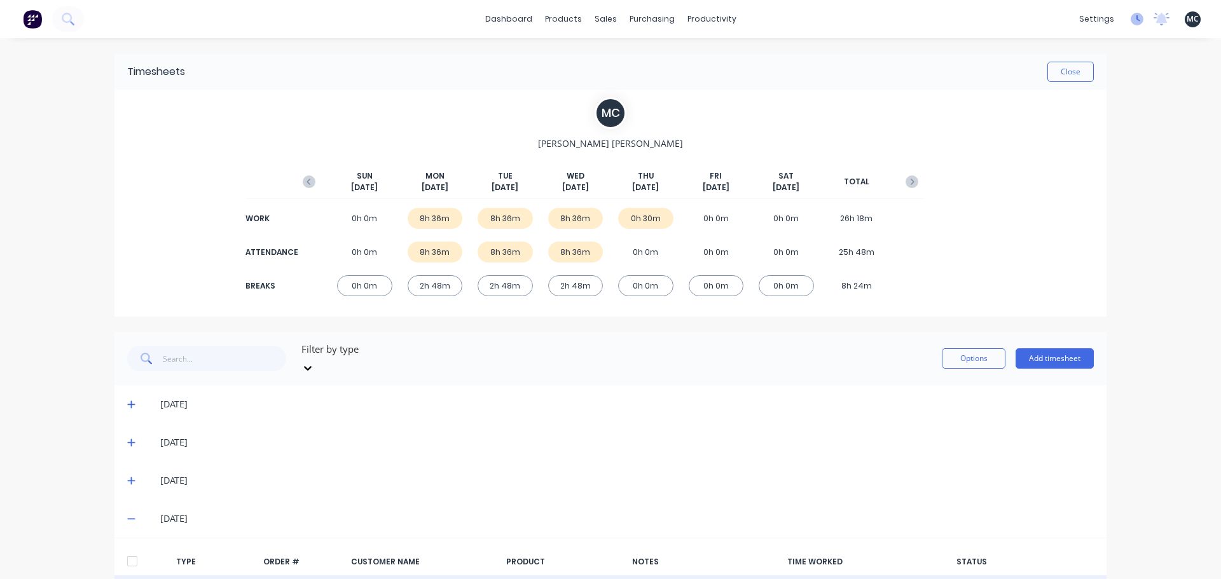
click at [1130, 19] on icon at bounding box center [1136, 19] width 13 height 13
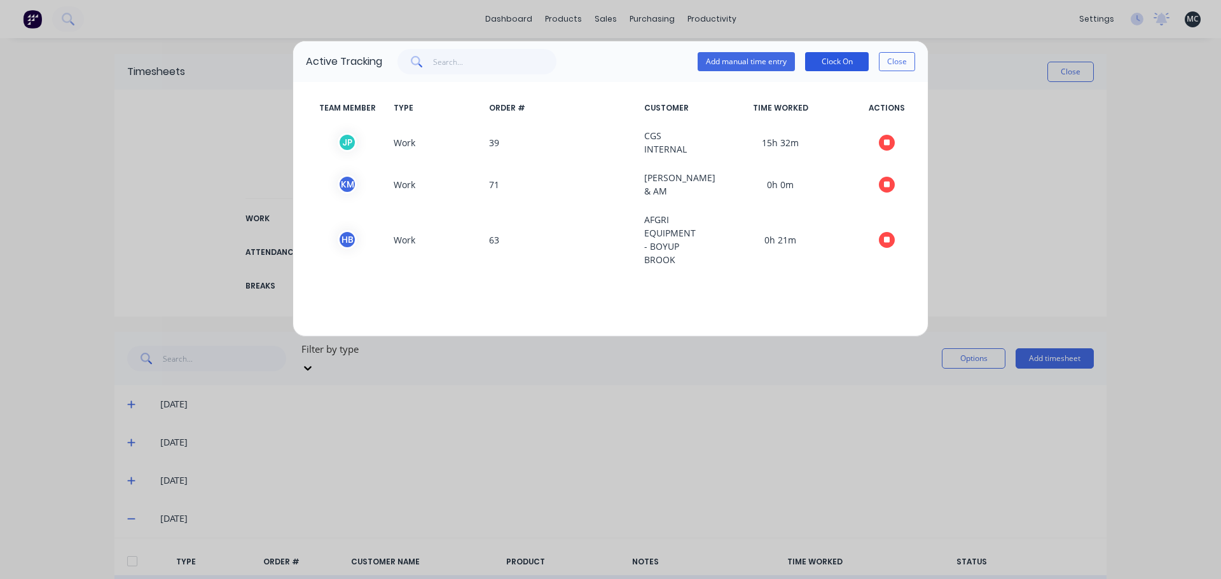
click at [832, 66] on button "Clock On" at bounding box center [837, 61] width 64 height 19
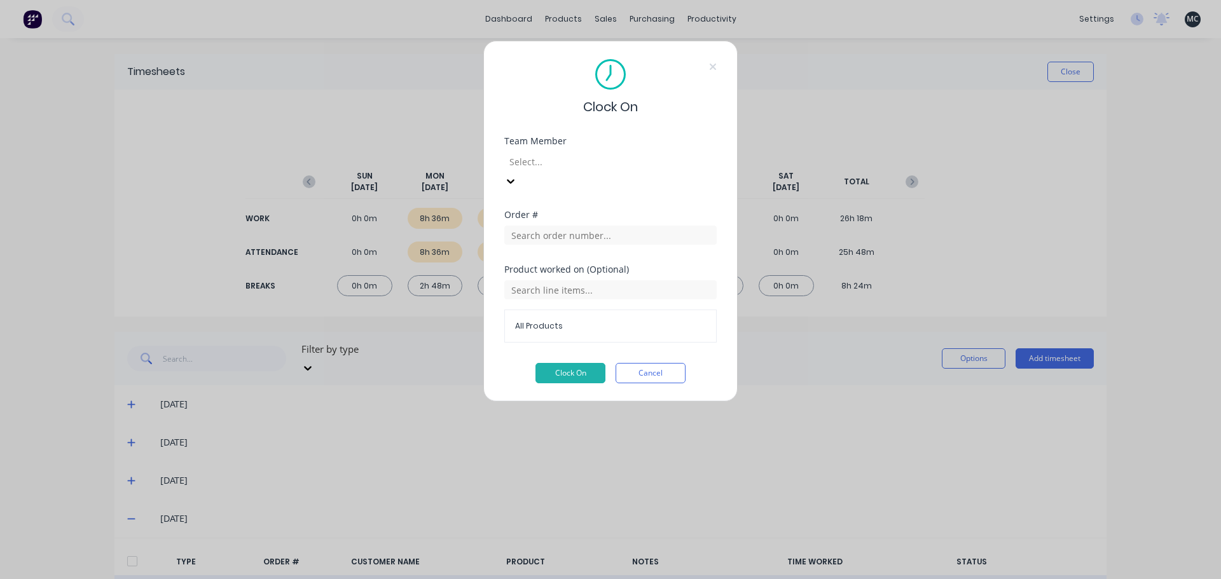
click at [623, 162] on div at bounding box center [599, 162] width 183 height 16
click at [586, 226] on input "text" at bounding box center [610, 235] width 212 height 19
click at [639, 173] on div "Team Member [PERSON_NAME]" at bounding box center [610, 174] width 212 height 74
click at [601, 226] on input "text" at bounding box center [610, 235] width 212 height 19
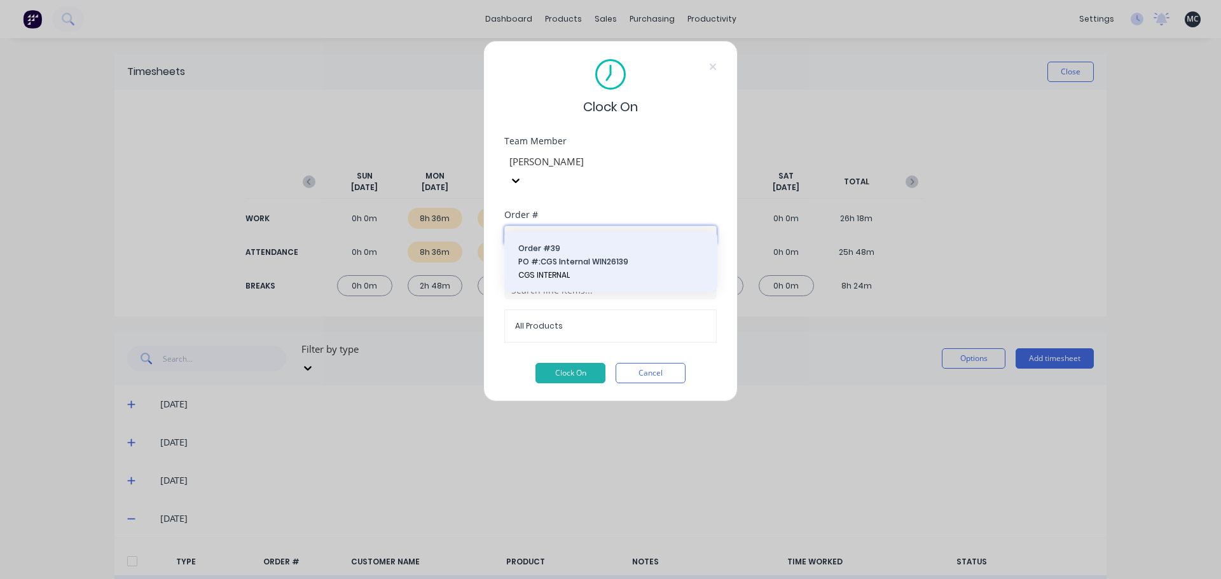
type input "39"
click at [601, 257] on span "PO #: CGS Internal WIN26139" at bounding box center [610, 261] width 185 height 11
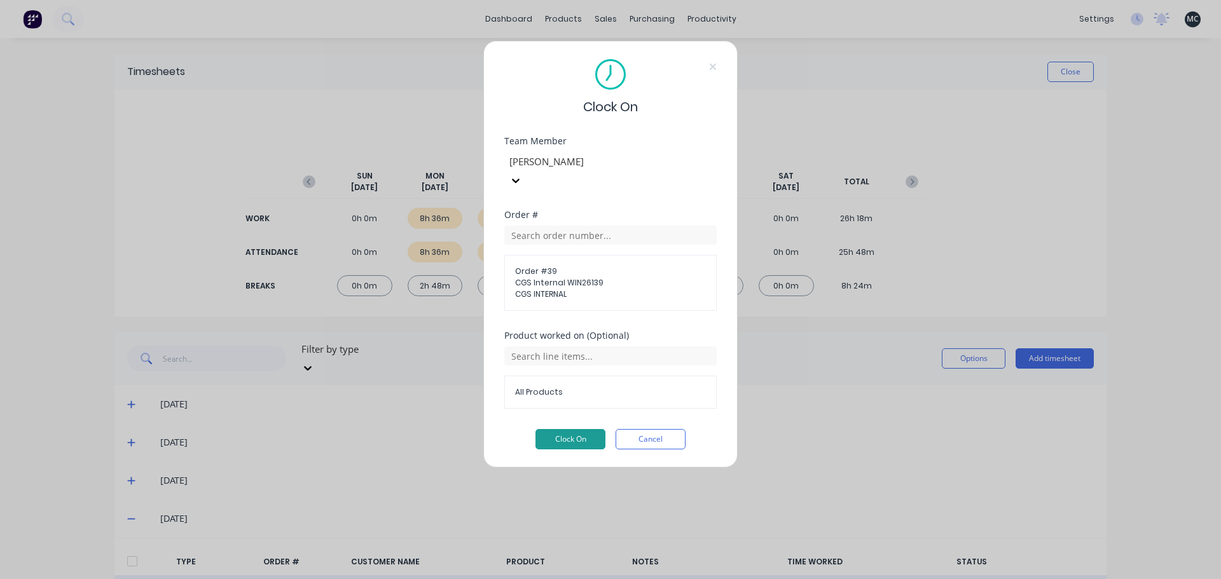
click at [584, 429] on button "Clock On" at bounding box center [570, 439] width 70 height 20
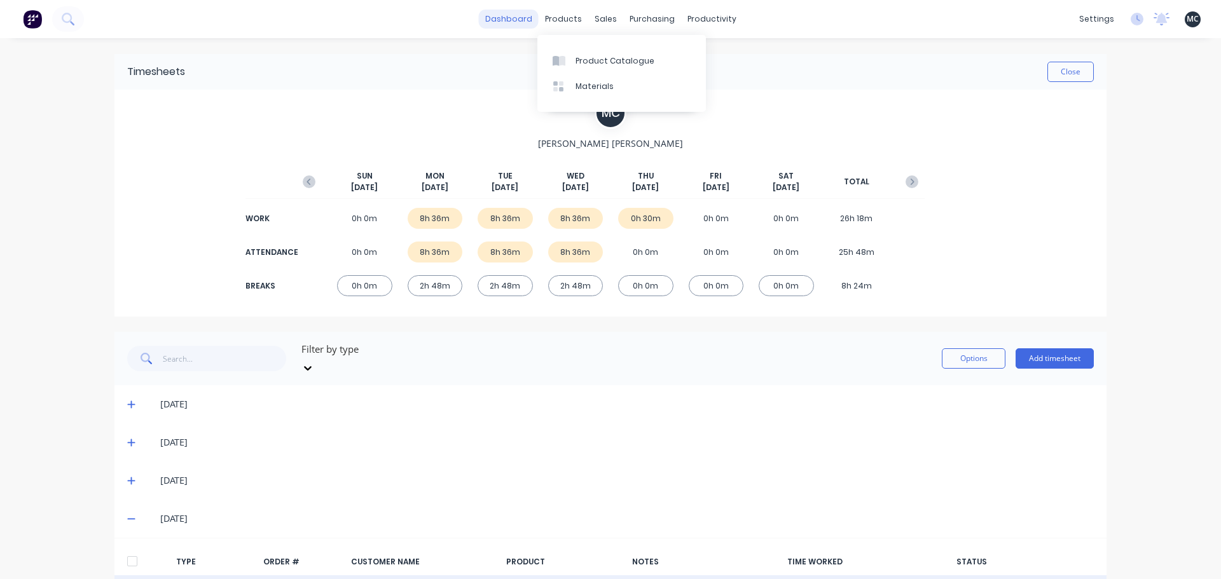
click at [500, 25] on link "dashboard" at bounding box center [509, 19] width 60 height 19
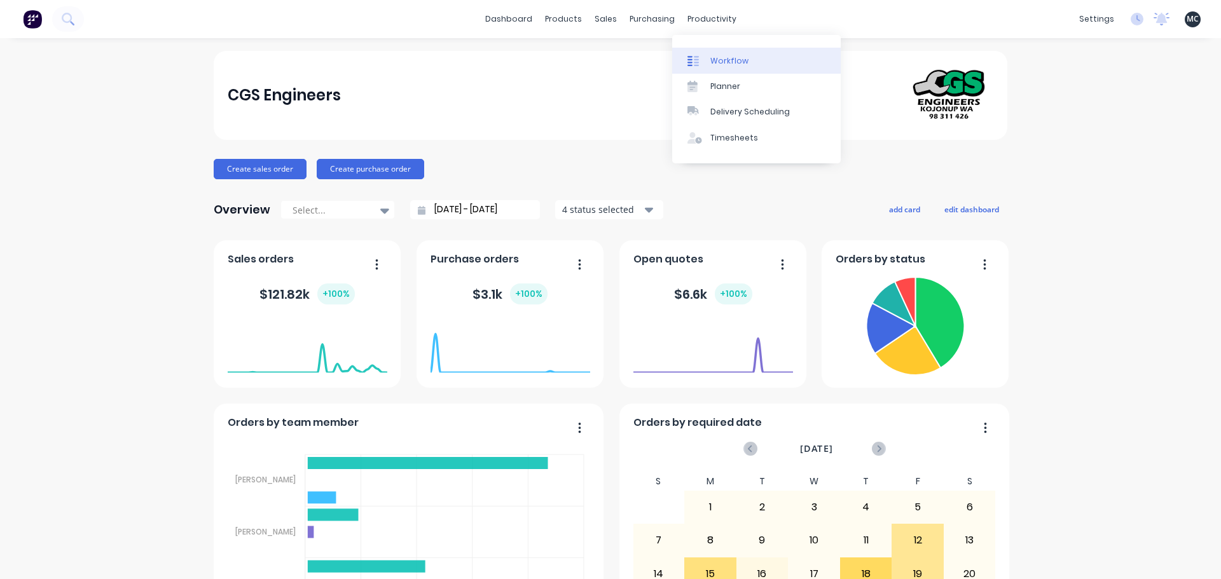
click at [718, 62] on div "Workflow" at bounding box center [729, 60] width 38 height 11
